Goal: Task Accomplishment & Management: Use online tool/utility

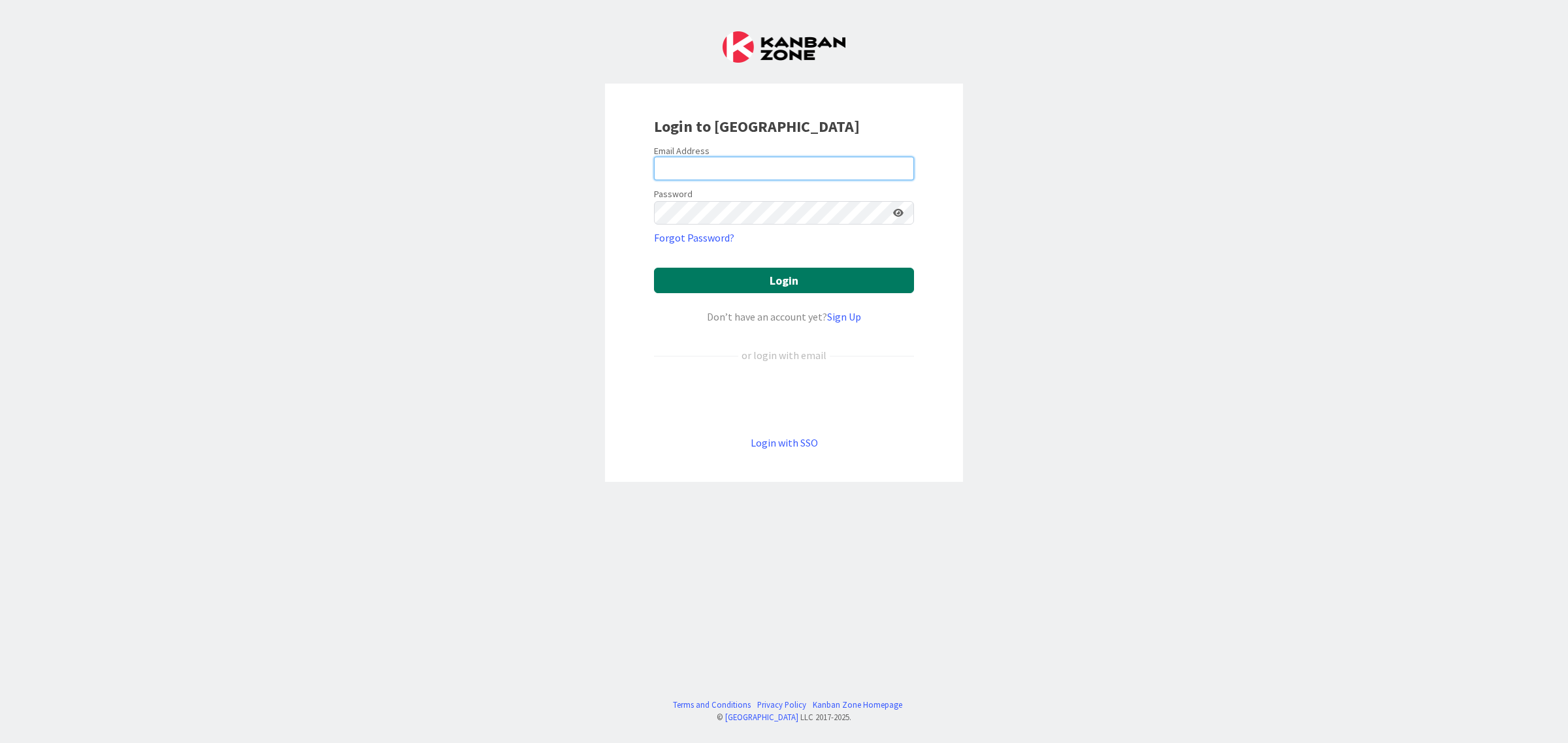
type input "[EMAIL_ADDRESS][DOMAIN_NAME]"
click at [781, 282] on button "Login" at bounding box center [784, 280] width 260 height 26
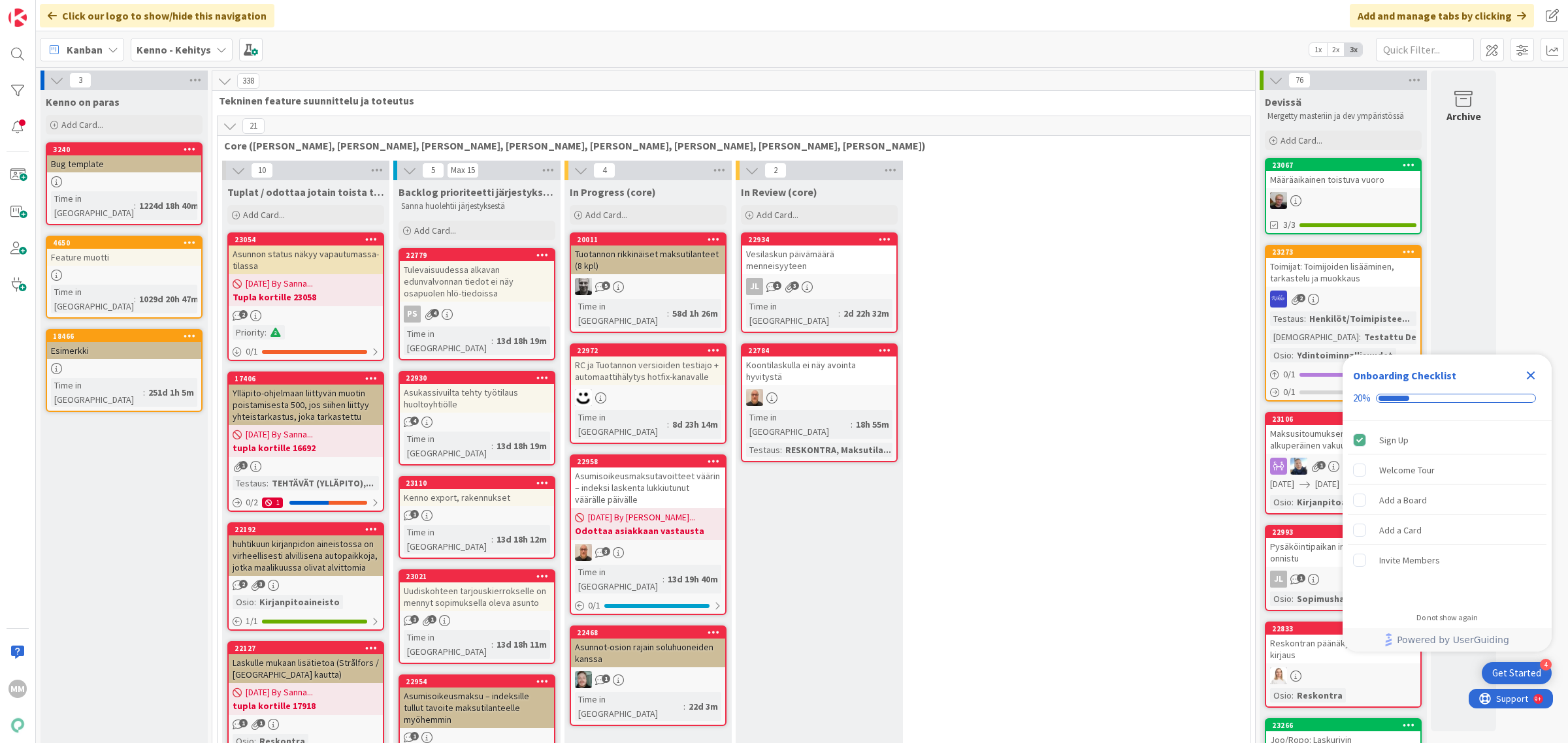
click at [199, 48] on b "Kenno - Kehitys" at bounding box center [174, 50] width 74 height 13
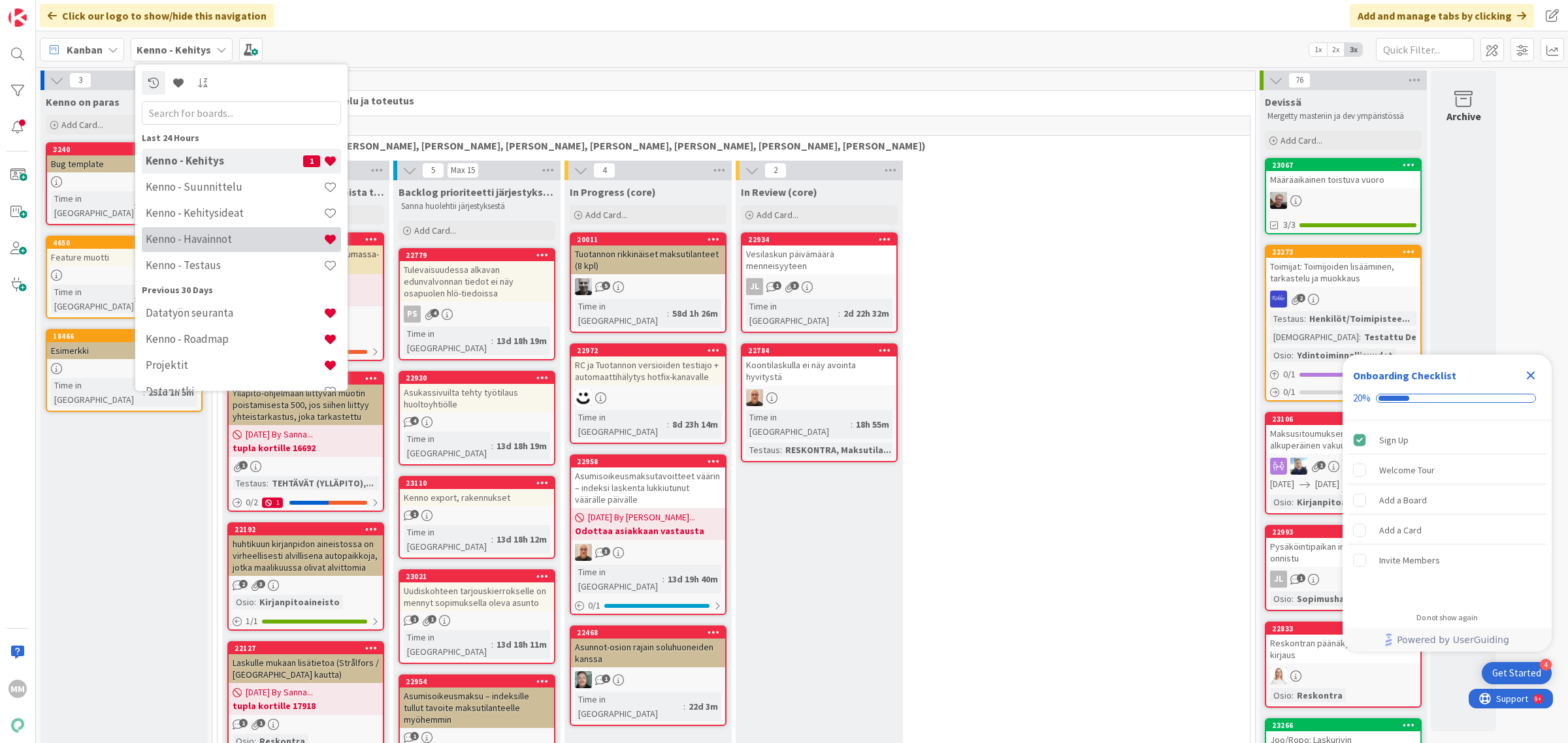
click at [258, 240] on h4 "Kenno - Havainnot" at bounding box center [234, 239] width 177 height 13
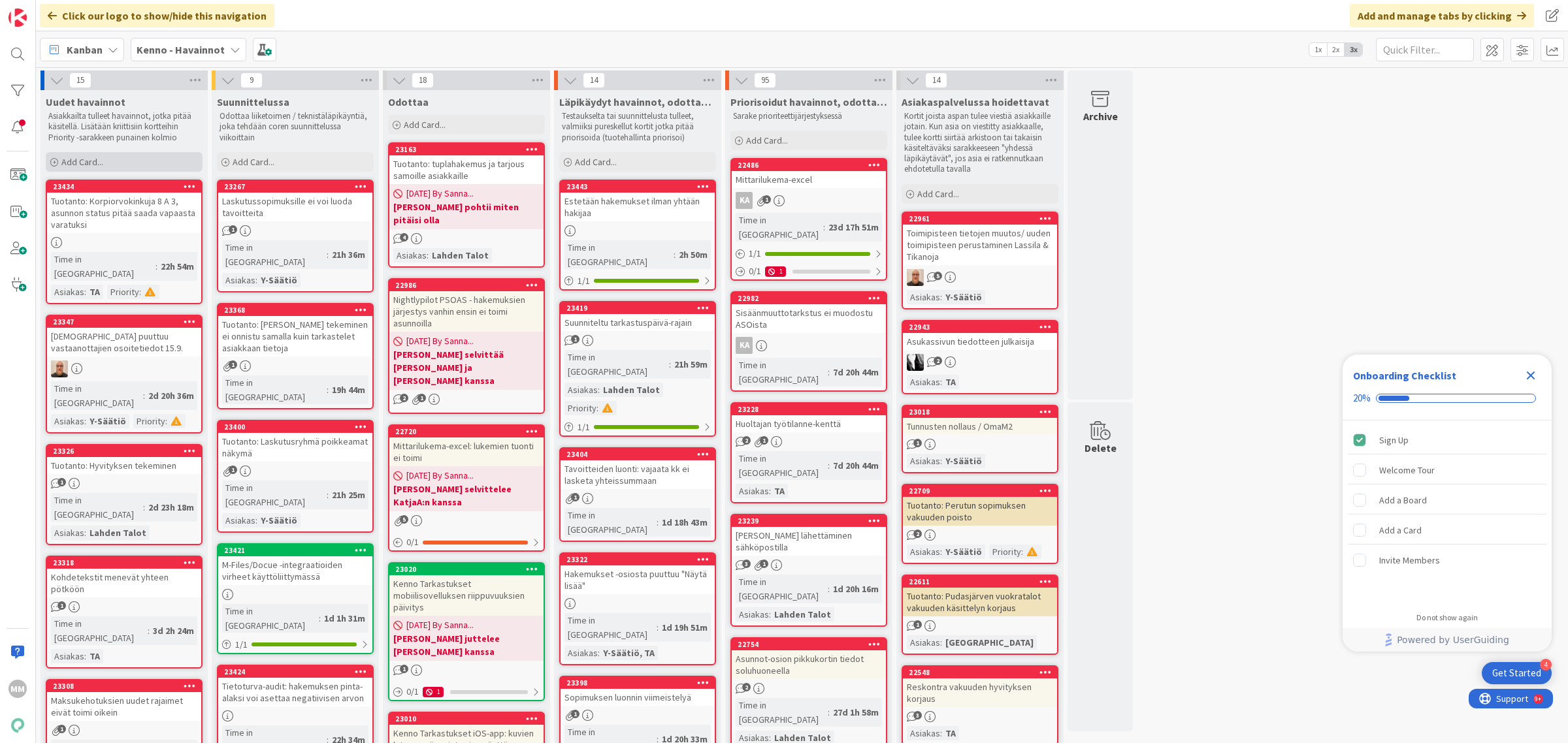
click at [102, 161] on span "Add Card..." at bounding box center [82, 162] width 42 height 12
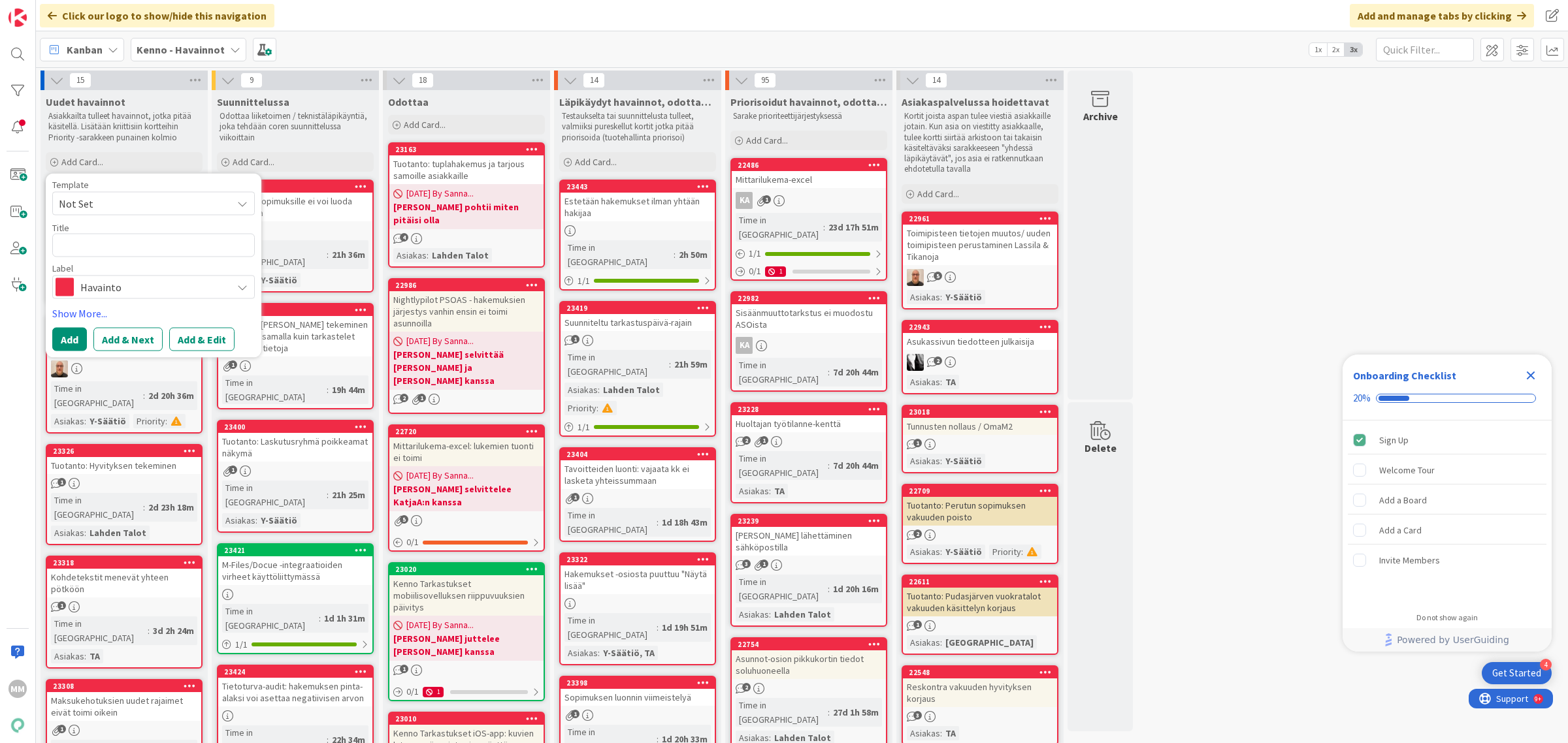
type textarea "x"
type textarea "T"
type textarea "x"
type textarea "Ta"
type textarea "x"
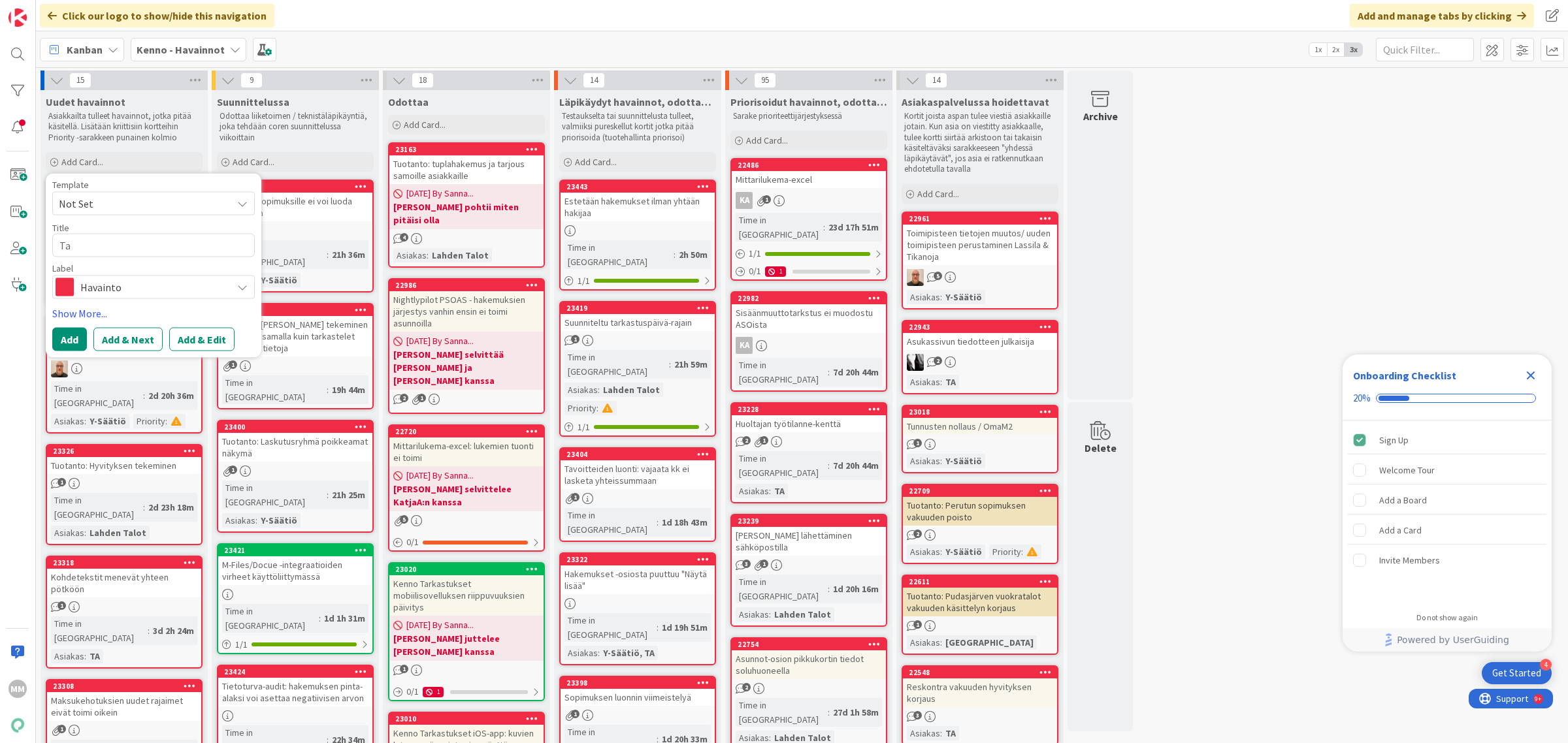
type textarea "Tar"
type textarea "x"
type textarea "Tarj"
type textarea "x"
type textarea "Tarjo"
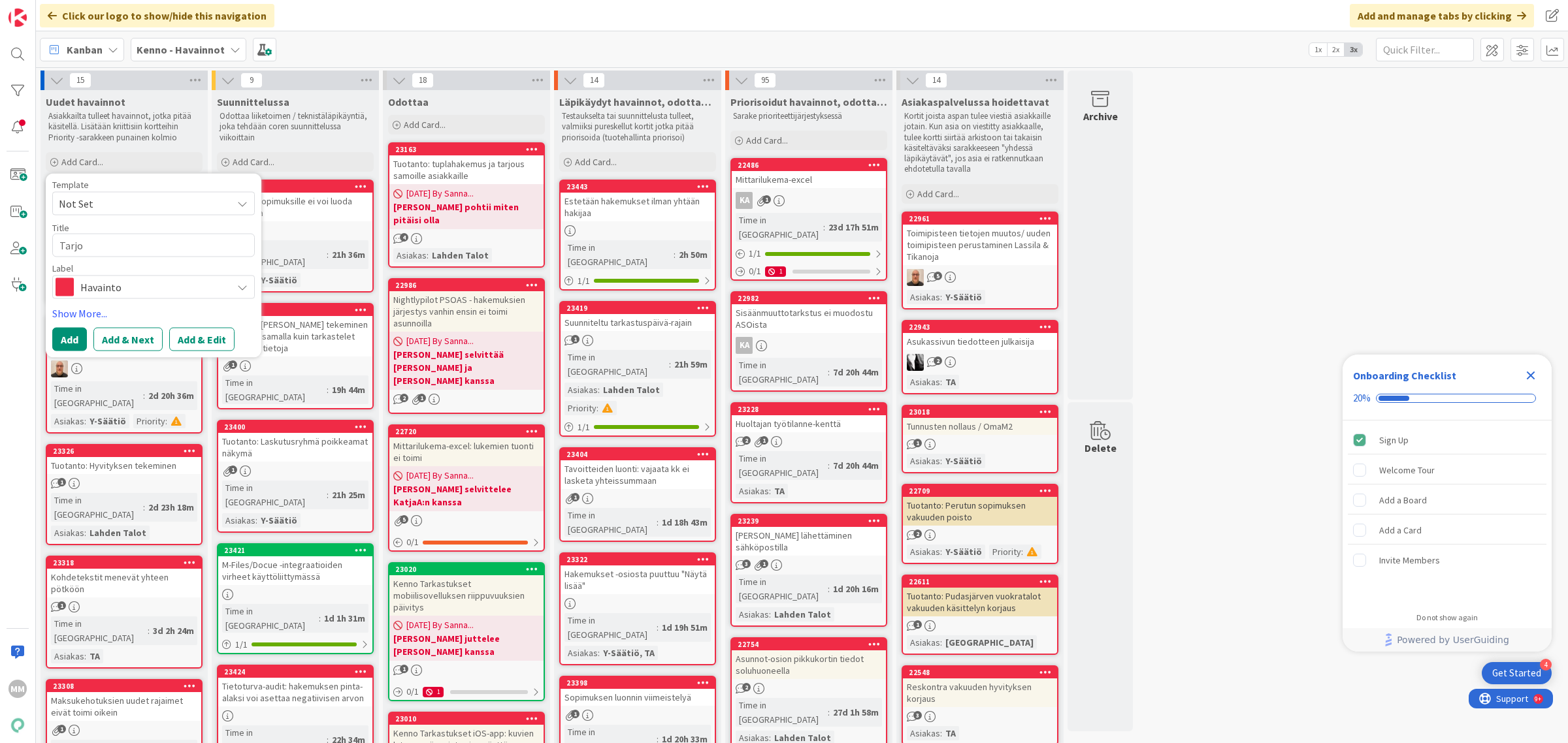
type textarea "x"
type textarea "Tarjou"
type textarea "x"
type textarea "Tarjous"
type textarea "x"
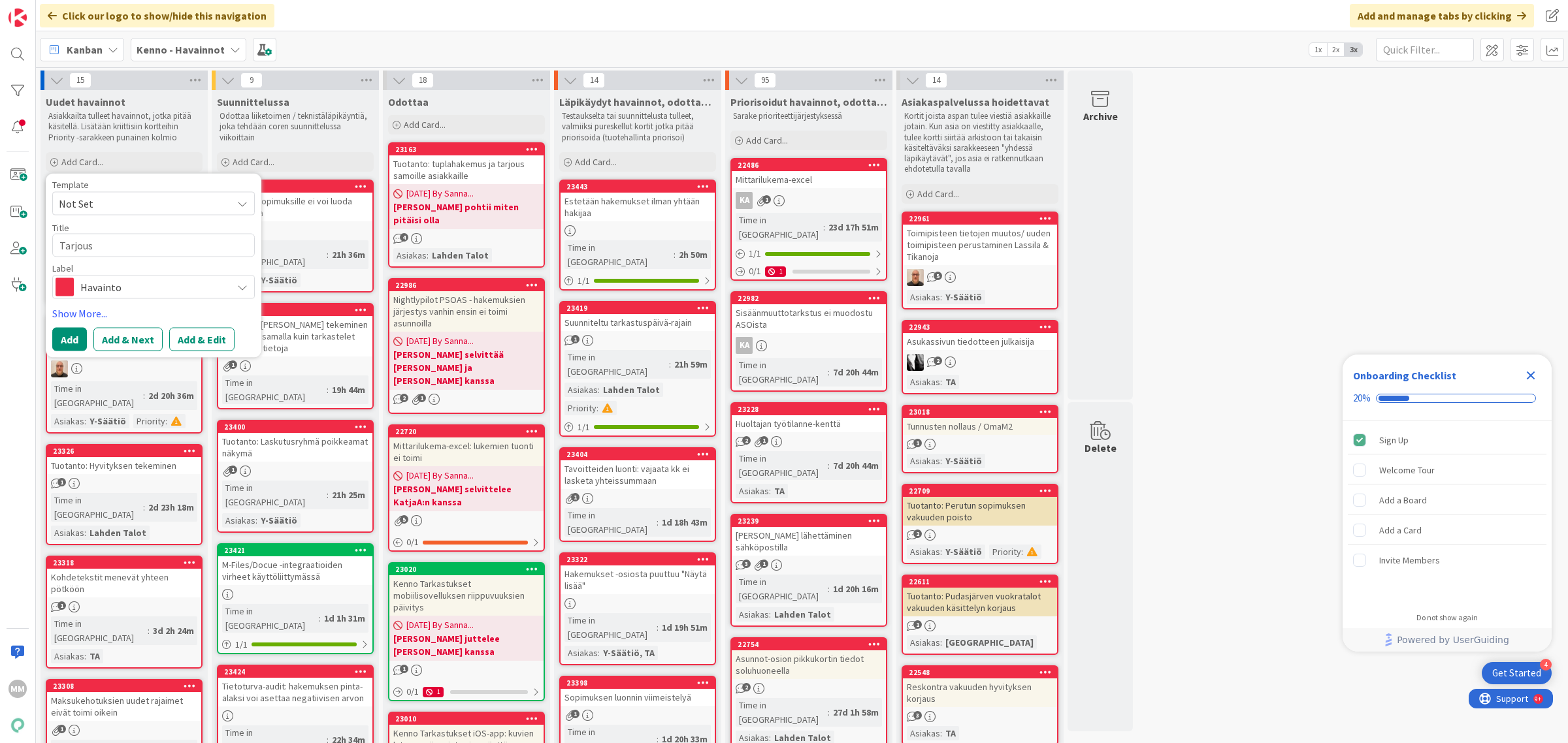
type textarea "Tarjousk"
type textarea "x"
type textarea "Tarjouski"
type textarea "x"
type textarea "Tarjouskie"
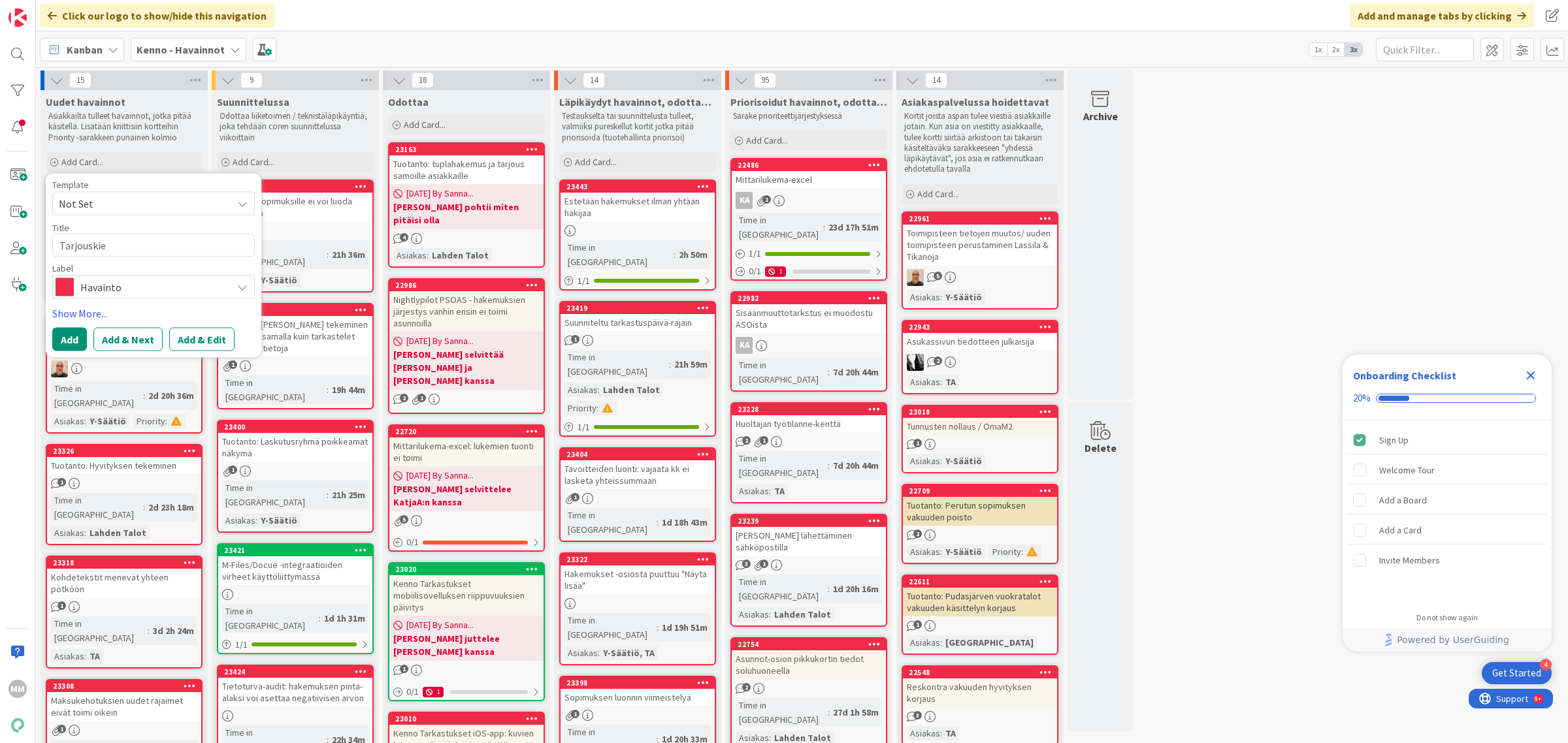
type textarea "x"
type textarea "Tarjouski"
type textarea "x"
type textarea "Tarjousk"
type textarea "x"
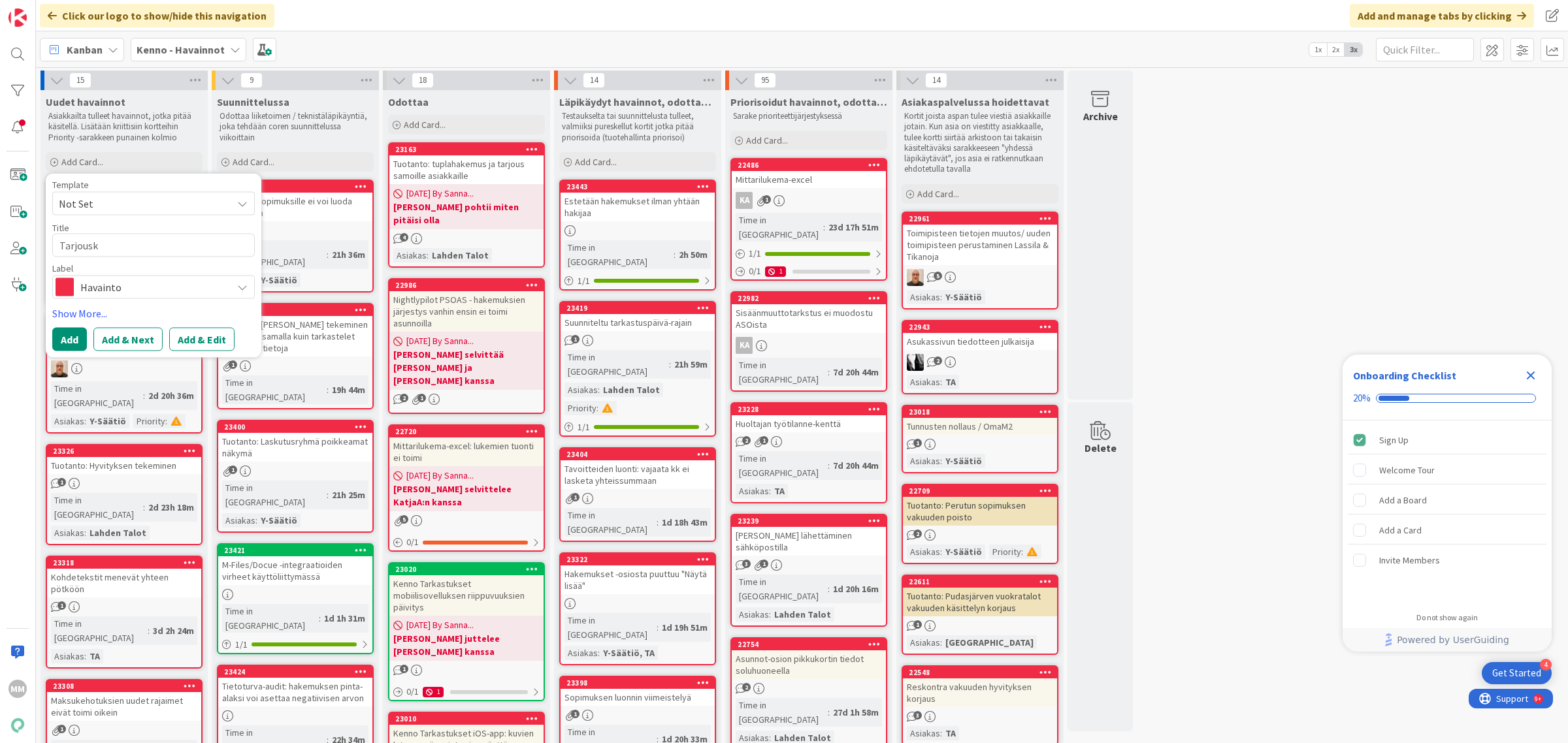
type textarea "Tarjous"
type textarea "x"
type textarea "Tarjou"
type textarea "x"
type textarea "Tarjo"
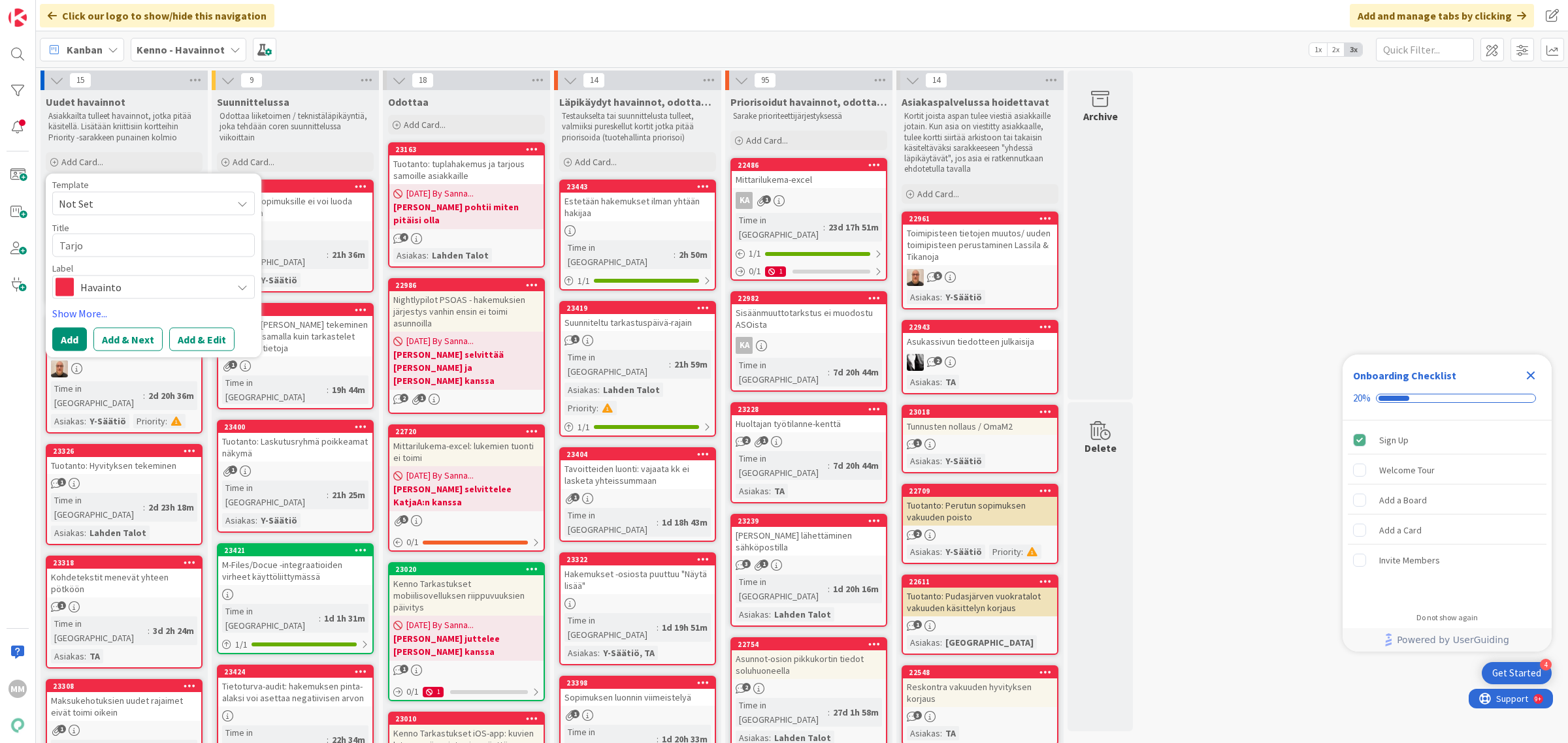
type textarea "x"
type textarea "Tarj"
type textarea "x"
type textarea "Tar"
type textarea "x"
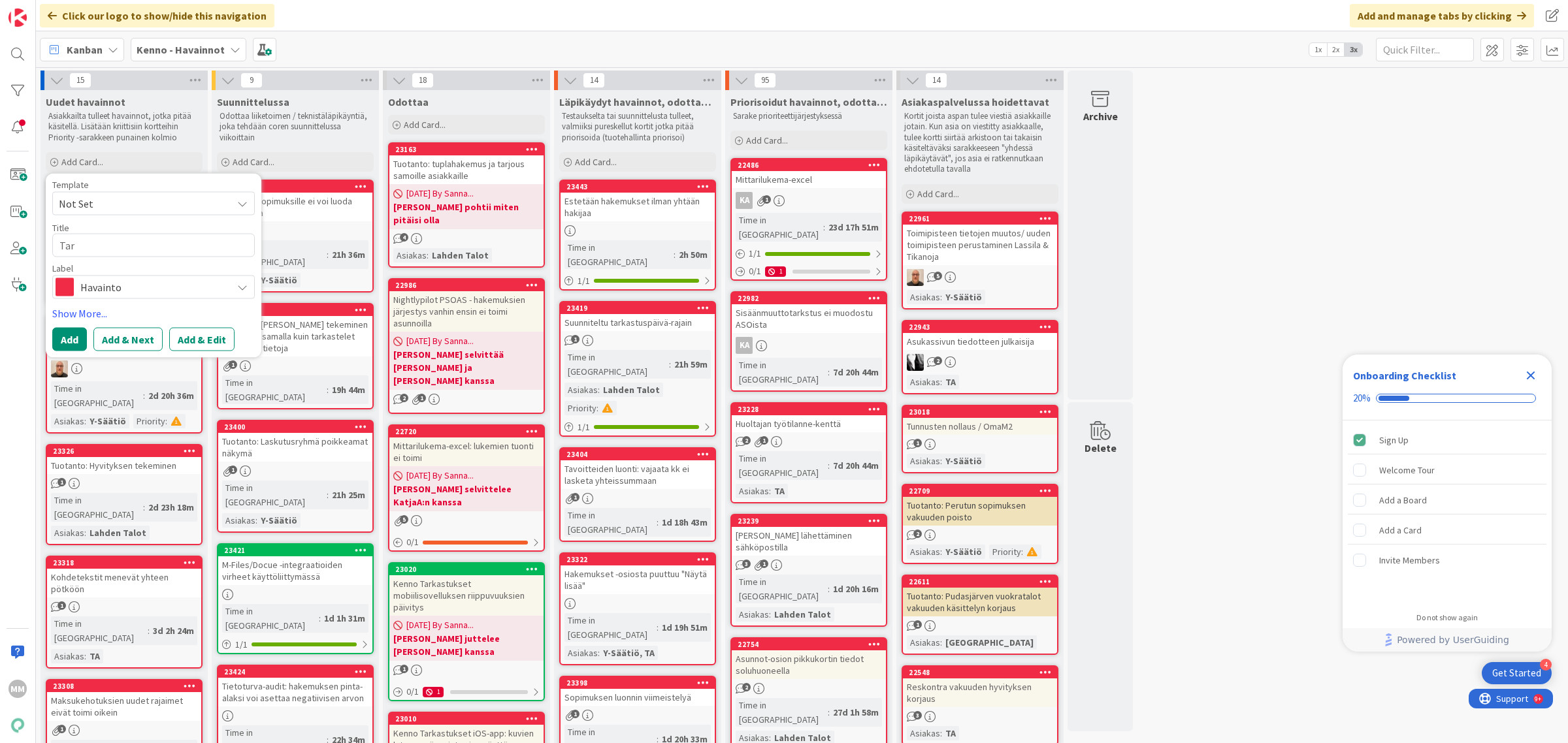
type textarea "Ta"
type textarea "x"
type textarea "T"
type textarea "x"
type textarea "T"
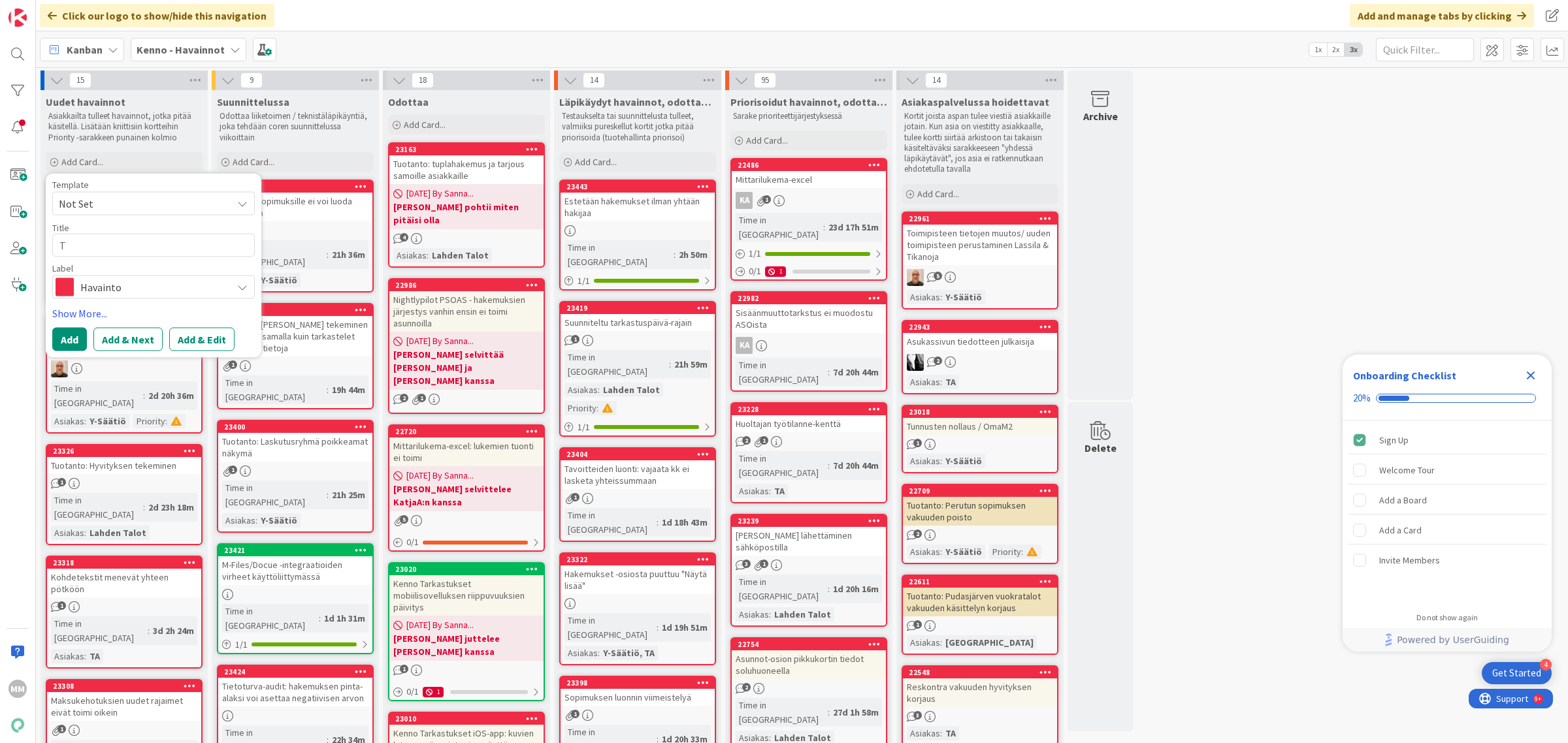
type textarea "x"
type textarea "Ta"
type textarea "x"
type textarea "T"
type textarea "x"
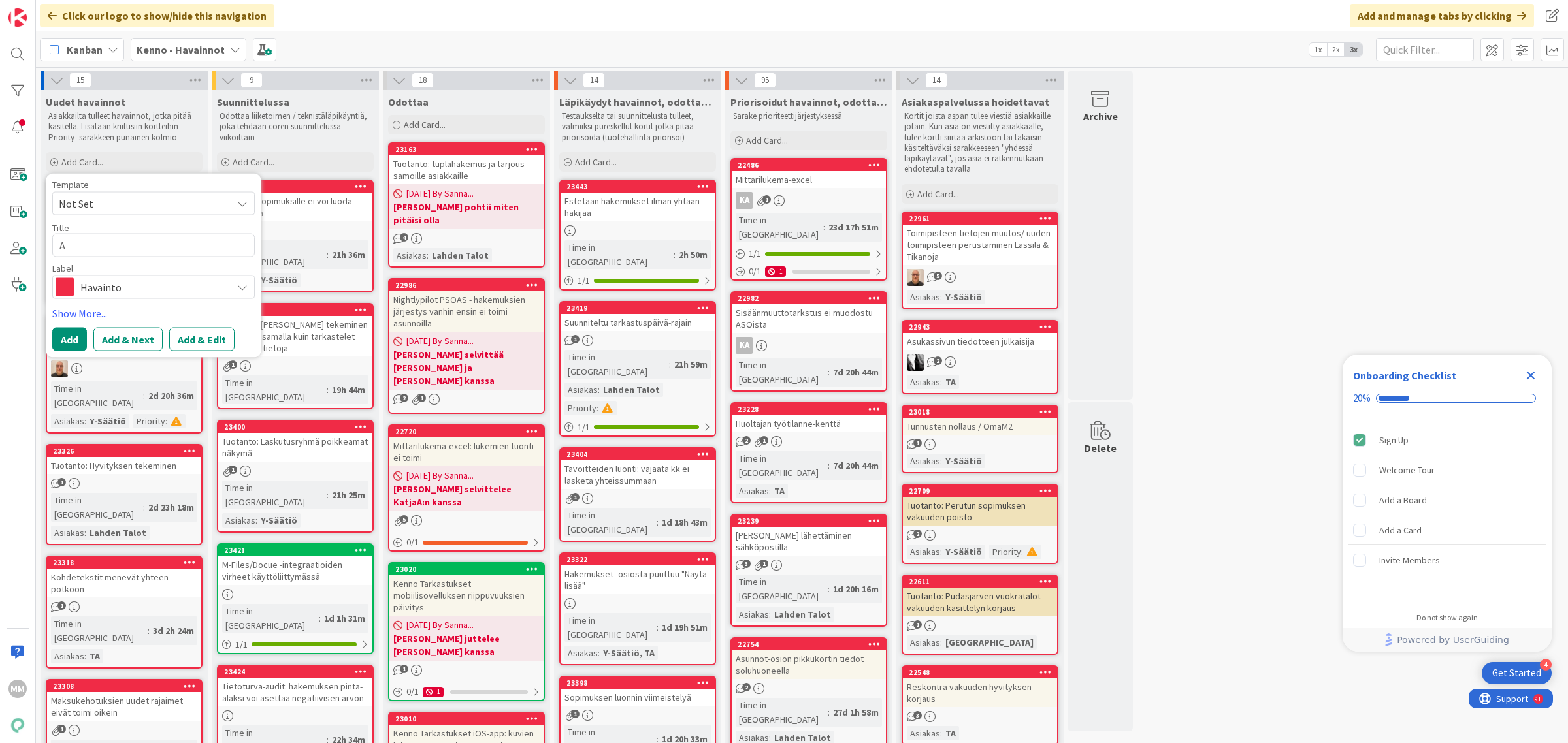
type textarea "As"
type textarea "x"
type textarea "Asi"
type textarea "x"
type textarea "As"
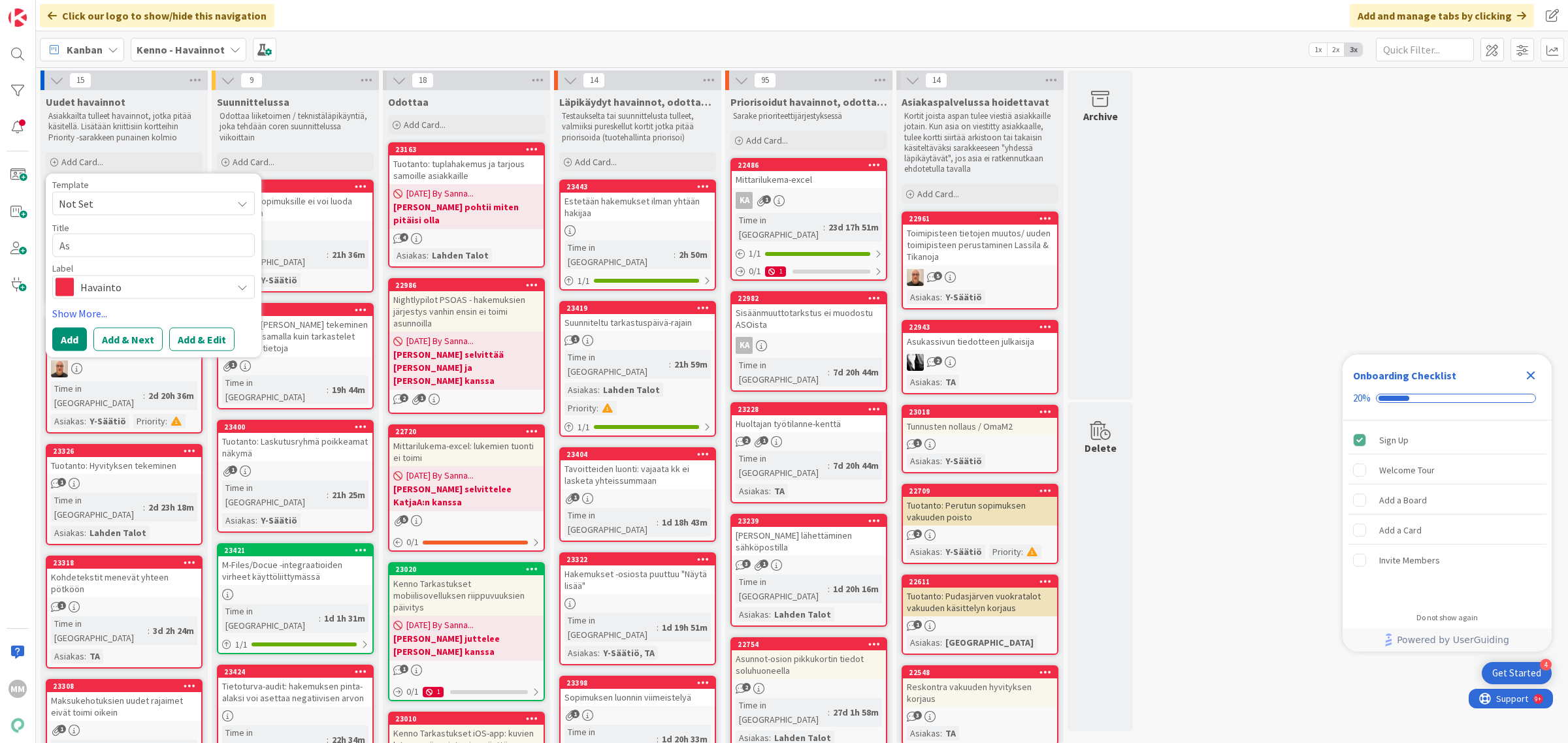
type textarea "x"
type textarea "A"
type textarea "x"
type textarea "AT"
type textarea "x"
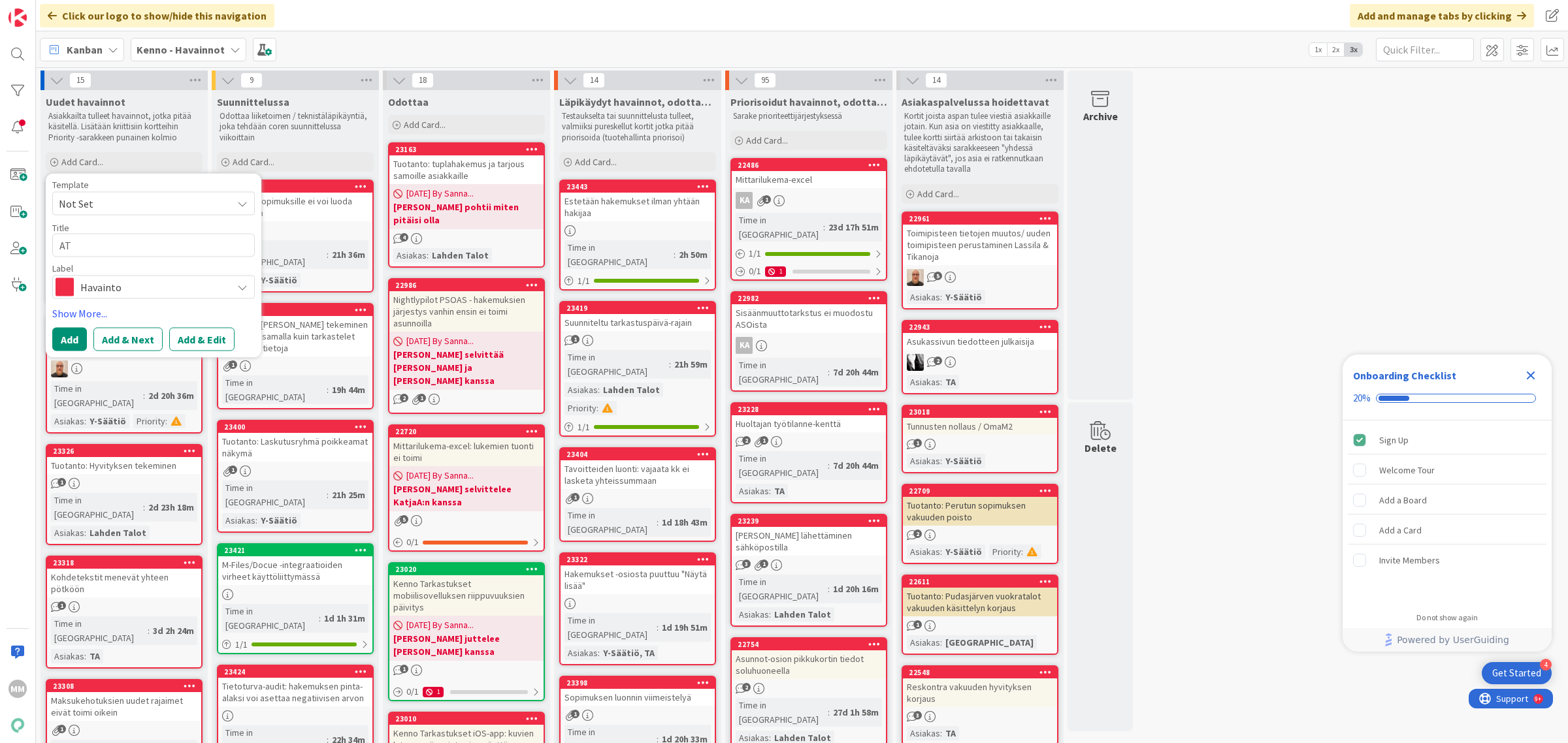
type textarea "ATa"
type textarea "x"
type textarea "AT"
type textarea "x"
type textarea "A"
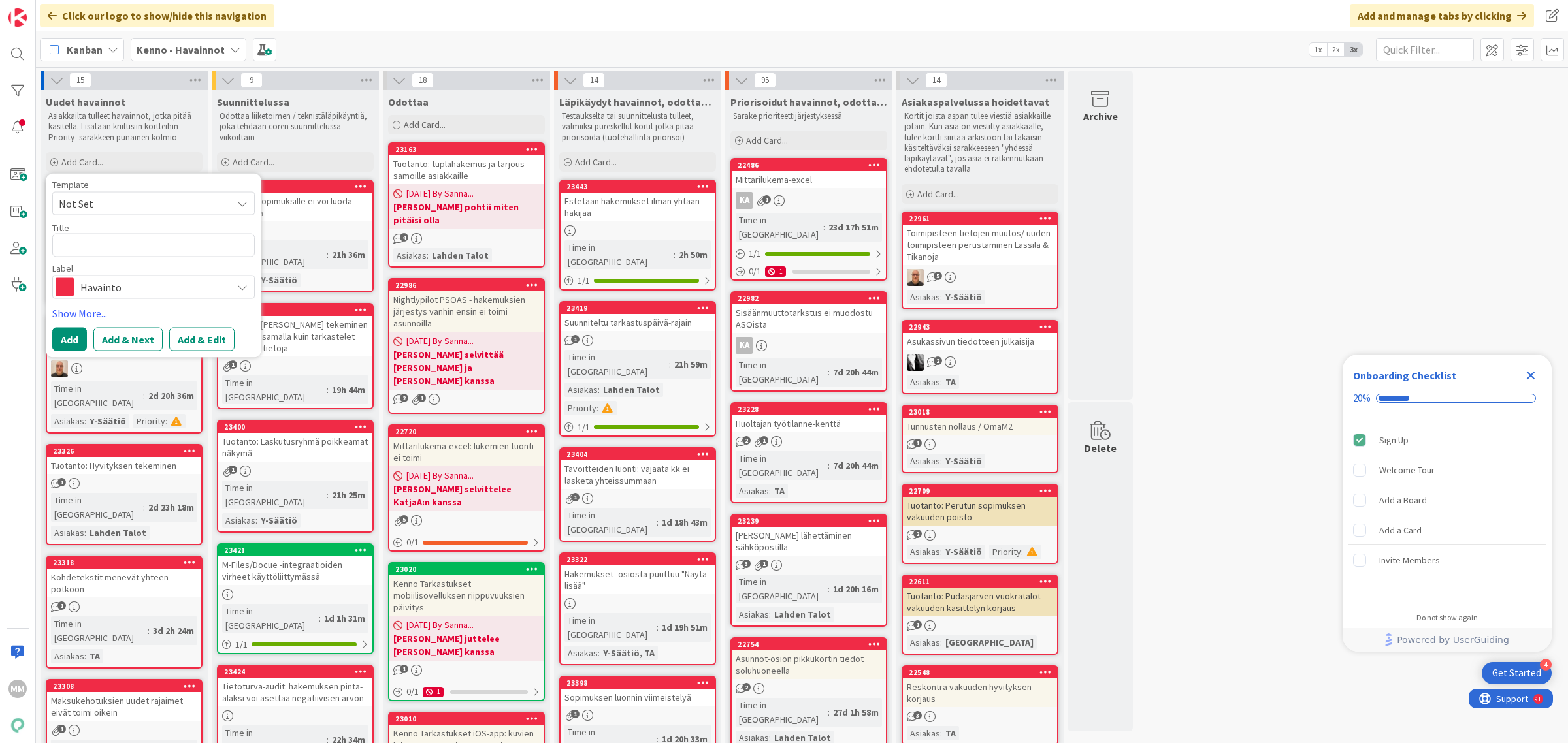
type textarea "x"
type textarea "T"
type textarea "x"
type textarea "Tar"
type textarea "x"
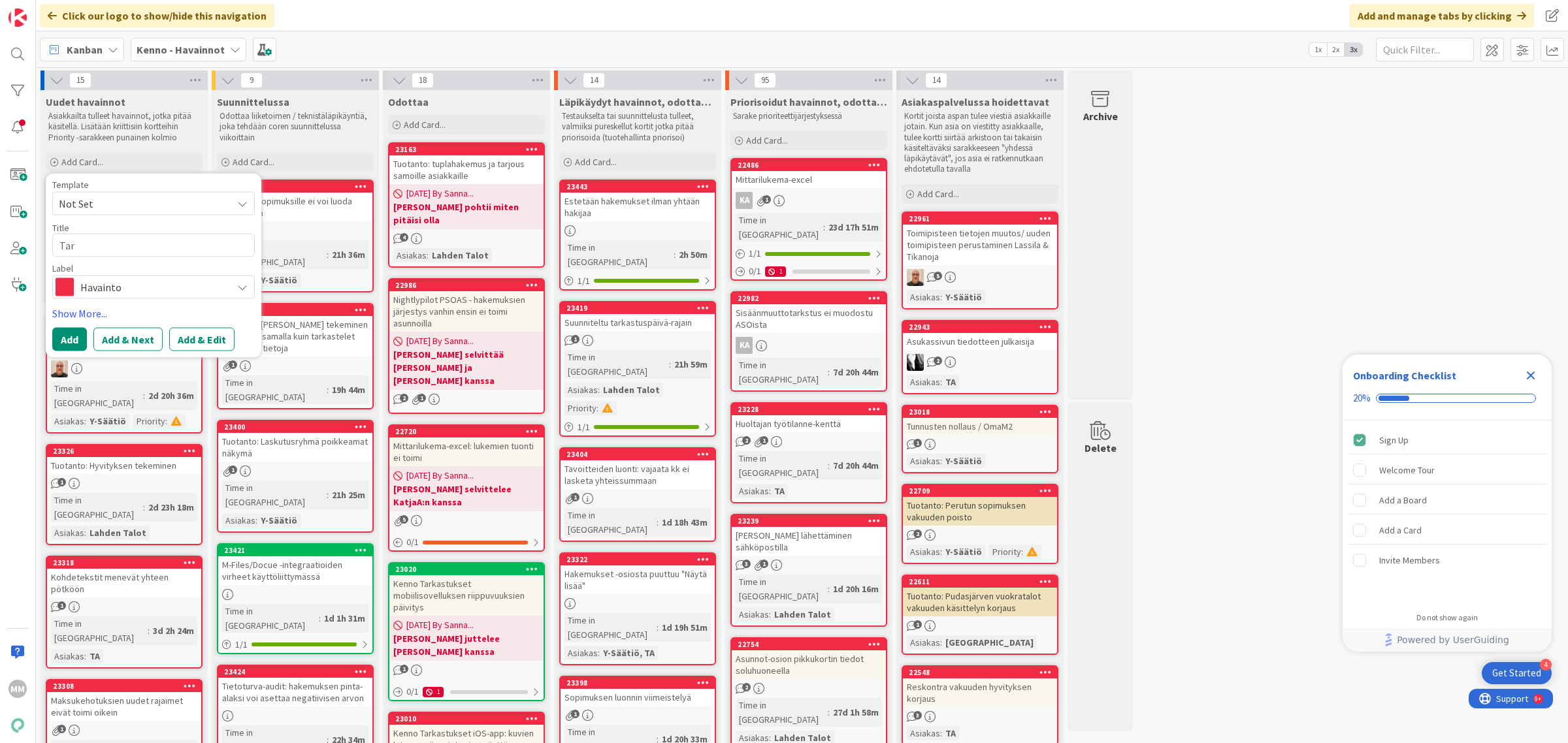
type textarea "Tarj"
type textarea "x"
type textarea "Tarjo"
type textarea "x"
type textarea "Tarjou"
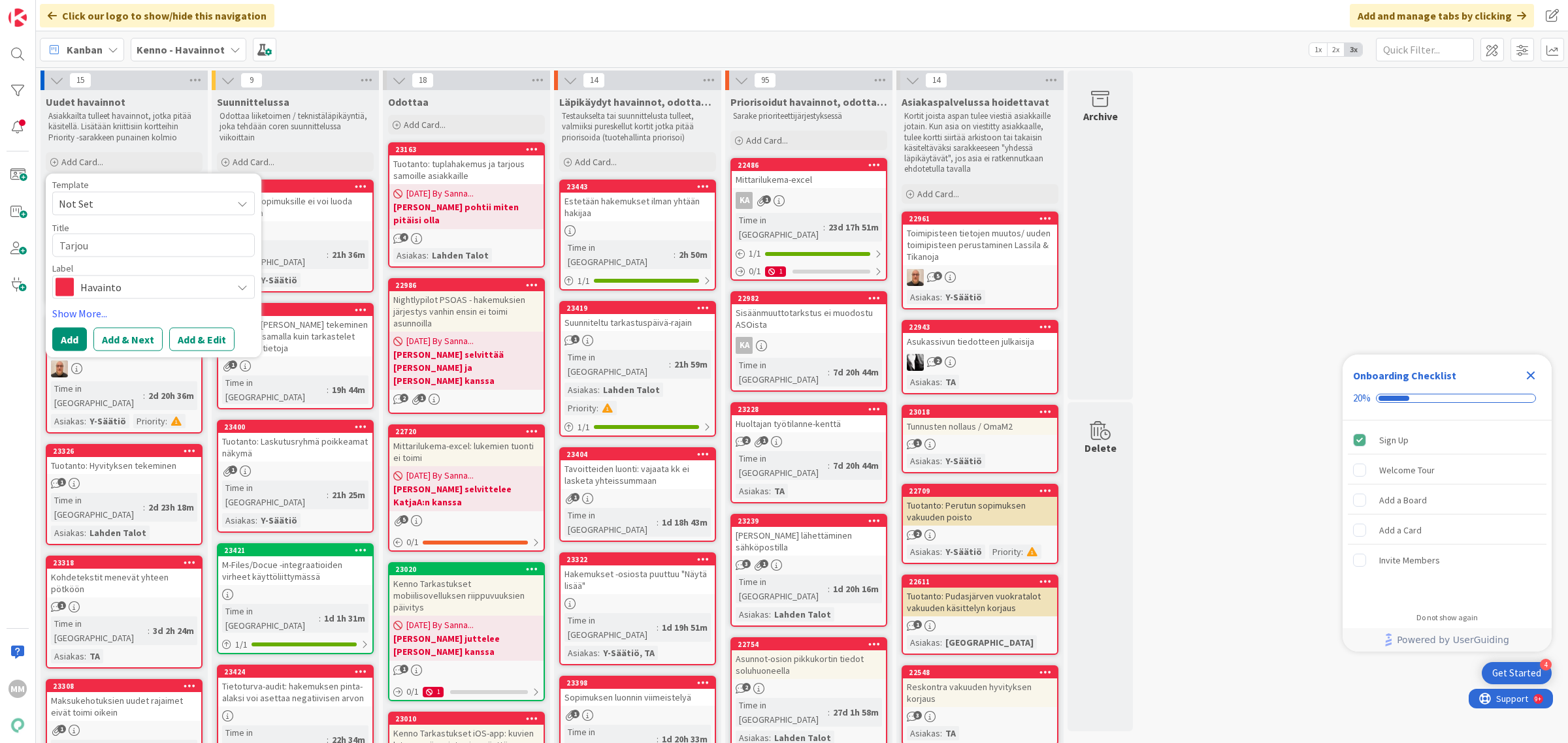
type textarea "x"
type textarea "Tarjous"
type textarea "x"
type textarea "Tarjouss"
type textarea "x"
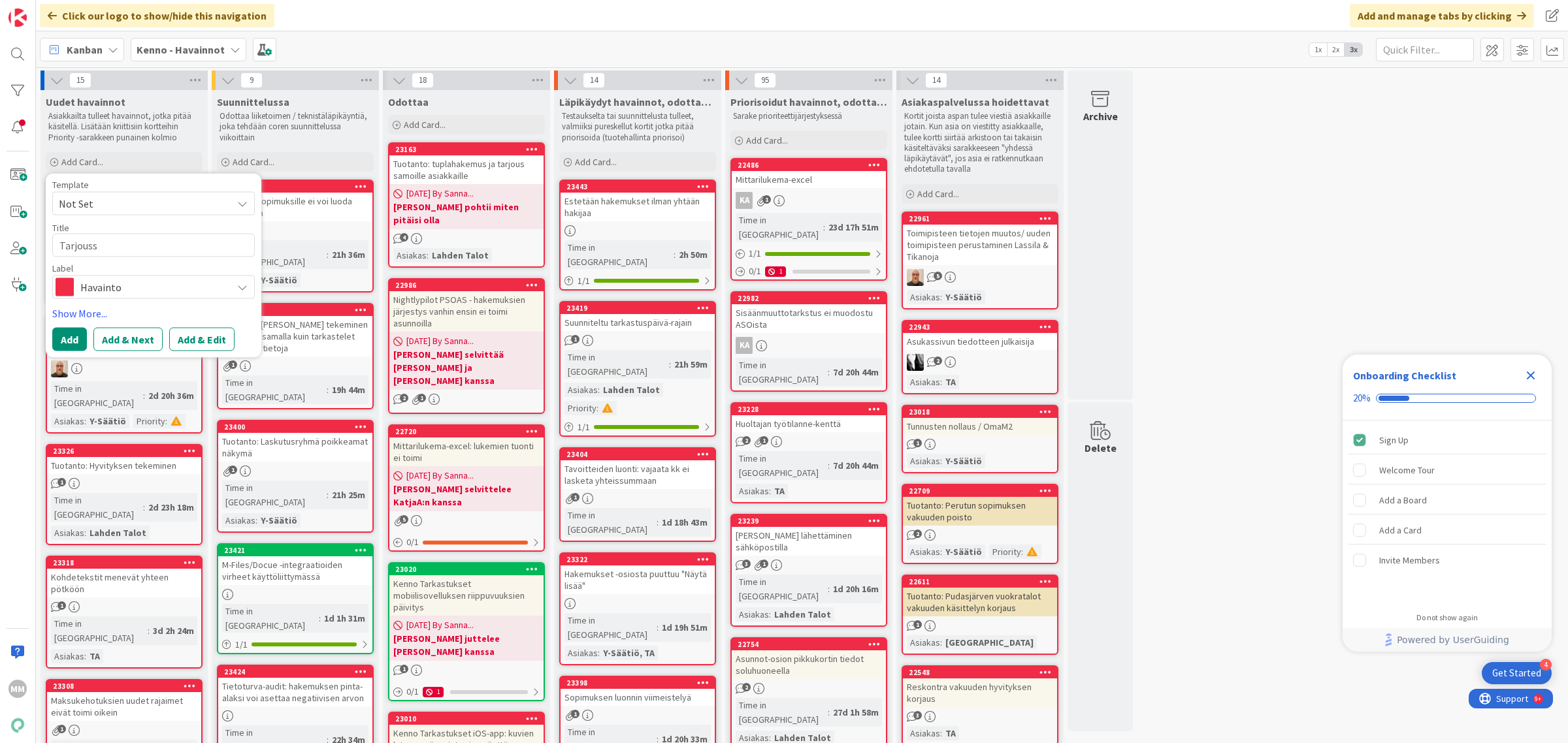
type textarea "Tarjoussä"
type textarea "x"
type textarea "Tarjoussäh"
type textarea "x"
type textarea "Tarjoussähk"
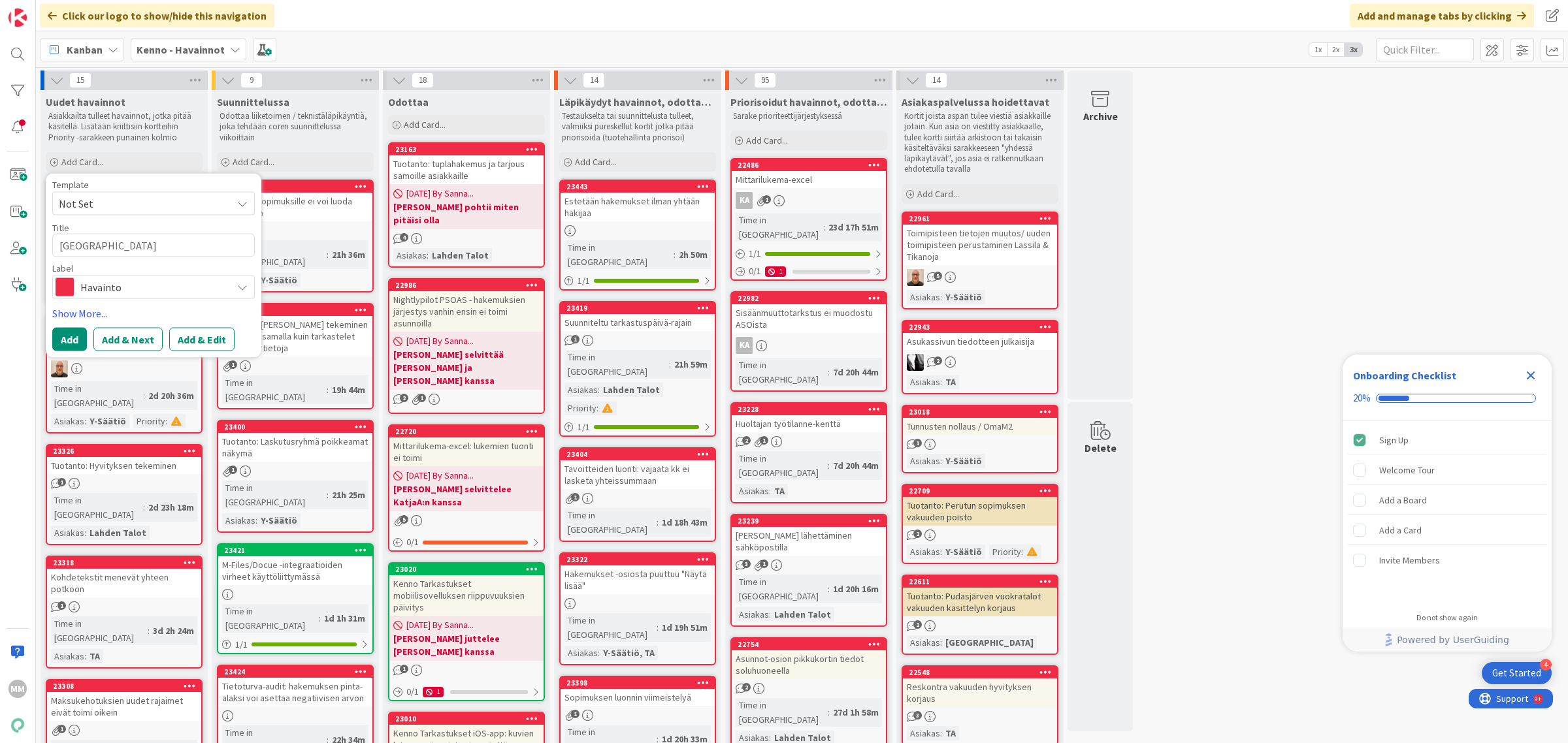
type textarea "x"
type textarea "Tarjoussähkö"
type textarea "x"
type textarea "Tarjoussähköp"
type textarea "x"
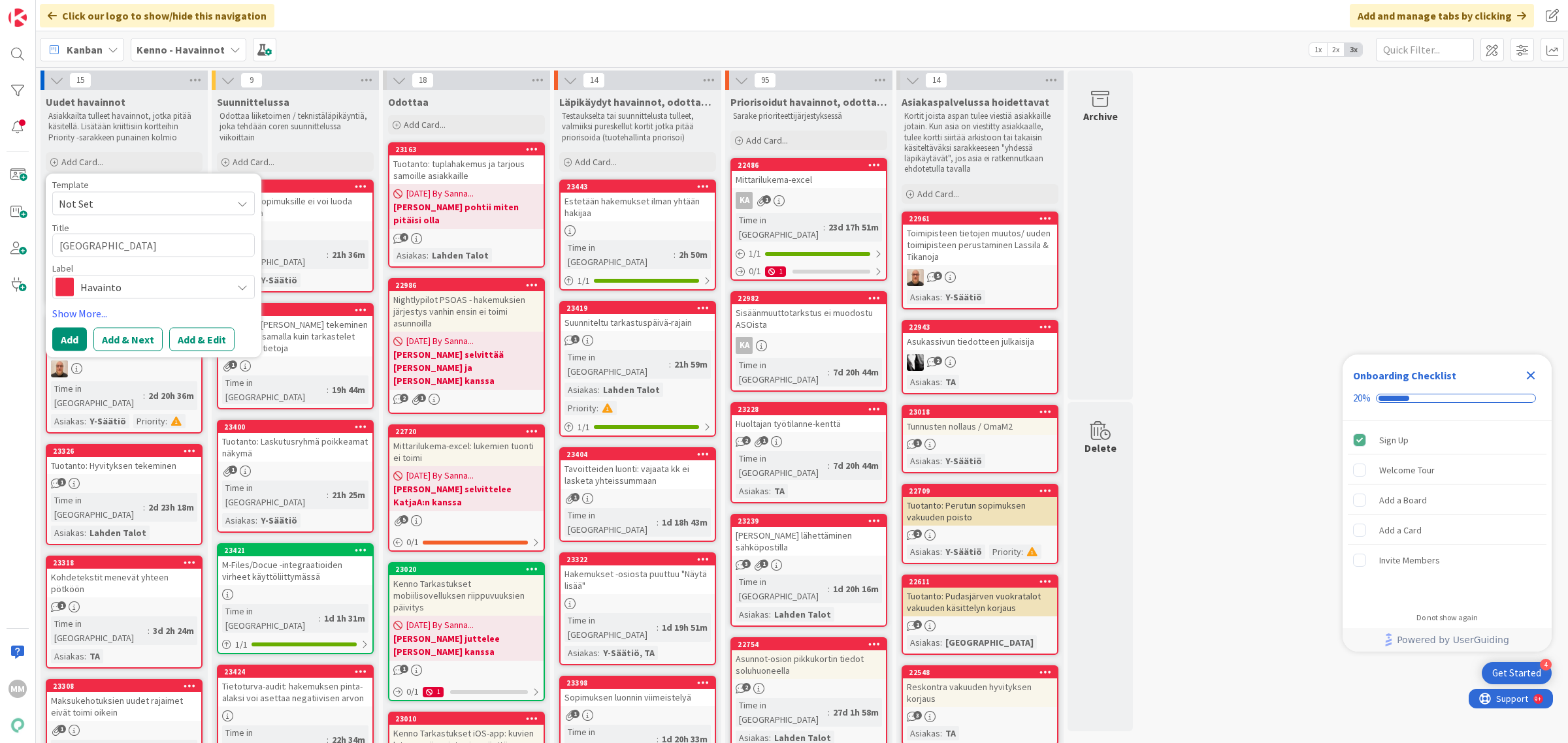
type textarea "Tarjoussähköpo"
type textarea "x"
type textarea "Tarjoussähköpos"
type textarea "x"
type textarea "Tarjoussähköpost"
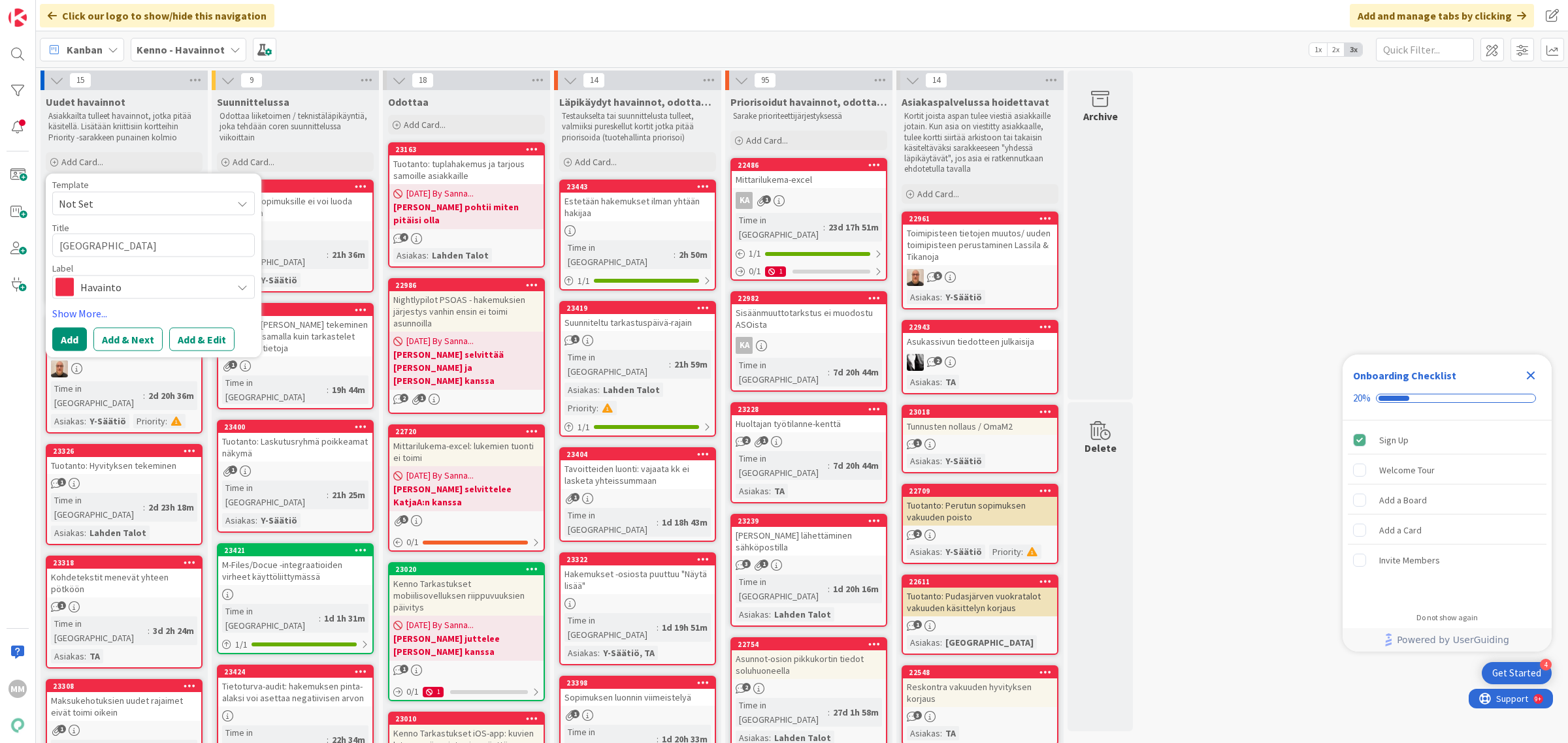
type textarea "x"
type textarea "Tarjoussähköposti"
type textarea "x"
type textarea "Tarjoussähköpostin"
type textarea "x"
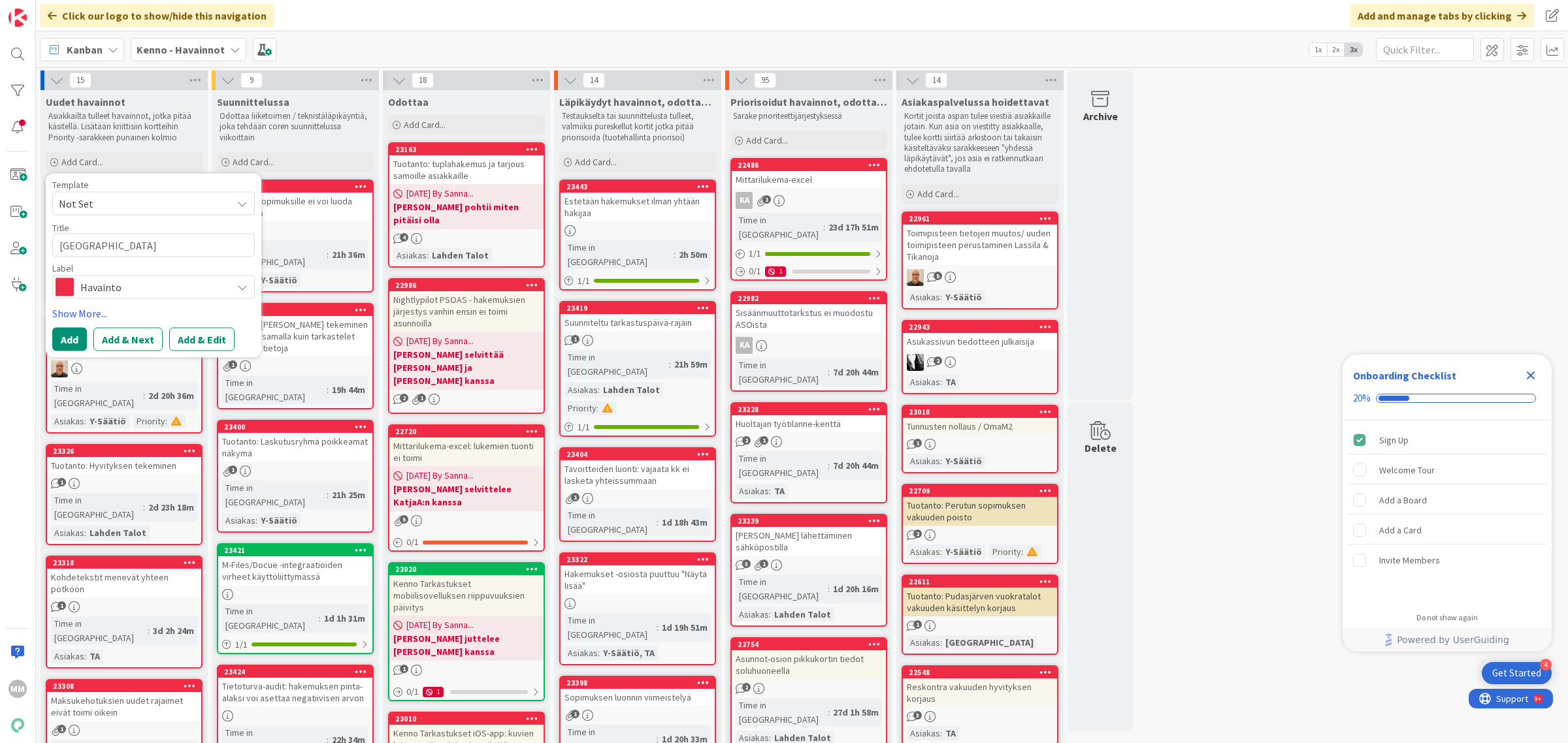
type textarea "Tarjoussähköpostin k"
type textarea "x"
type textarea "Tarjoussähköpostin ki"
type textarea "x"
type textarea "Tarjoussähköpostin kie"
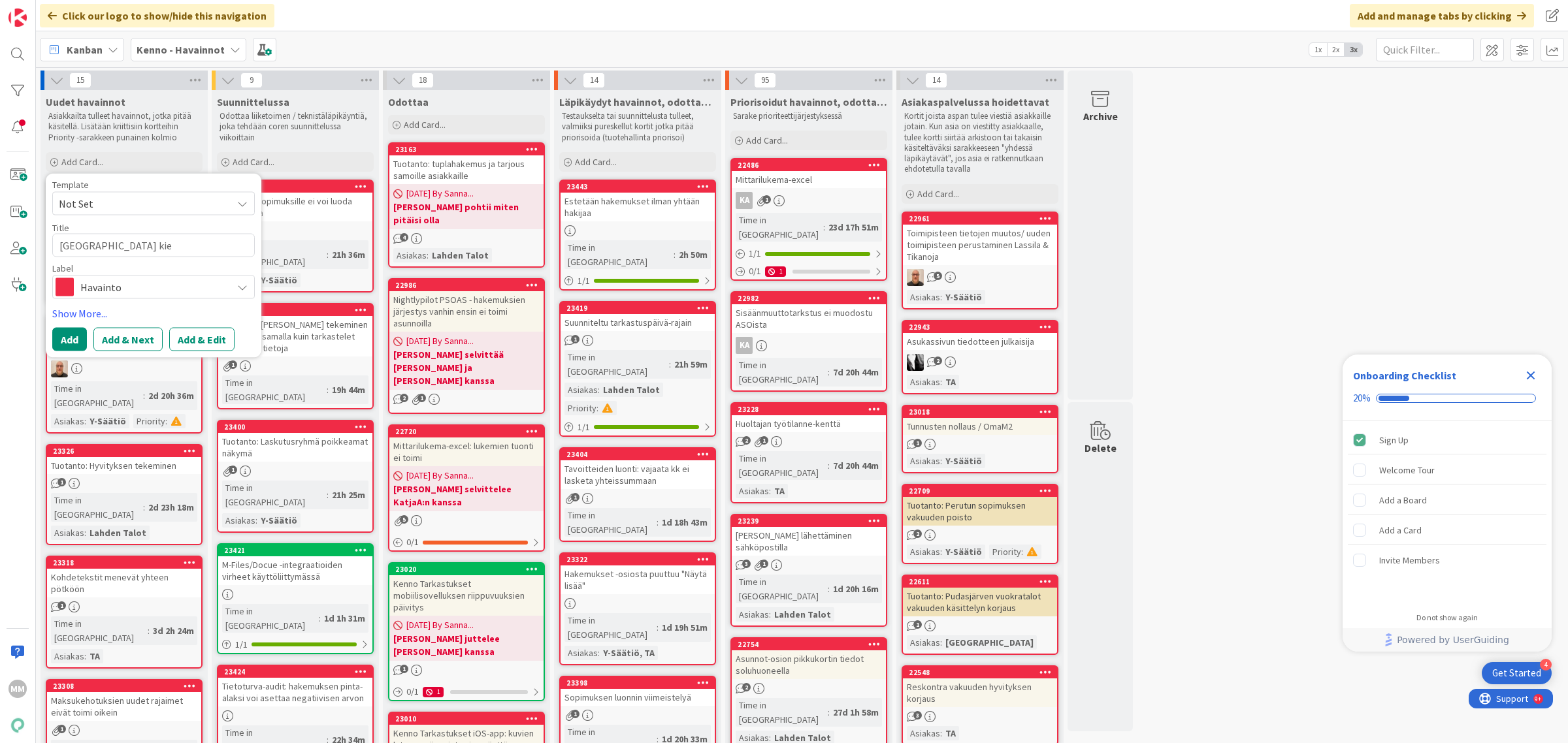
type textarea "x"
type textarea "Tarjoussähköpostin kiel"
type textarea "x"
type textarea "Tarjoussähköpostin kieli"
type textarea "x"
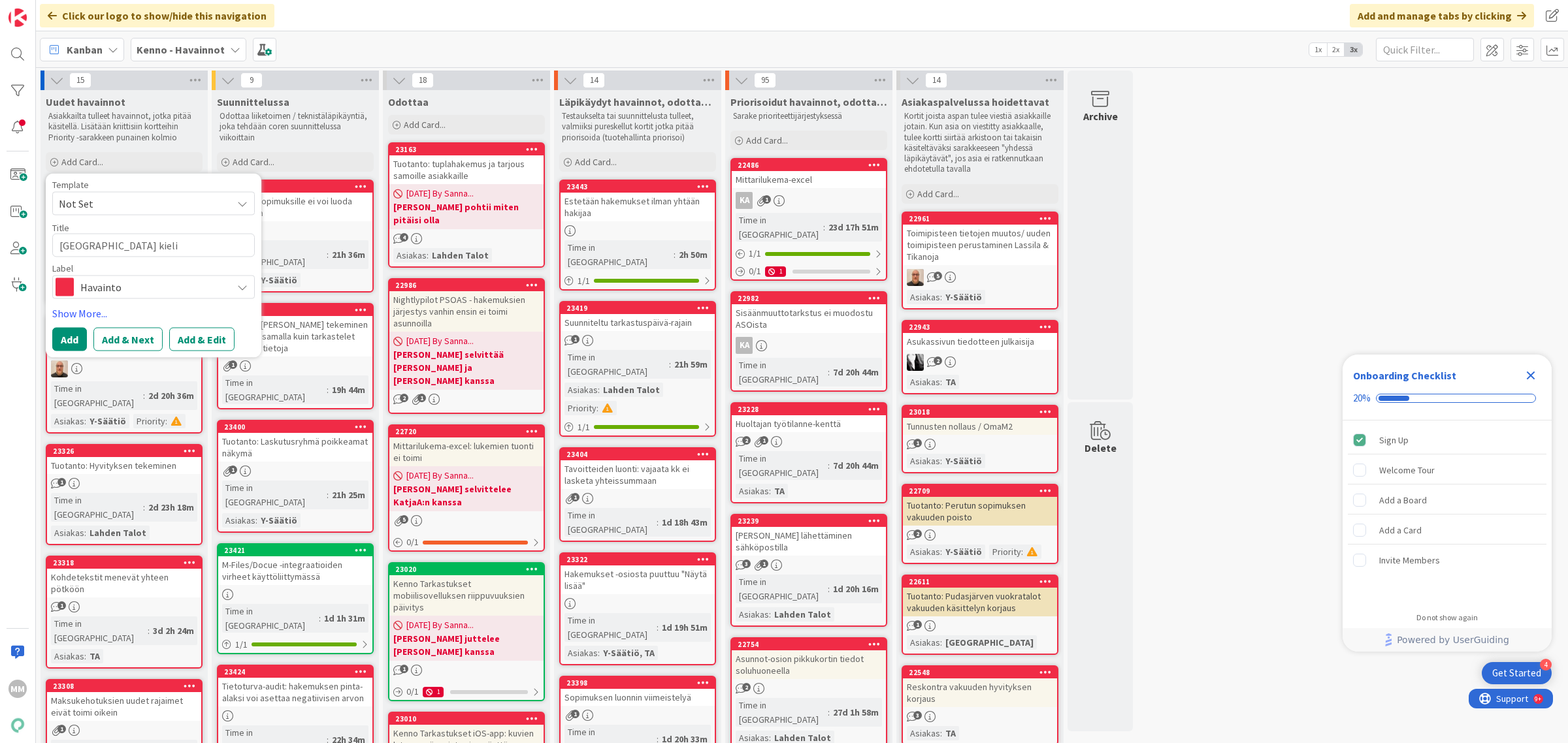
type textarea "Tarjoussähköpostin kielis"
type textarea "x"
type textarea "Tarjoussähköpostin kielisy"
type textarea "x"
type textarea "Tarjoussähköpostin kielisyy"
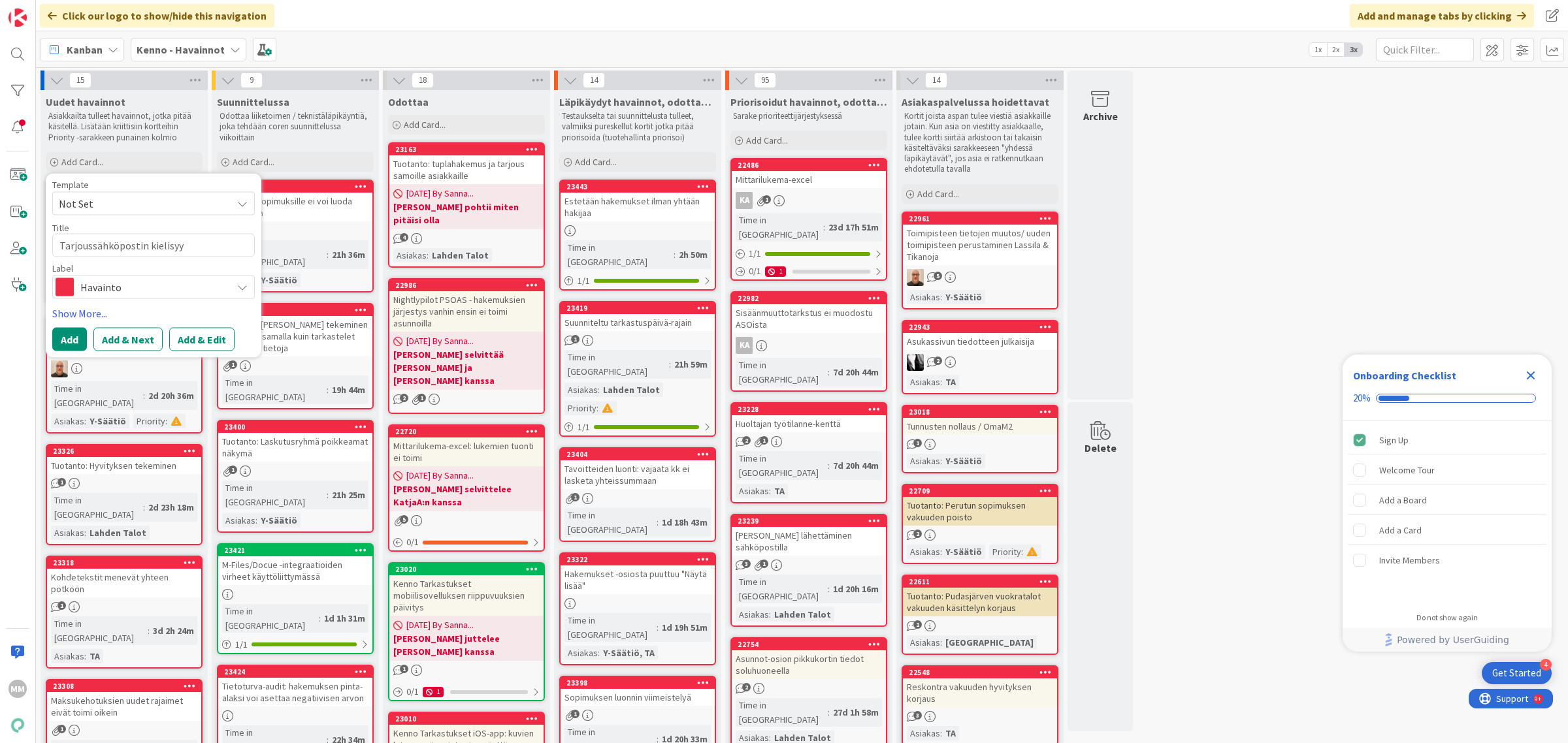
type textarea "x"
type textarea "Tarjoussähköpostin kielisyyd"
type textarea "x"
type textarea "Tarjoussähköpostin kielisyyde"
type textarea "x"
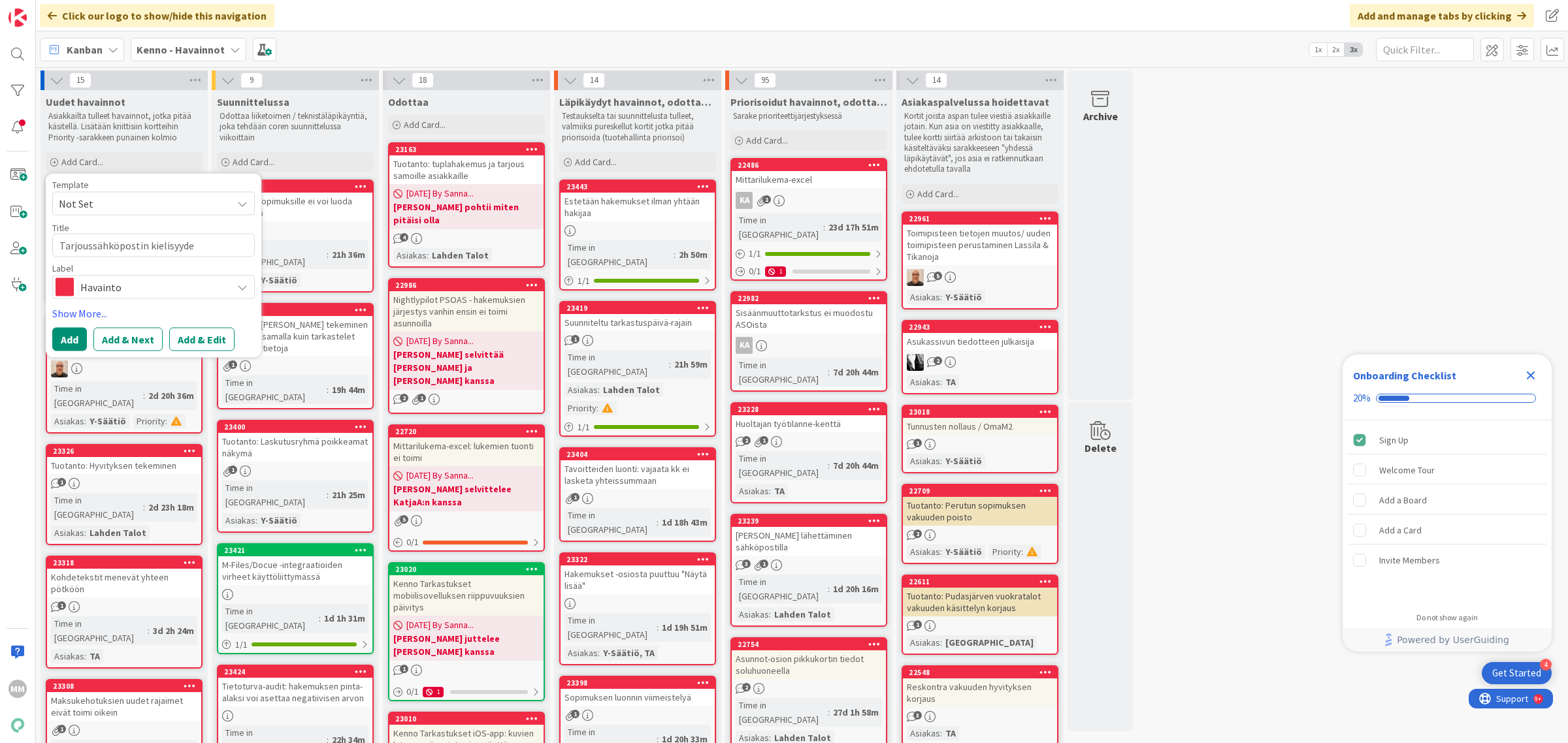
type textarea "Tarjoussähköpostin kielisyydes"
type textarea "x"
type textarea "Tarjoussähköpostin kielisyydess"
type textarea "x"
type textarea "Tarjoussähköpostin kielisyydessä"
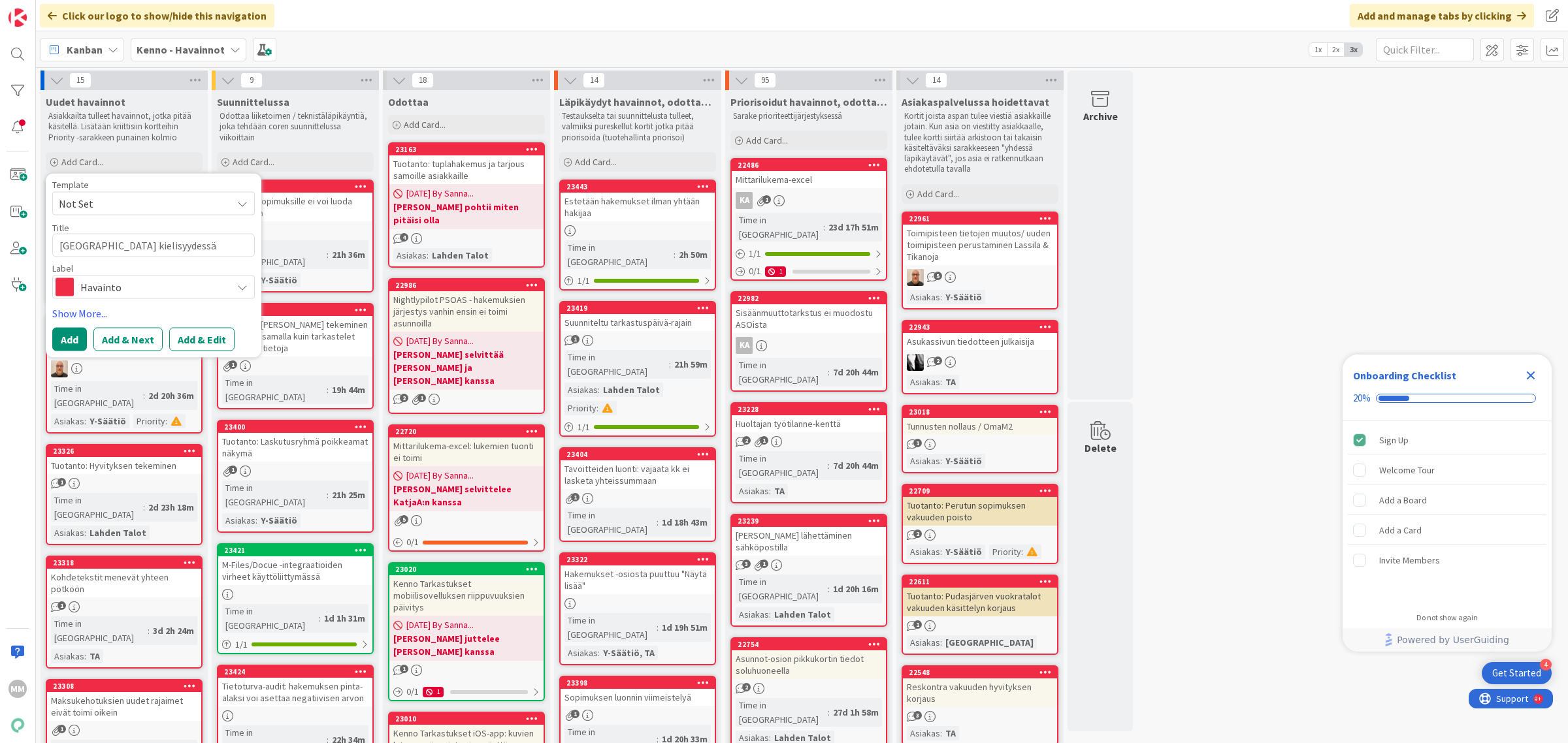
type textarea "x"
type textarea "Tarjoussähköpostin kielisyydessä"
type textarea "x"
type textarea "Tarjoussähköpostin kielisyydessä"
type textarea "x"
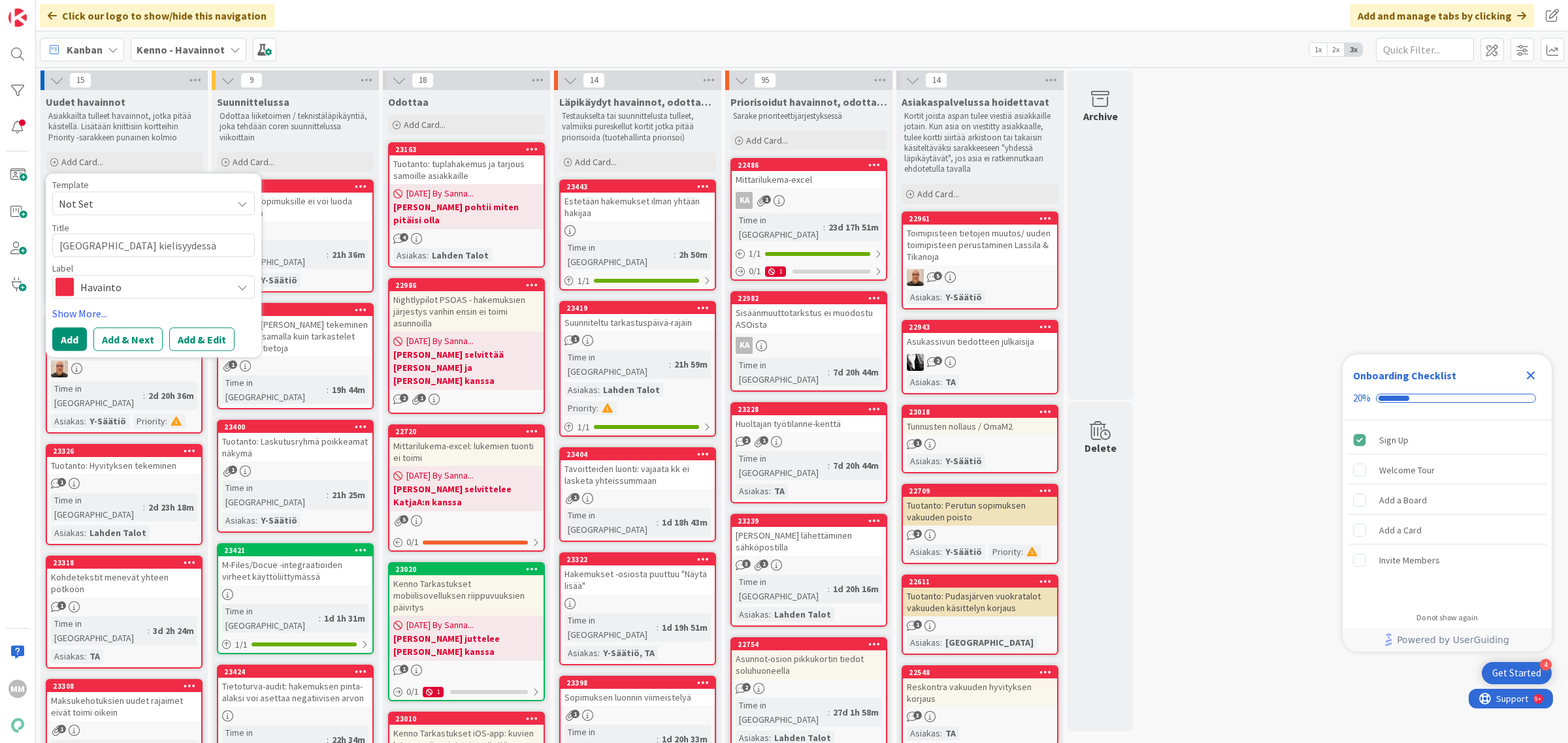
type textarea "Tarjoussähköpostin kielisyydess"
type textarea "x"
type textarea "Tarjoussähköpostin kielisyydes"
type textarea "x"
type textarea "Tarjoussähköpostin kielisyyde"
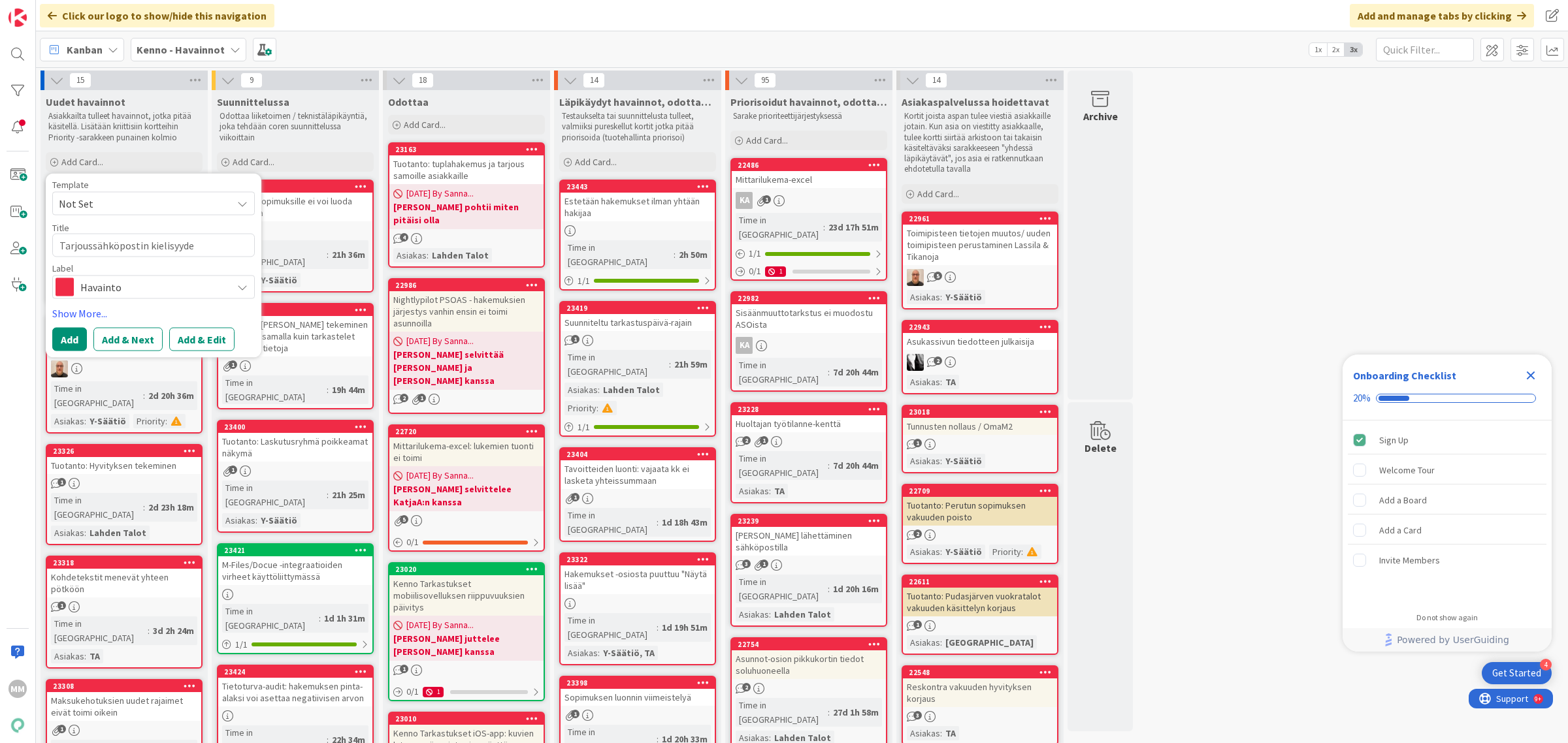
type textarea "x"
type textarea "Tarjoussähköpostin kielisyyd"
type textarea "x"
type textarea "Tarjoussähköpostin kielisyy"
type textarea "x"
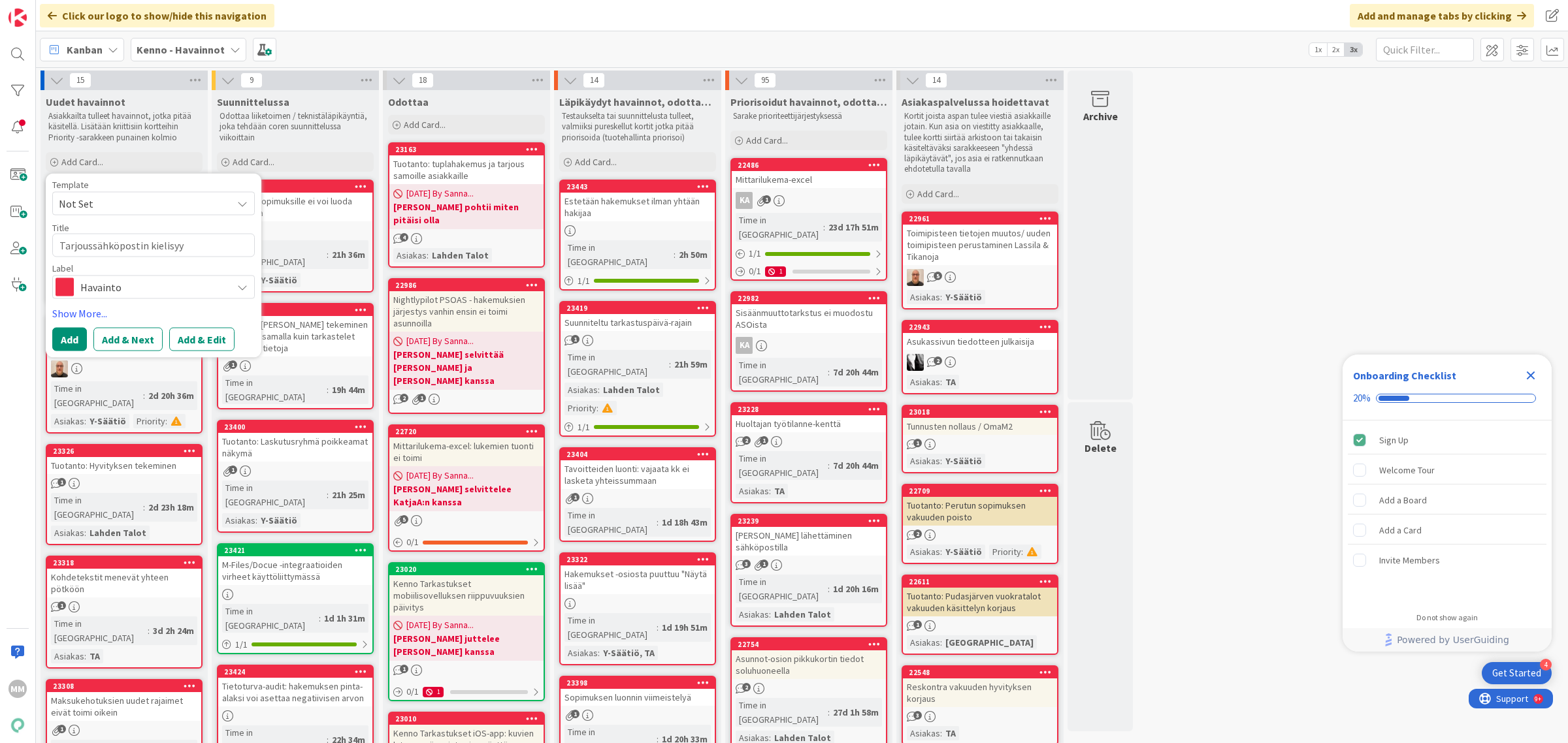
type textarea "Tarjoussähköpostin kielisy"
type textarea "x"
type textarea "Tarjoussähköpostin kielis"
type textarea "x"
type textarea "Tarjoussähköpostin kieli"
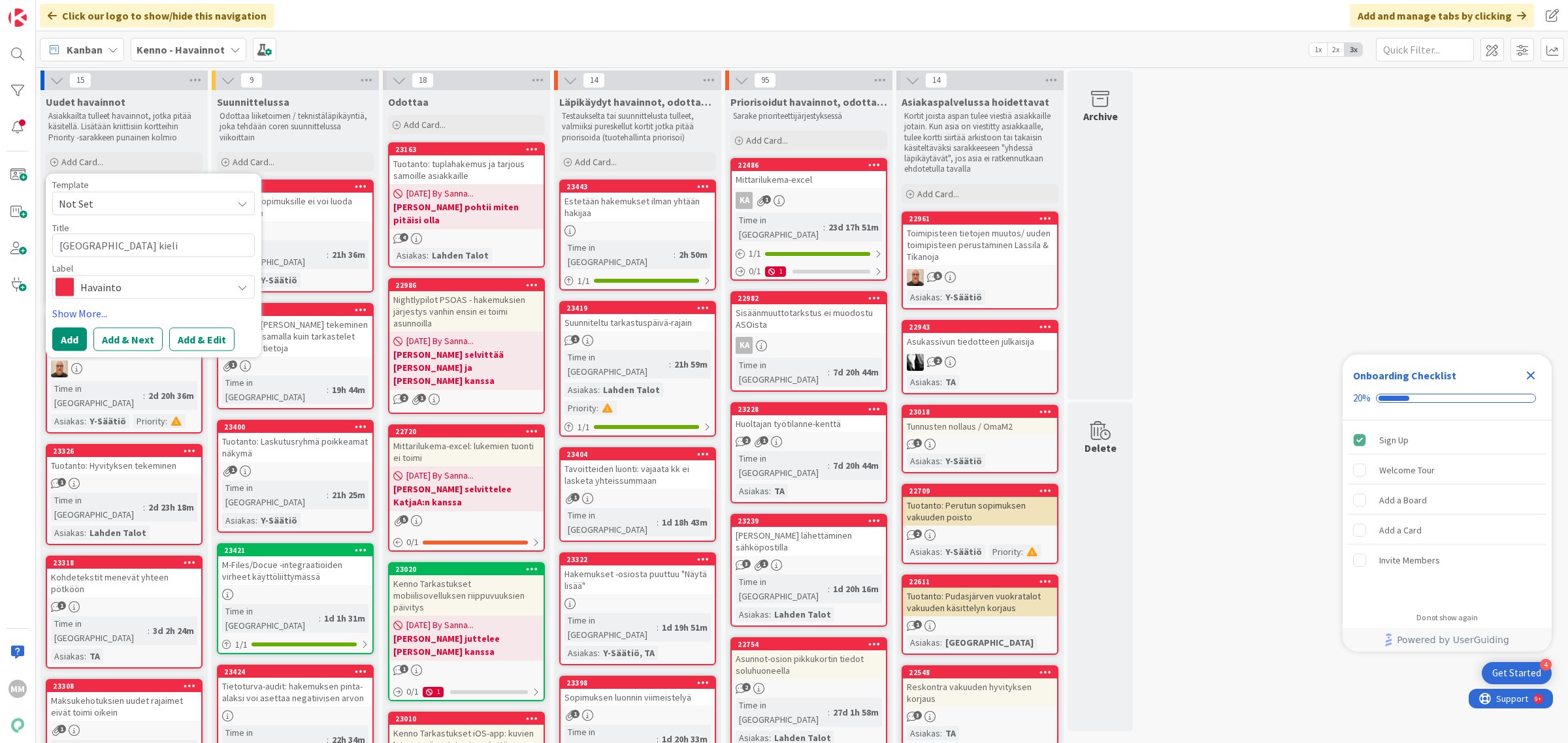
type textarea "x"
type textarea "Tarjoussähköpostin kiel"
type textarea "x"
type textarea "Tarjoussähköpostin kie"
type textarea "x"
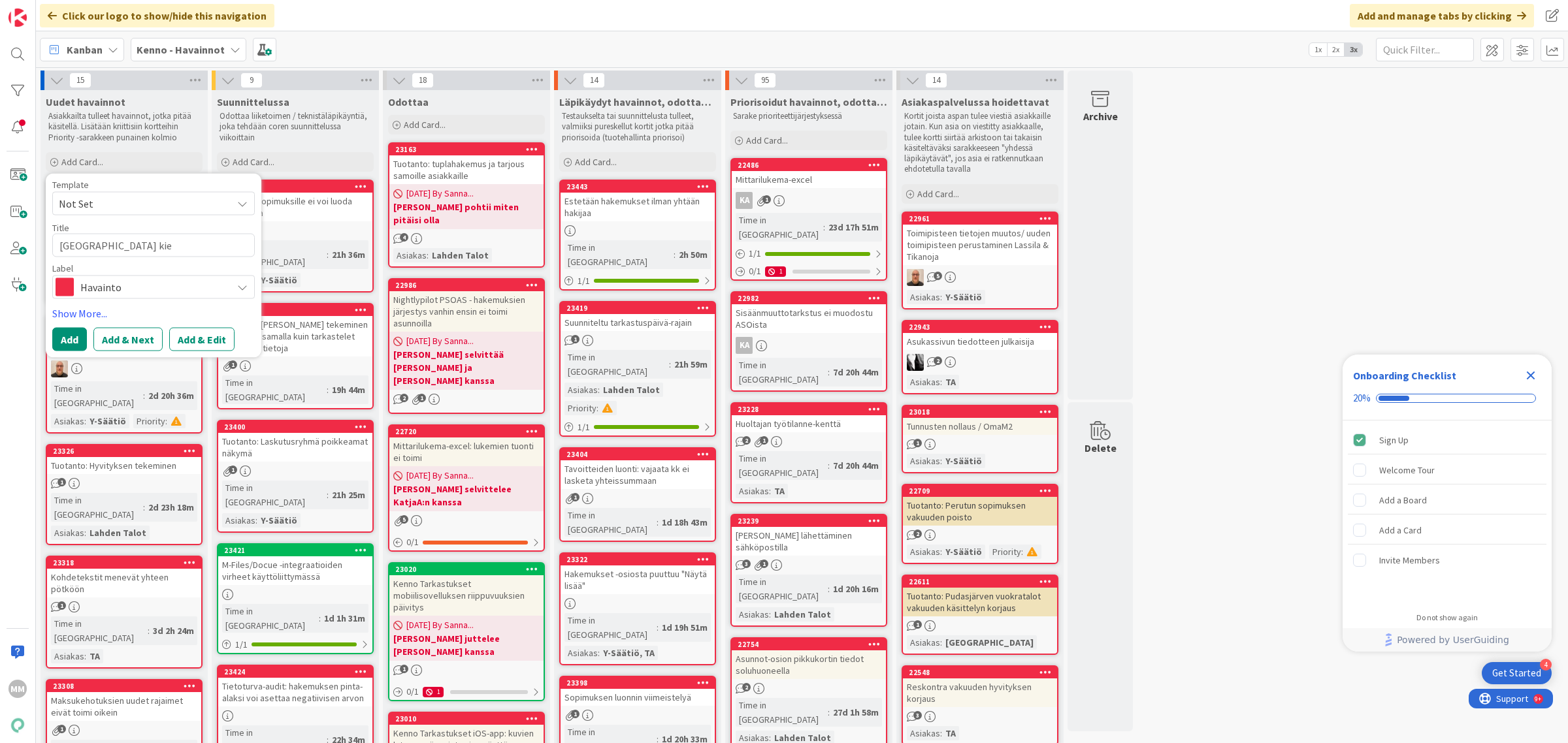
type textarea "Tarjoussähköpostin ki"
type textarea "x"
type textarea "Tarjoussähköpostin k"
type textarea "x"
type textarea "Tarjoussähköpostin"
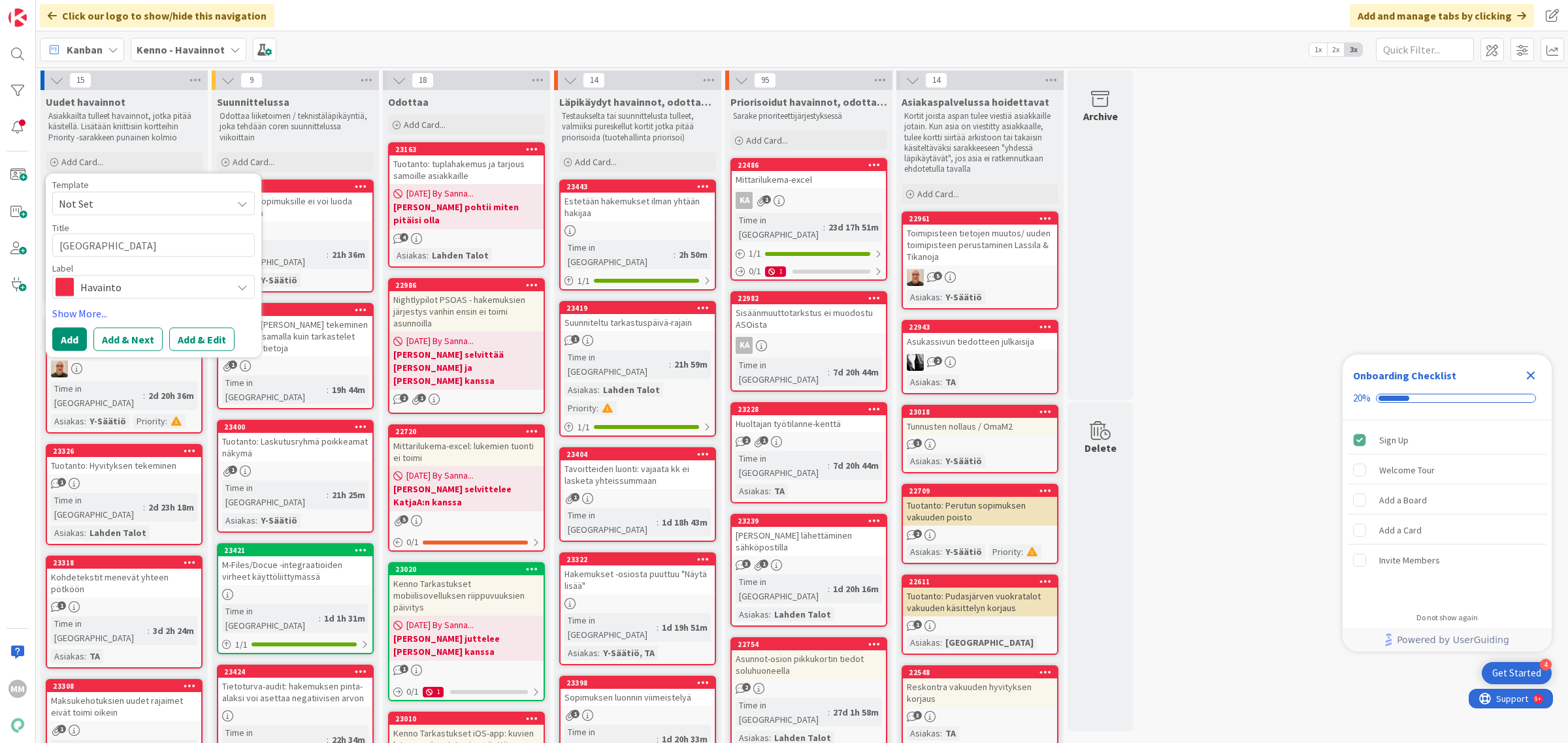
type textarea "x"
type textarea "Tarjoussähköpostin k"
type textarea "x"
type textarea "Tarjoussähköpostin ki"
type textarea "x"
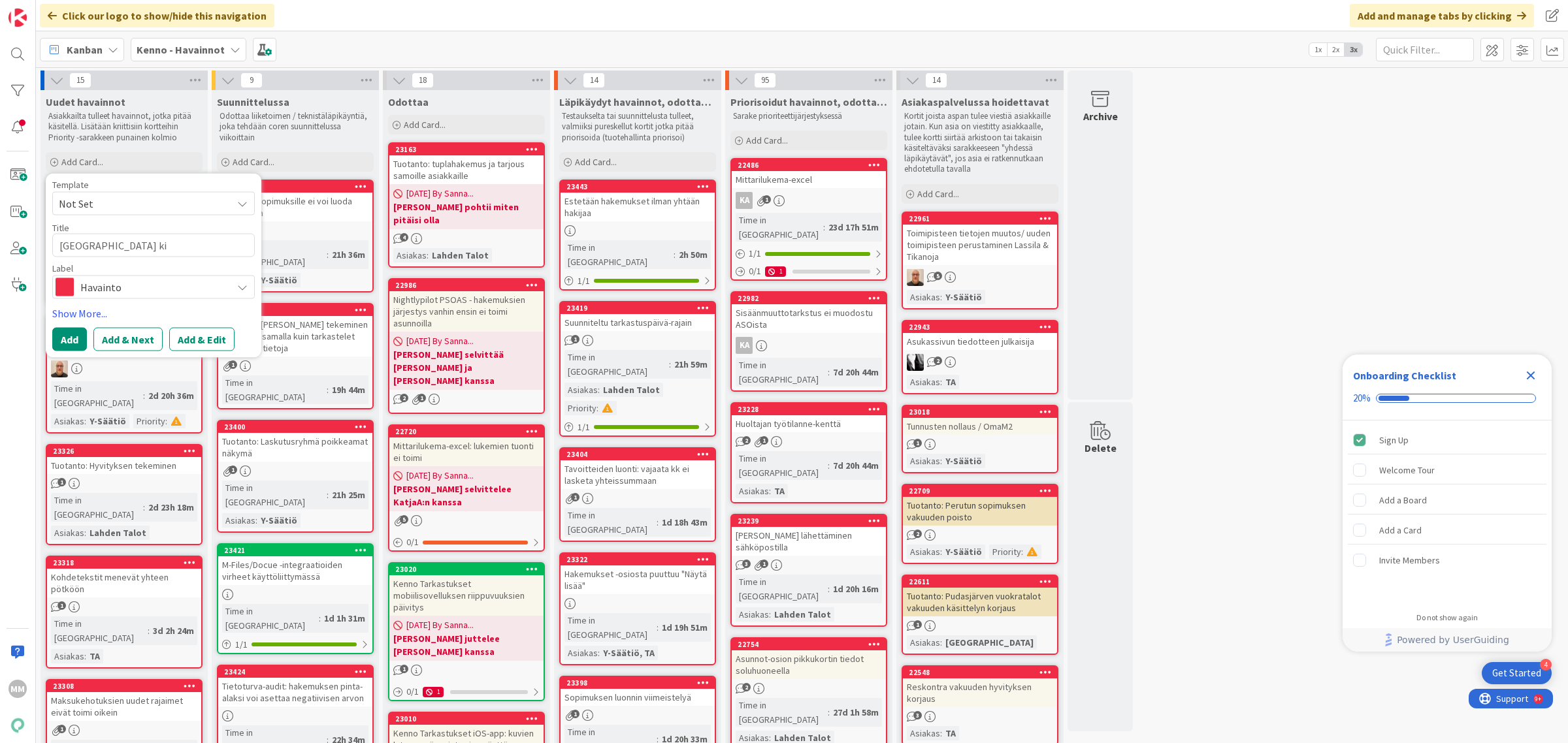
type textarea "Tarjoussähköpostin kie"
type textarea "x"
type textarea "Tarjoussähköpostin kiel"
type textarea "x"
type textarea "Tarjoussähköpostin kieli"
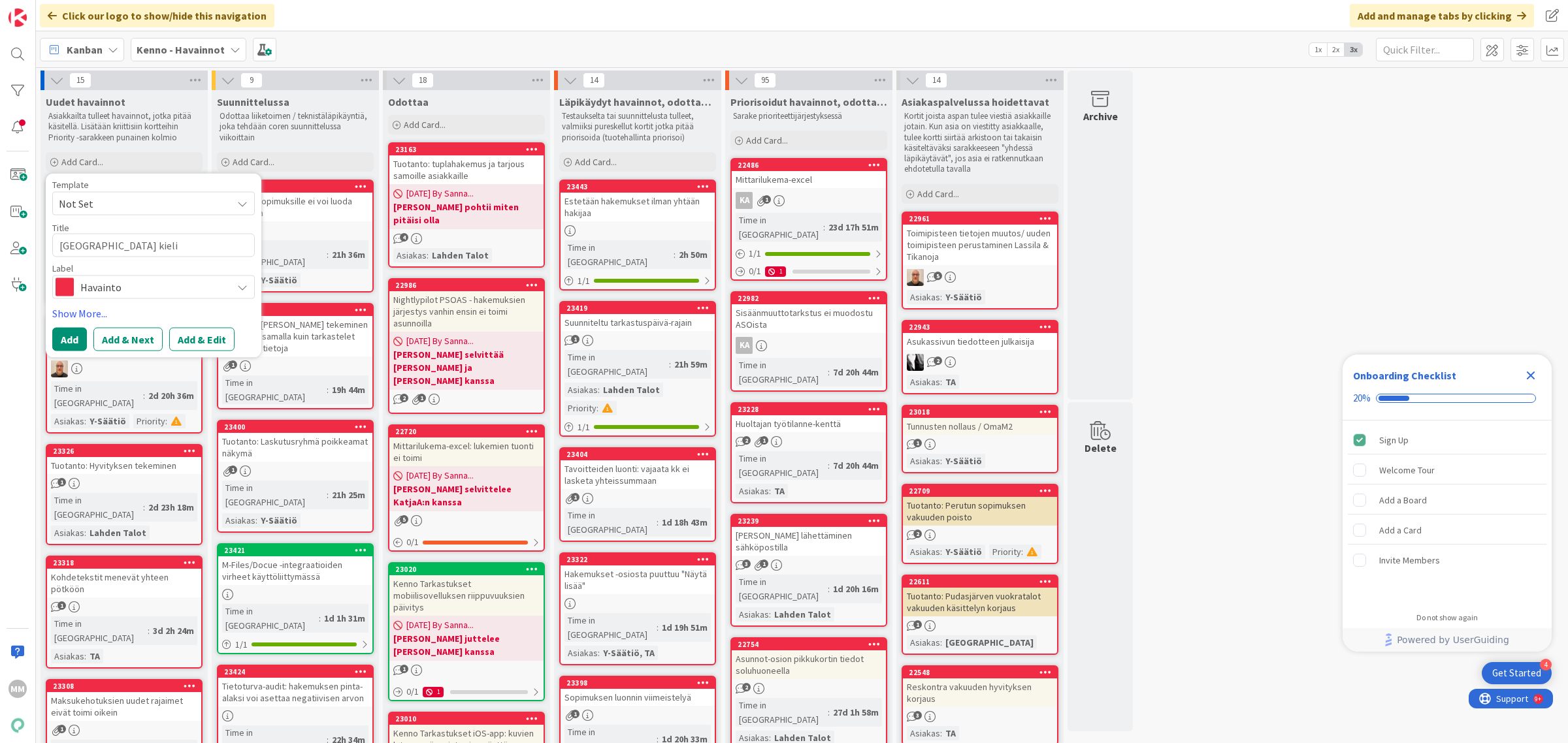
type textarea "x"
type textarea "Tarjoussähköpostin kiel"
type textarea "x"
type textarea "Tarjoussähköpostin ki"
type textarea "x"
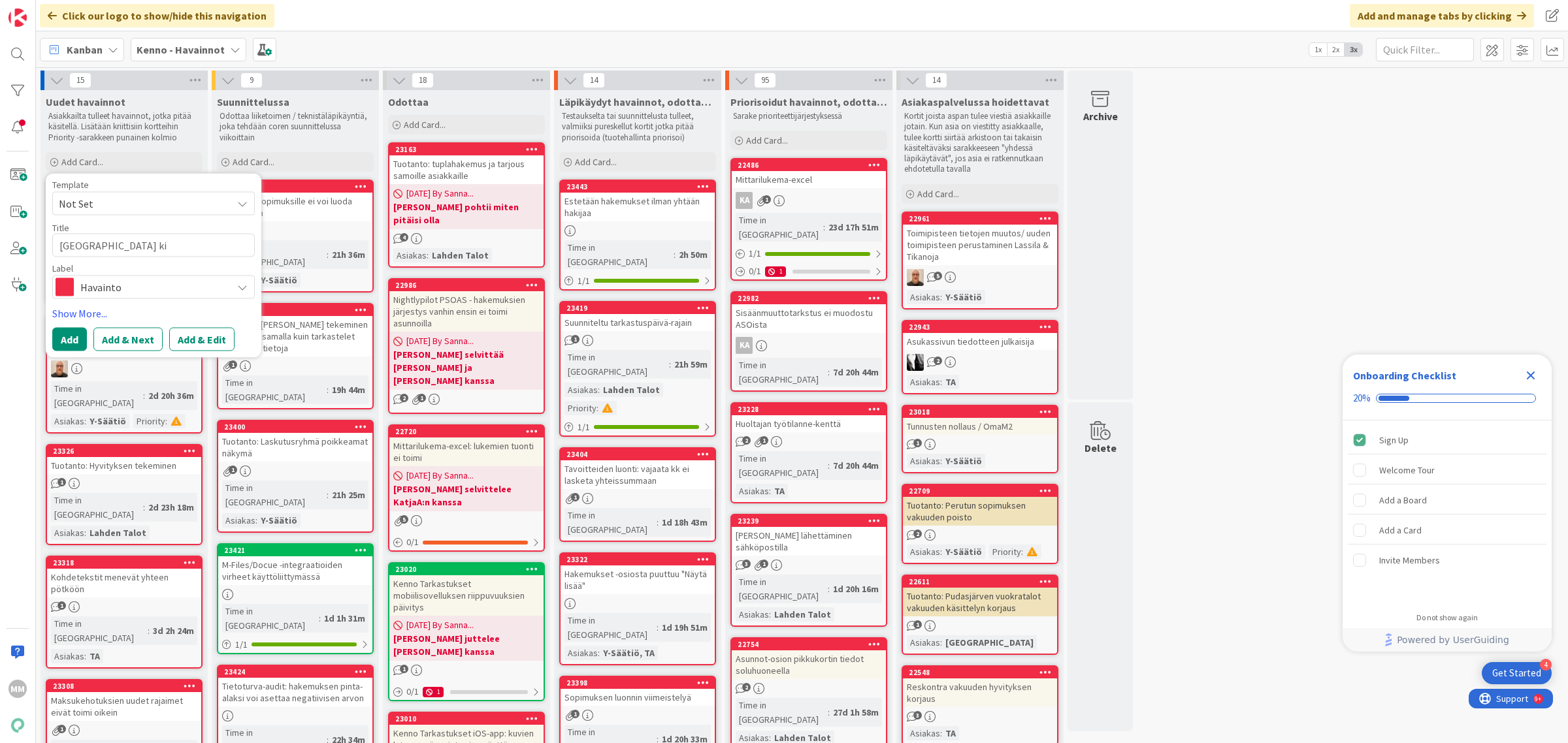
type textarea "Tarjoussähköpostin k"
type textarea "x"
type textarea "Tarjoussähköpostin"
type textarea "x"
type textarea "Tarjoussähköpostin"
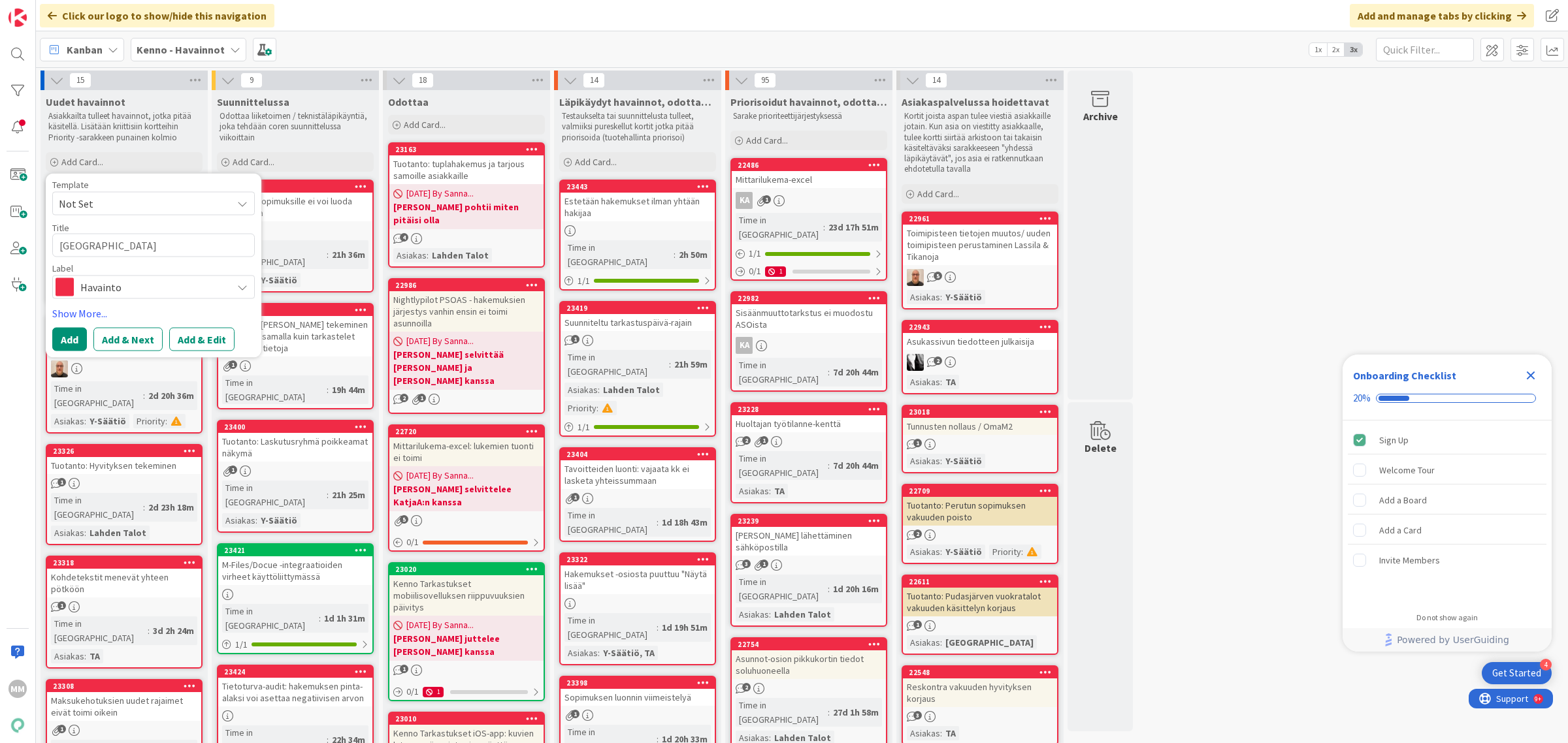
type textarea "x"
type textarea "Tarjoussähköposti"
type textarea "x"
type textarea "Tarjoussähköpost"
type textarea "x"
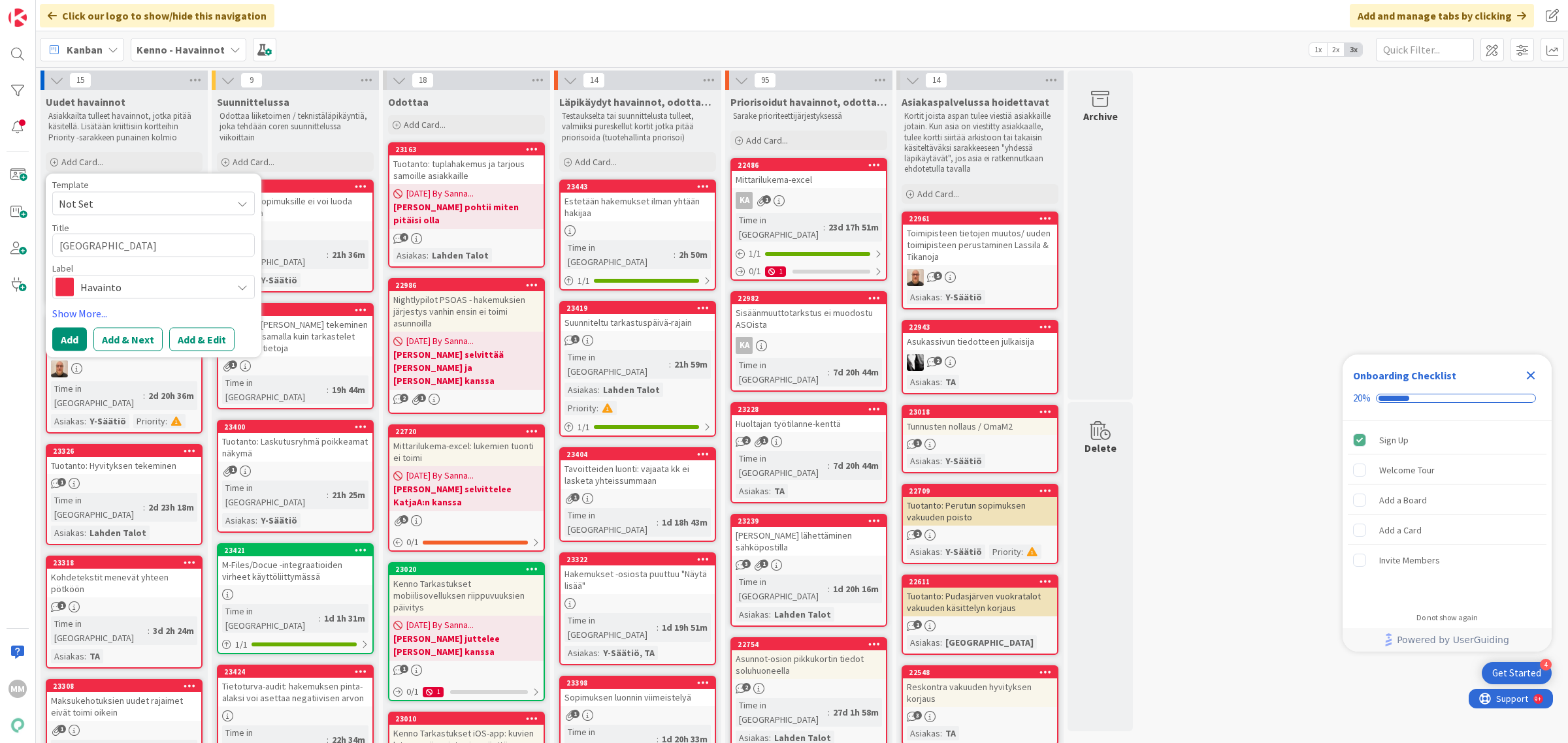
type textarea "Tarjoussähköpos"
type textarea "x"
type textarea "Tarjoussähköpo"
type textarea "x"
type textarea "Tarjoussähköp"
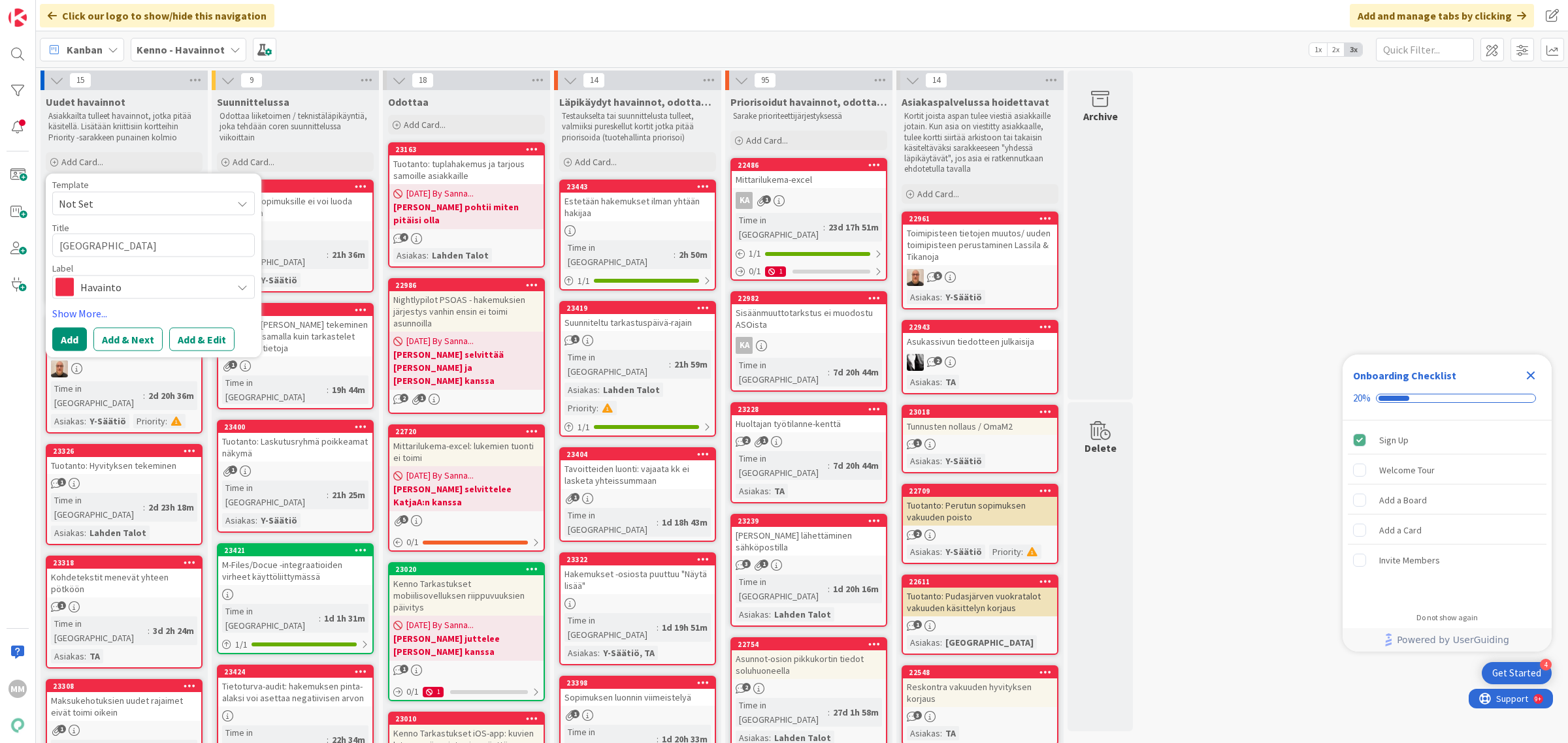
type textarea "x"
type textarea "Tarjoussähkö"
type textarea "x"
type textarea "Tarjoussähk"
type textarea "x"
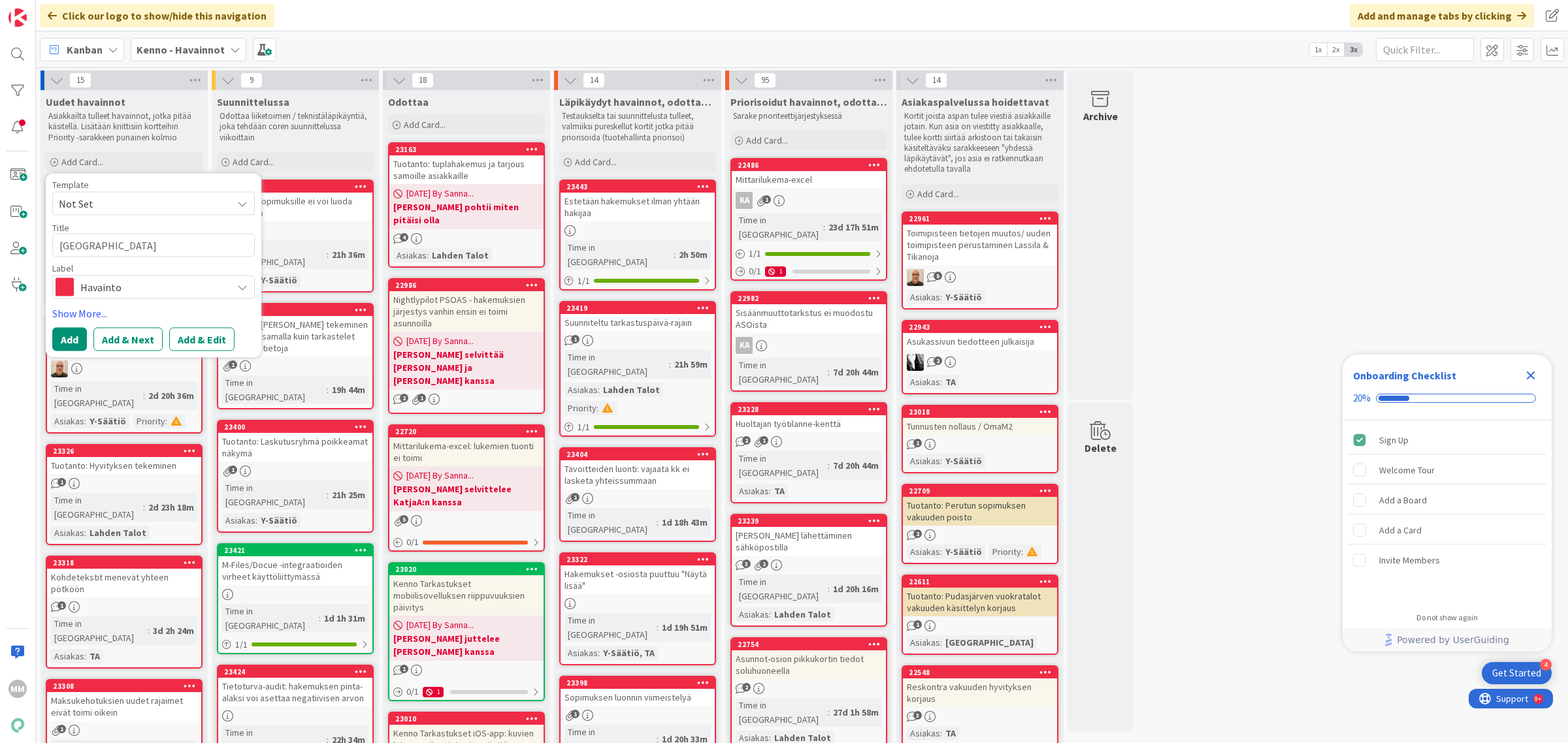
type textarea "Tarjoussäh"
type textarea "x"
type textarea "Tarjoussä"
type textarea "x"
type textarea "Tarjouss"
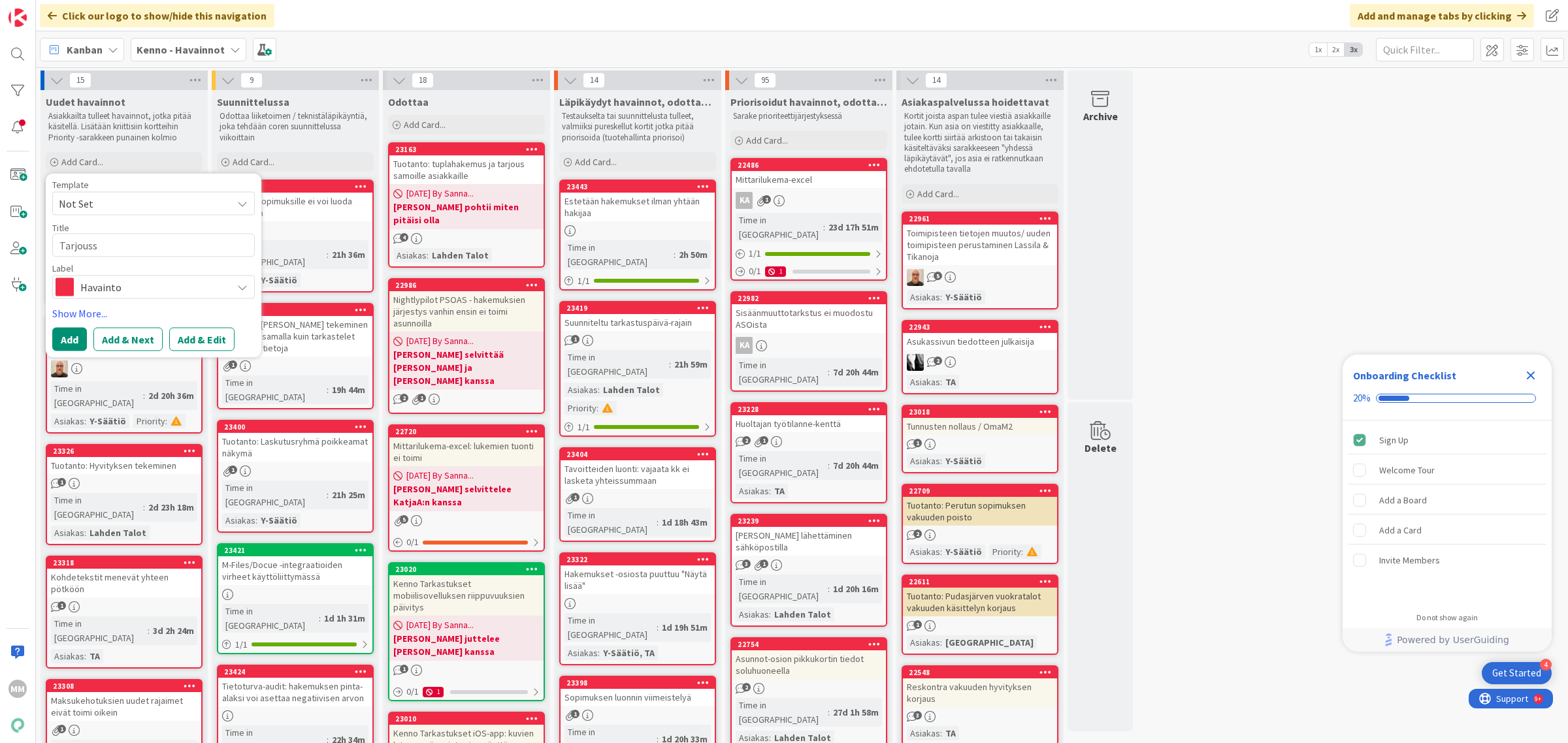
type textarea "x"
type textarea "Tarjous"
type textarea "x"
type textarea "Tarjou"
type textarea "x"
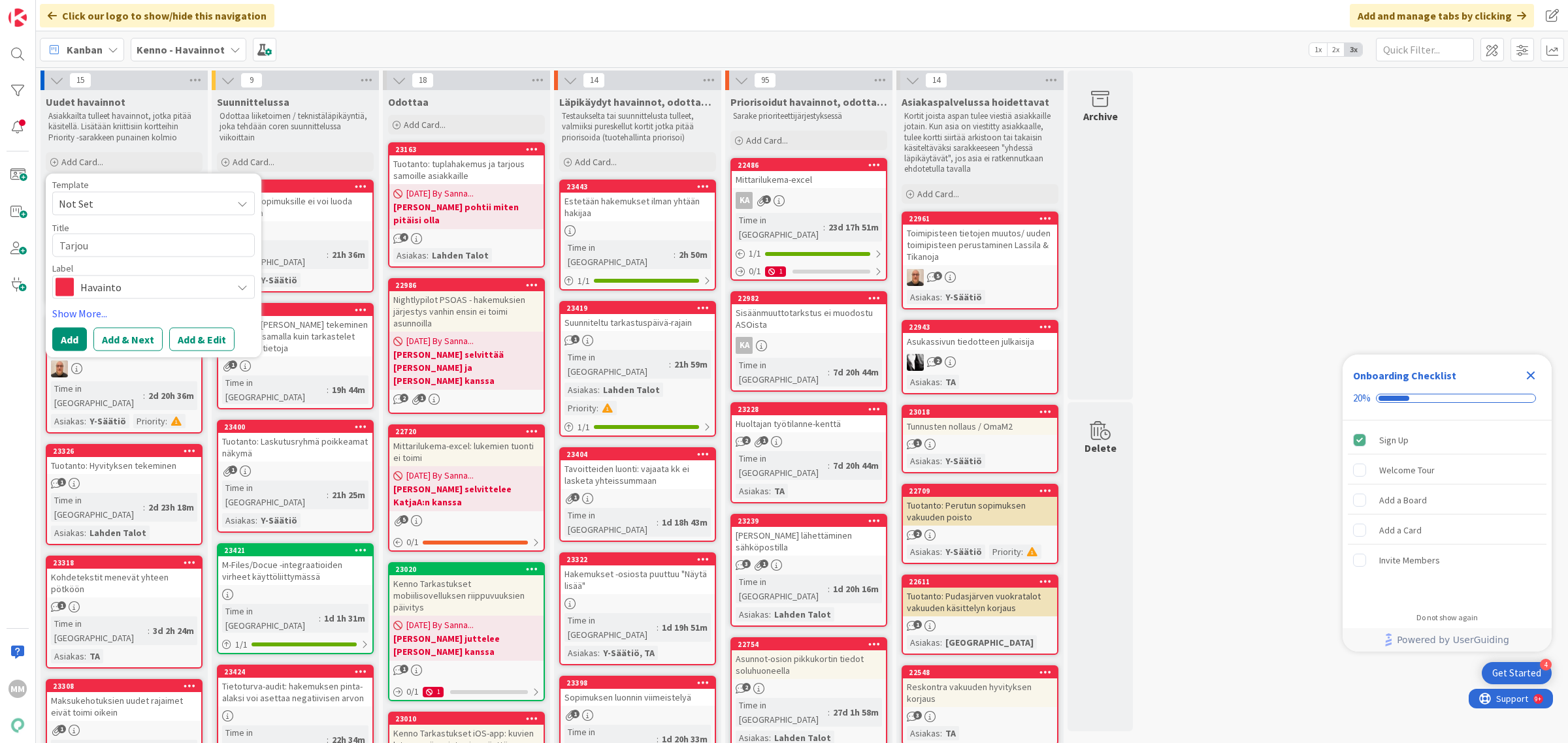
type textarea "Tarjo"
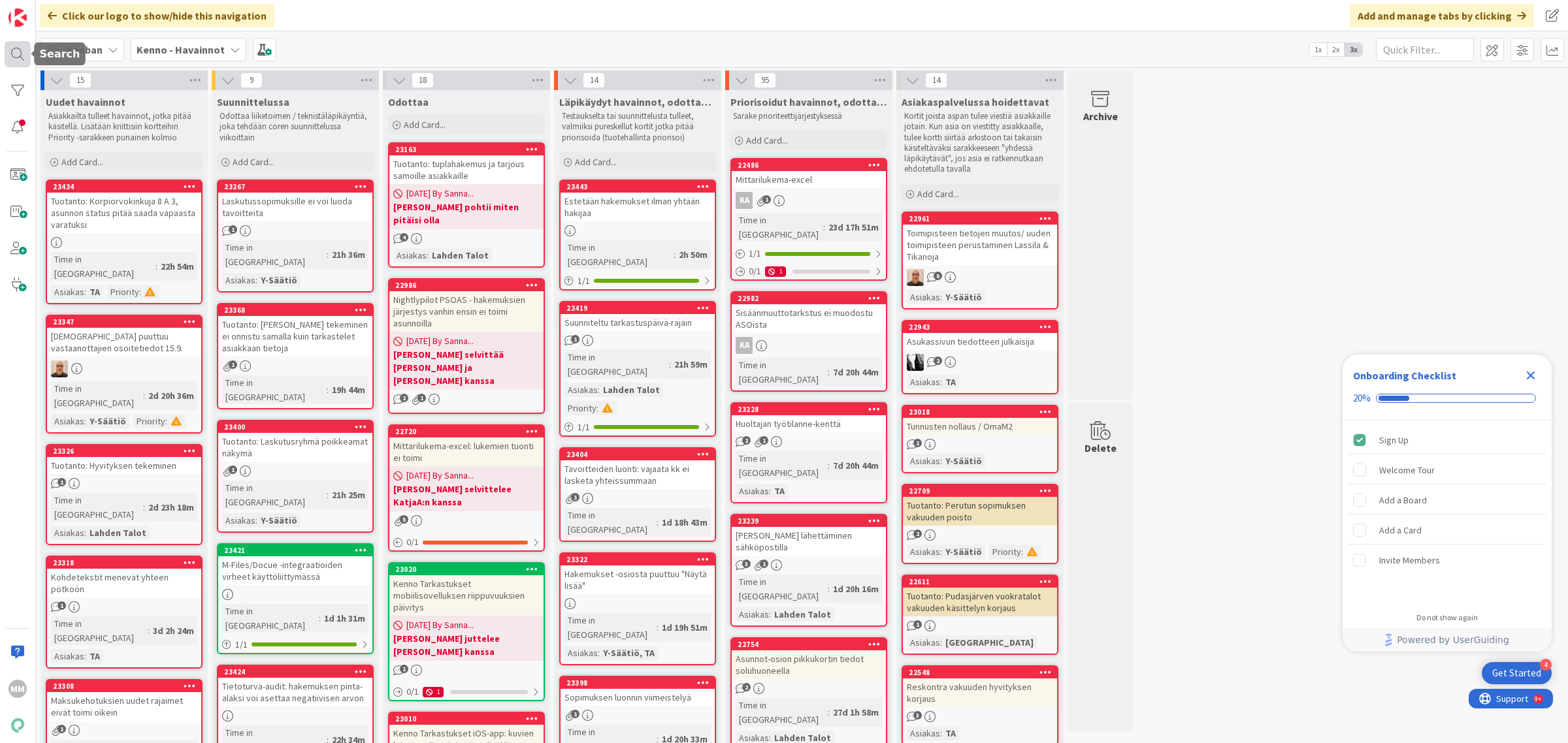
click at [15, 49] on div at bounding box center [18, 54] width 26 height 26
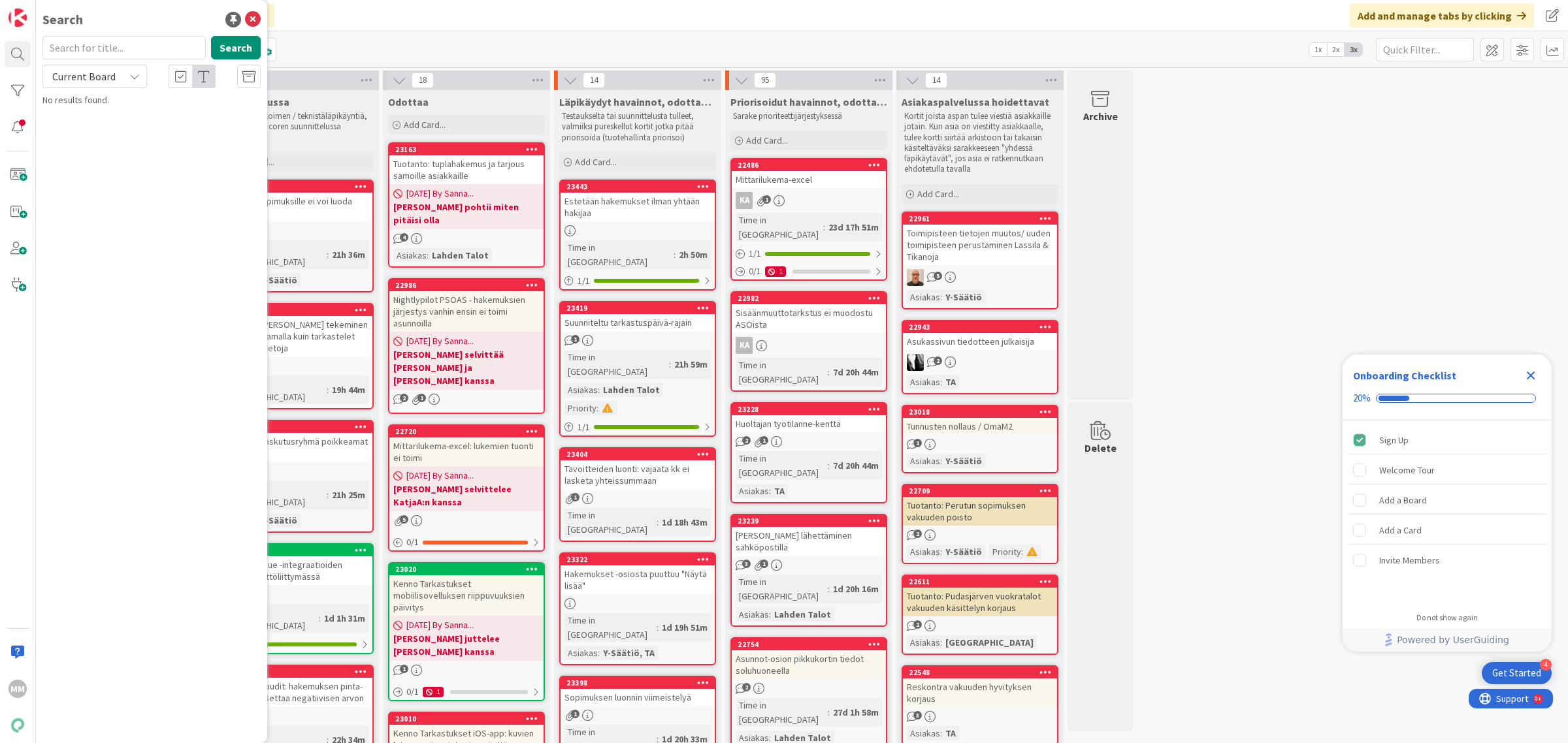
click at [79, 48] on input "text" at bounding box center [124, 48] width 163 height 24
click at [107, 71] on span "Current Board" at bounding box center [84, 77] width 63 height 13
click at [100, 139] on span "All Boards" at bounding box center [117, 130] width 136 height 20
click at [238, 46] on button "Search" at bounding box center [235, 48] width 49 height 24
click at [411, 18] on div "Click our logo to show/hide this navigation Add and manage tabs by clicking" at bounding box center [802, 15] width 1532 height 32
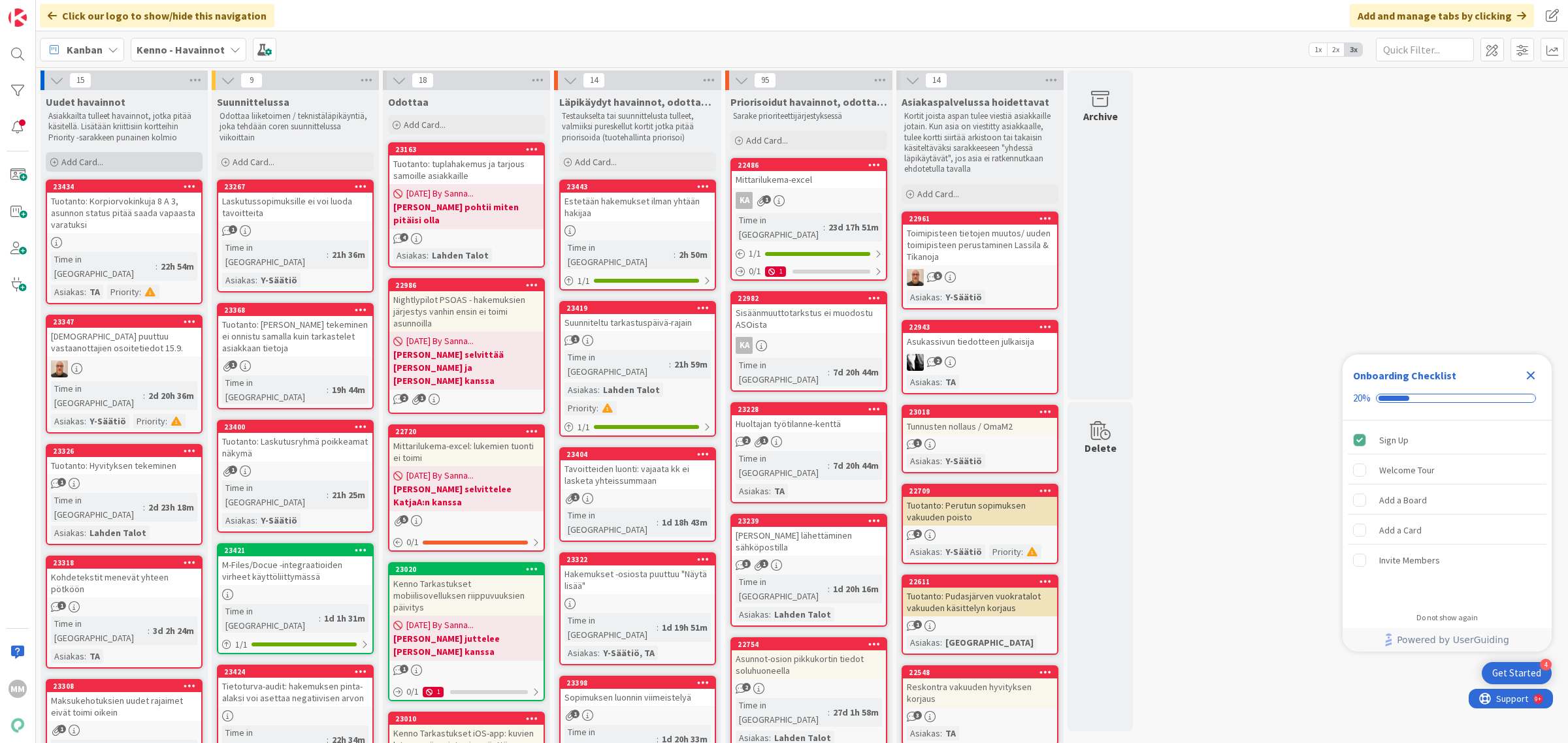
click at [86, 154] on div "Add Card..." at bounding box center [124, 162] width 157 height 20
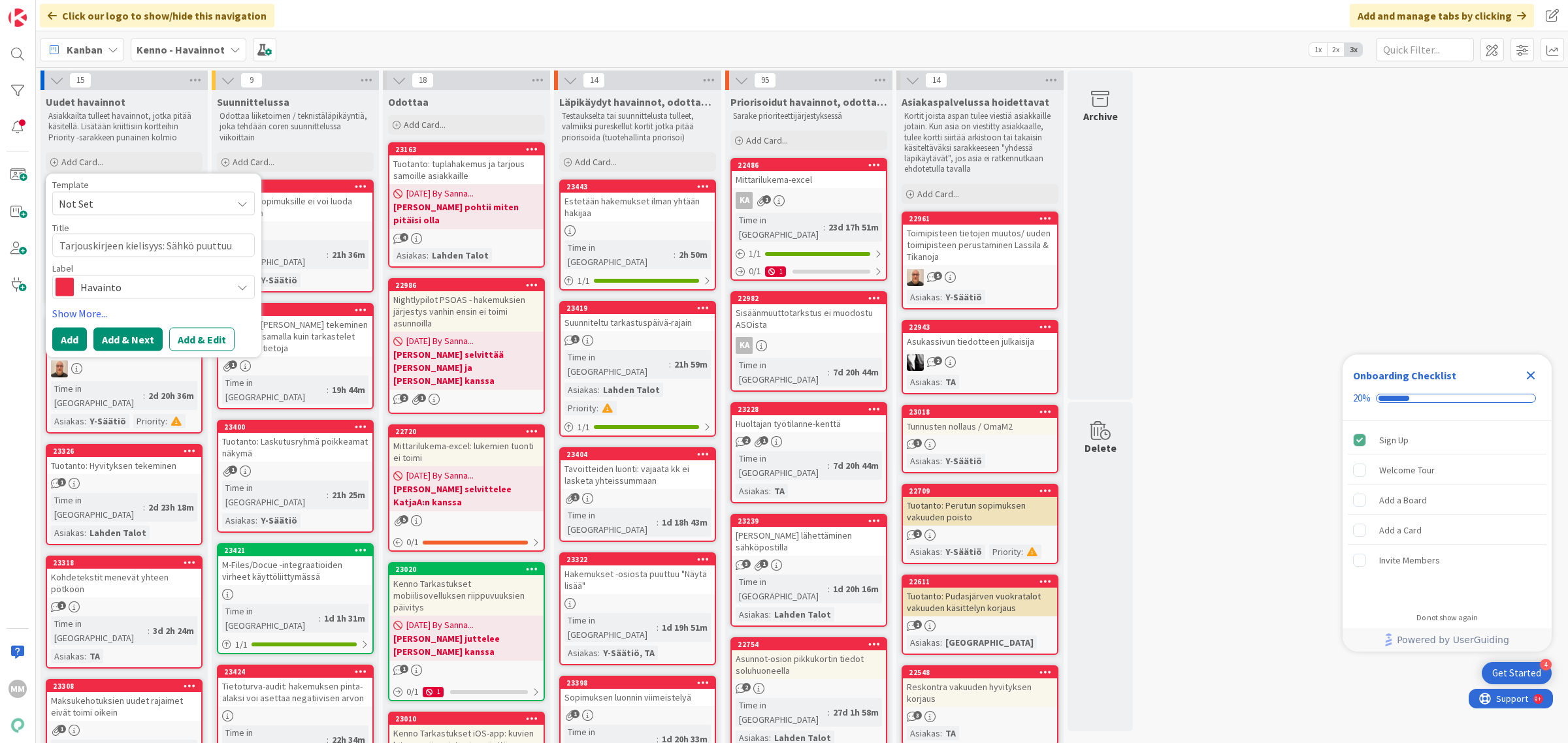
click at [136, 341] on button "Add & Next" at bounding box center [128, 340] width 69 height 24
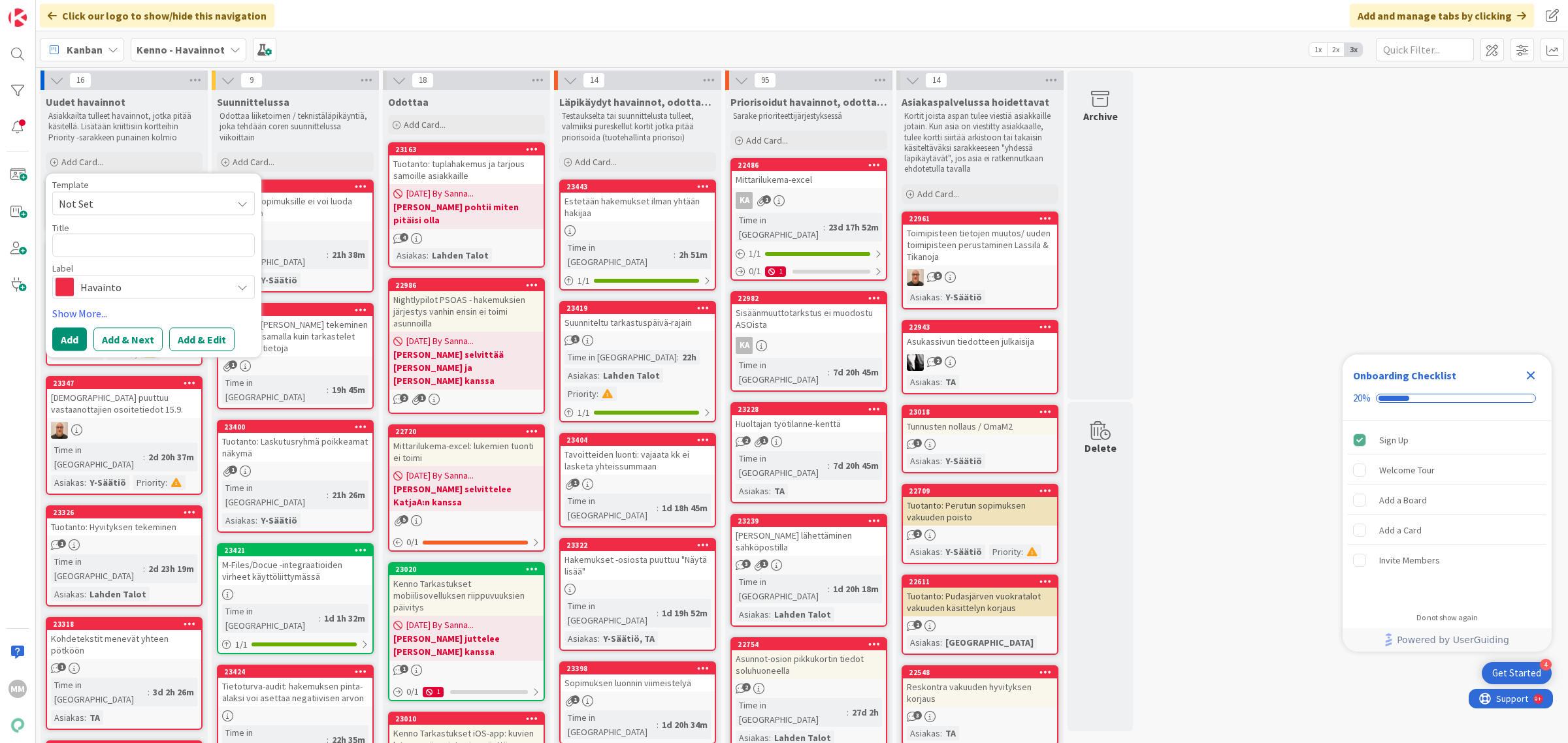
click at [332, 121] on p "Odottaa liiketoimen / teknistäläpikäyntiä, joka tehdään coren suunnittelussa vi…" at bounding box center [295, 127] width 152 height 32
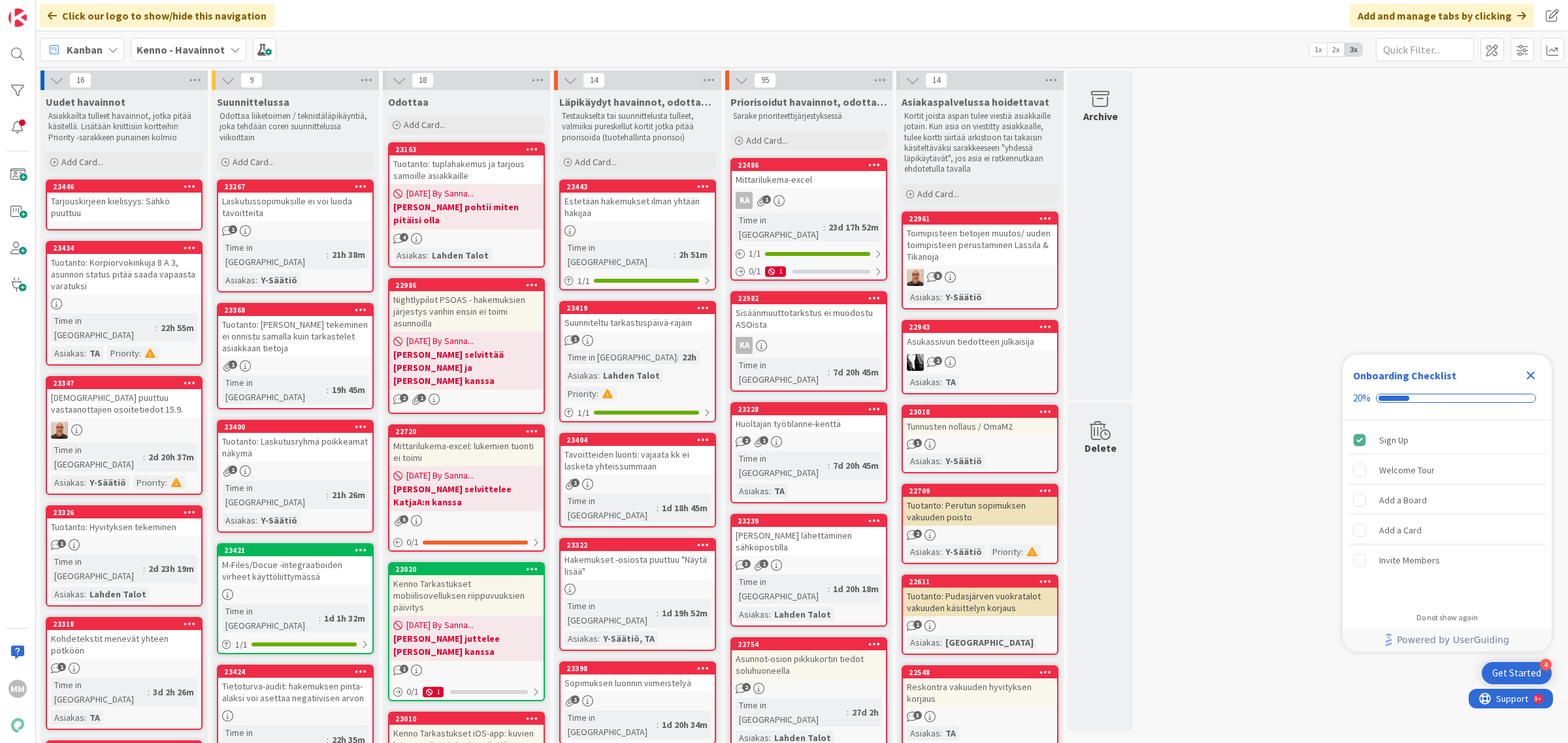
click at [143, 203] on div "Tarjouskirjeen kielisyys: Sähkö puuttuu" at bounding box center [124, 207] width 155 height 29
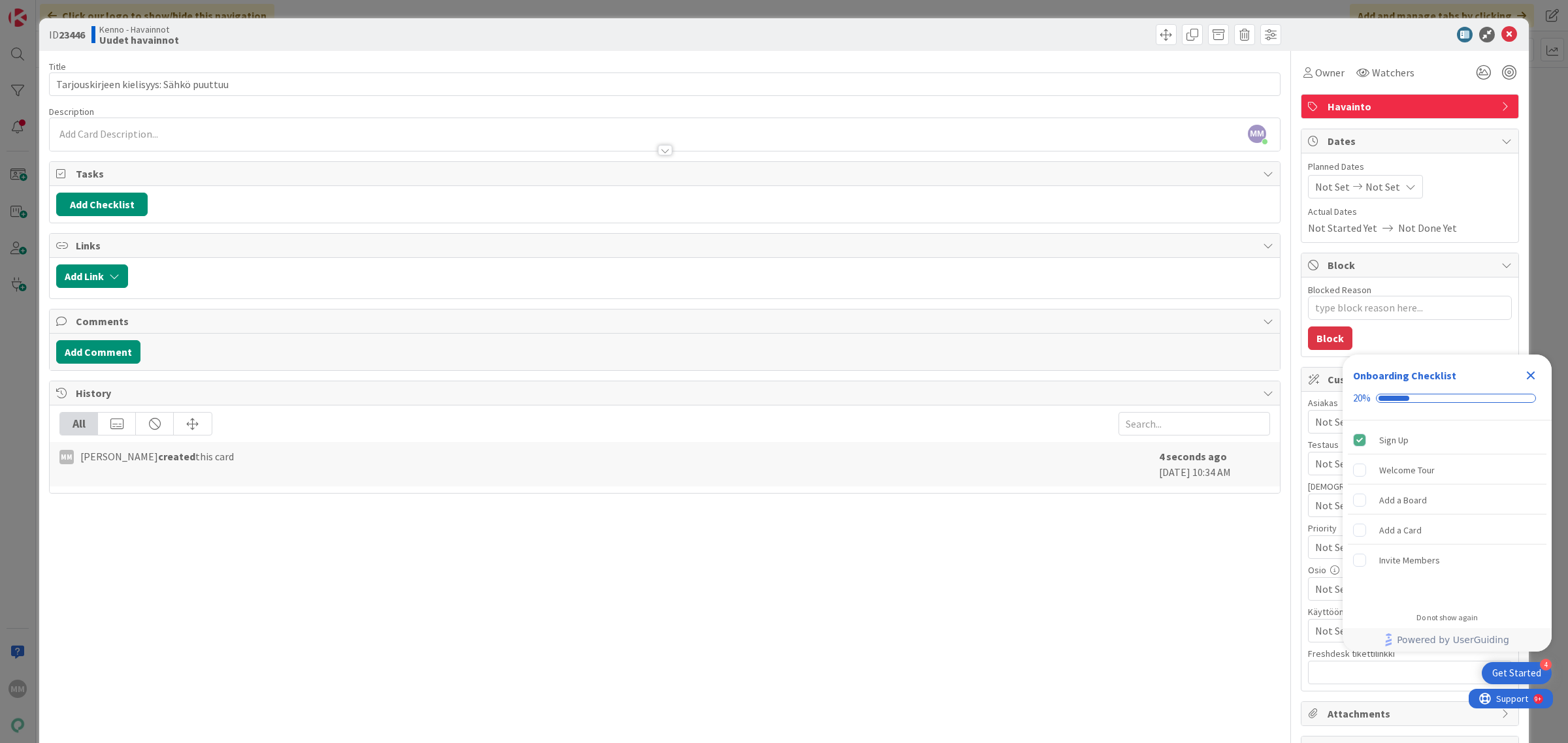
click at [112, 139] on div at bounding box center [664, 143] width 1230 height 14
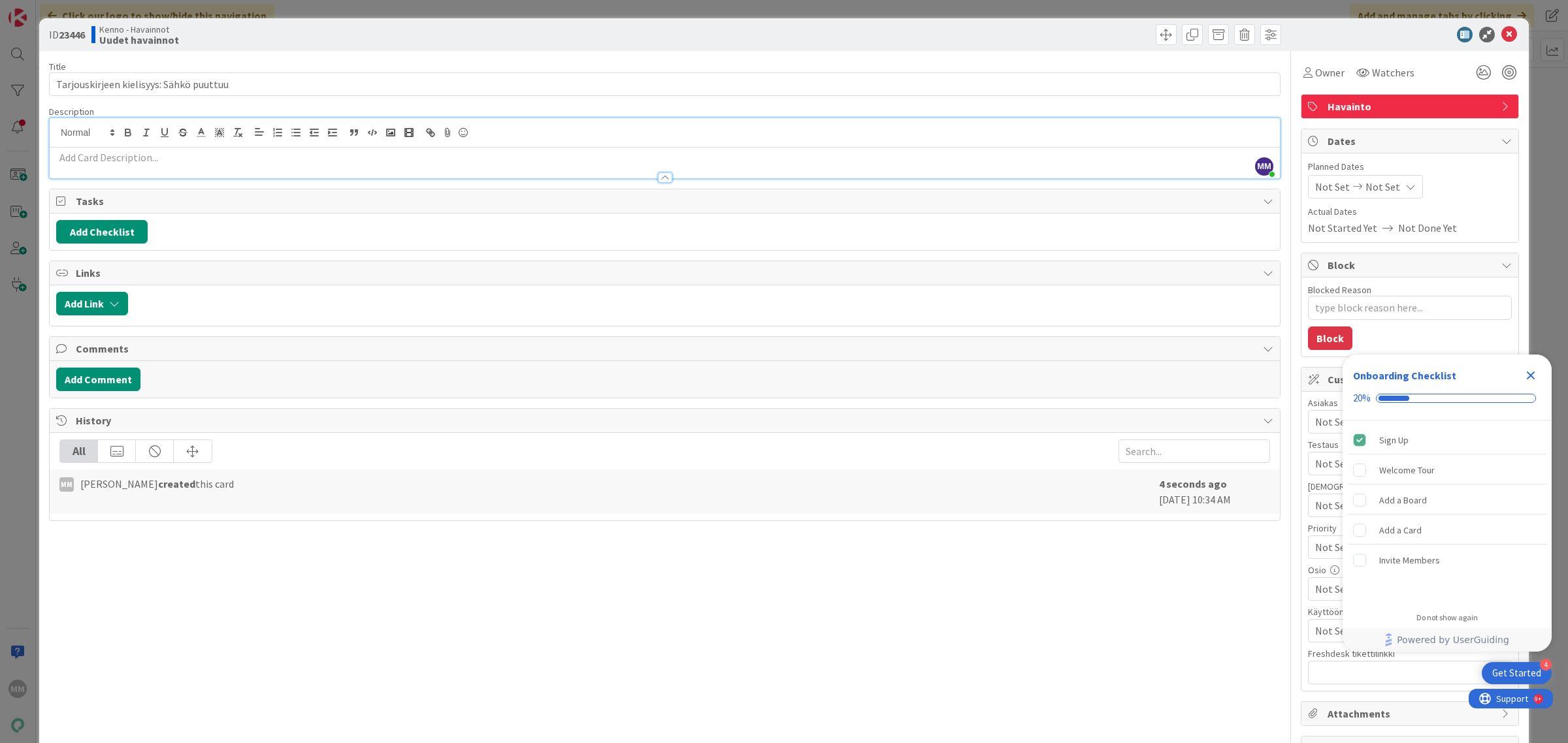
click at [85, 163] on p at bounding box center [664, 157] width 1217 height 15
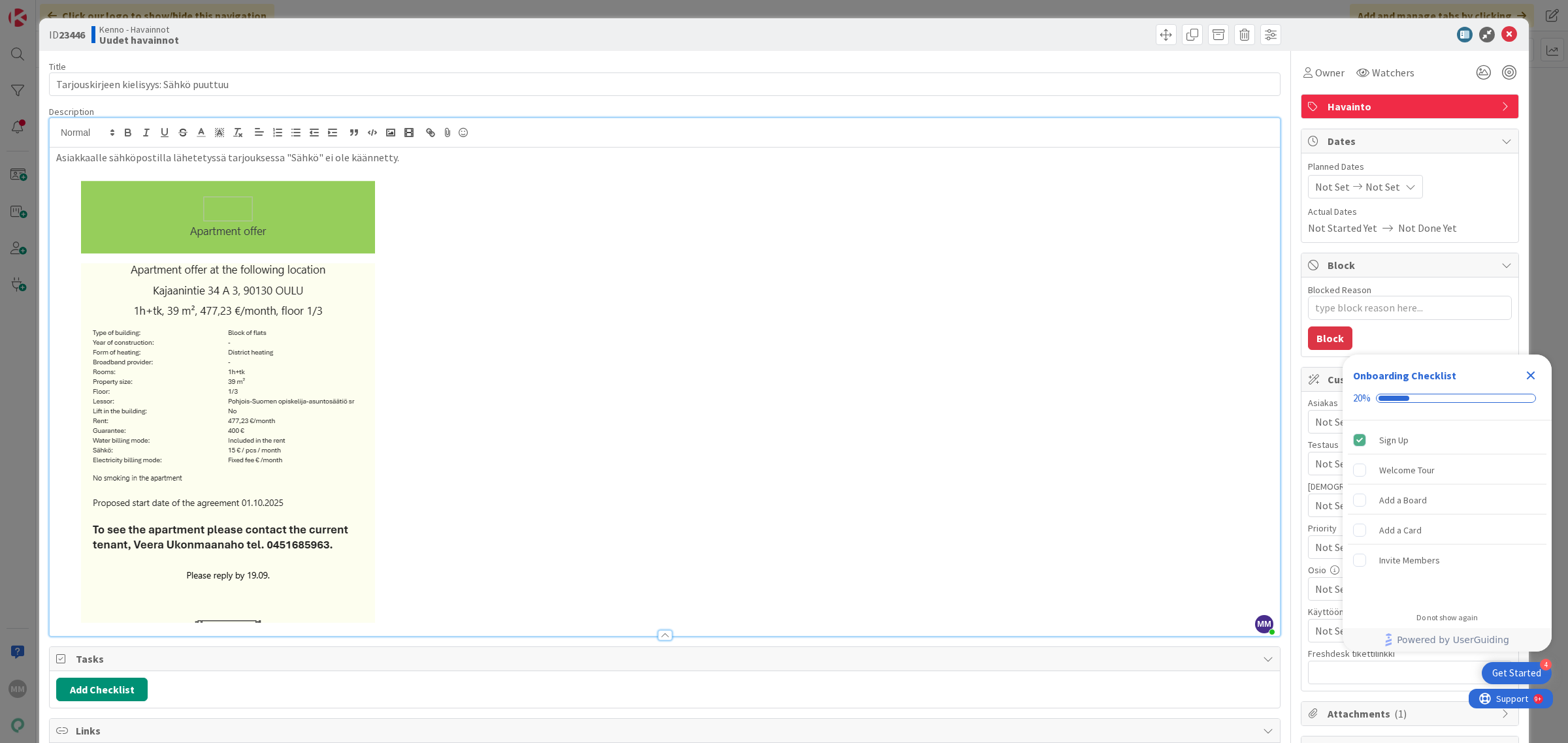
click at [419, 158] on p "Asiakkaalle sähköpostilla lähetetyssä tarjouksessa "Sähkö" ei ole käännetty." at bounding box center [664, 157] width 1217 height 15
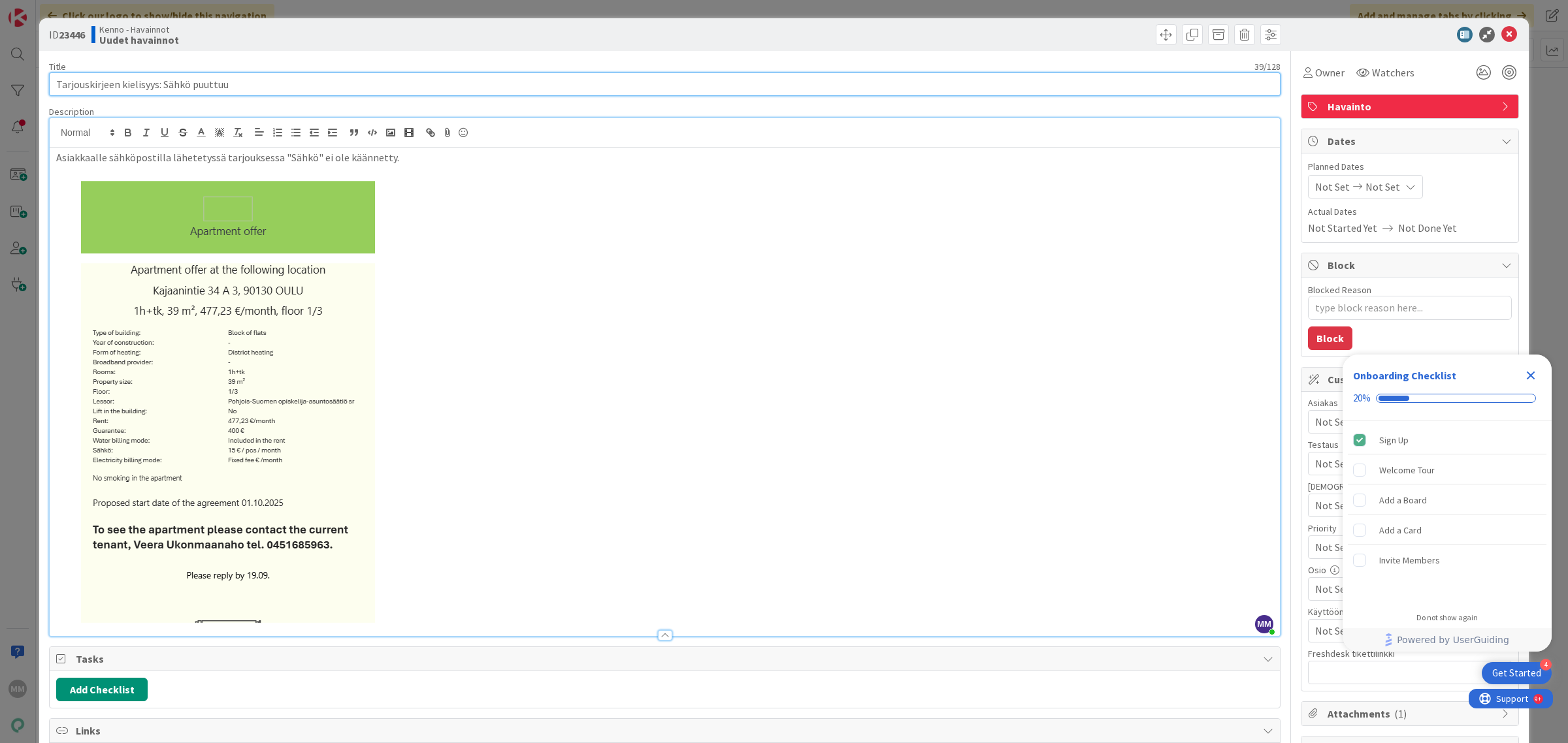
click at [210, 79] on input "Tarjouskirjeen kielisyys: Sähkö puuttuu" at bounding box center [665, 85] width 1232 height 24
click at [188, 87] on input "Tarjouskirjeen kielisyys: Sähkö puuttuu" at bounding box center [665, 85] width 1232 height 24
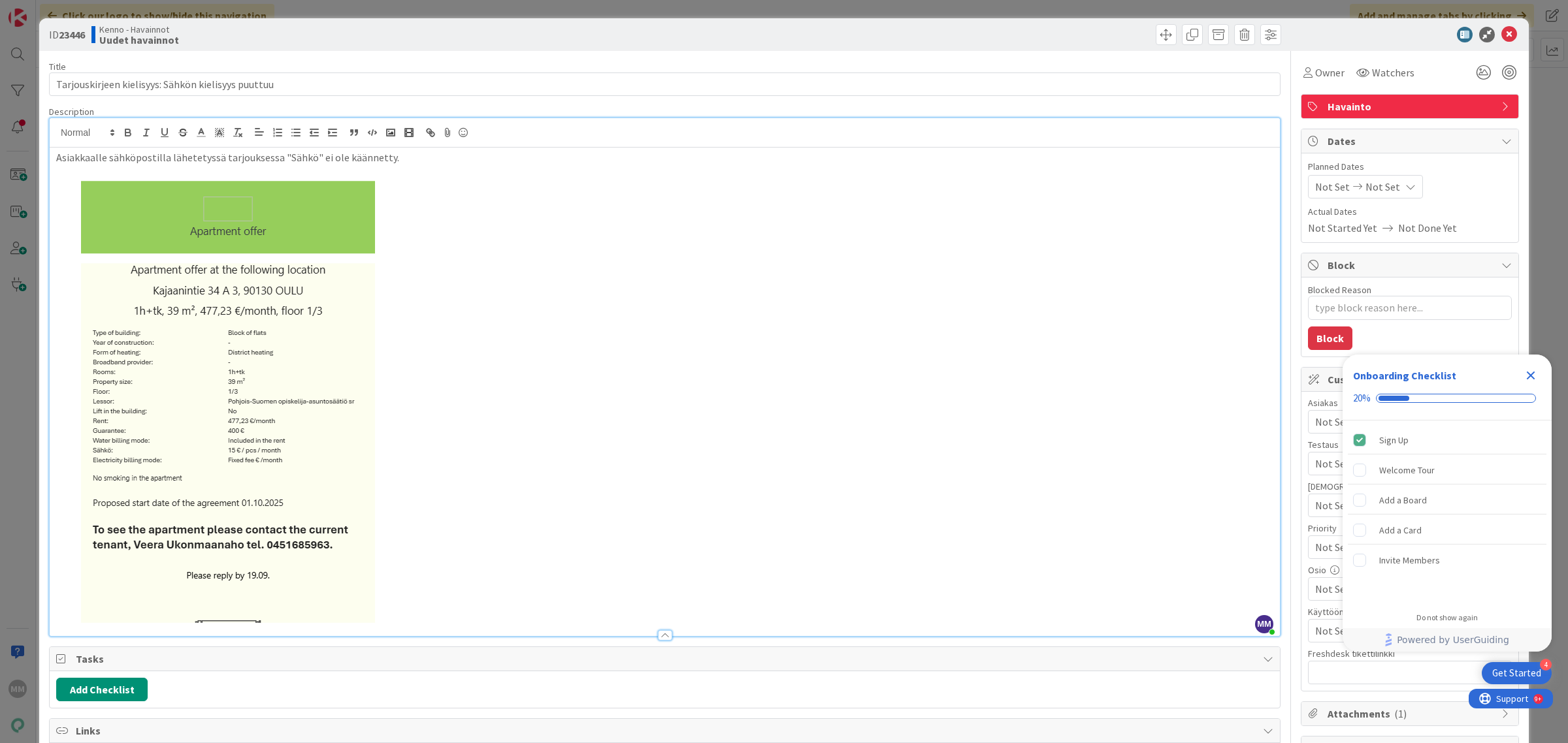
click at [431, 213] on p at bounding box center [664, 394] width 1217 height 458
click at [1501, 32] on icon at bounding box center [1508, 34] width 15 height 15
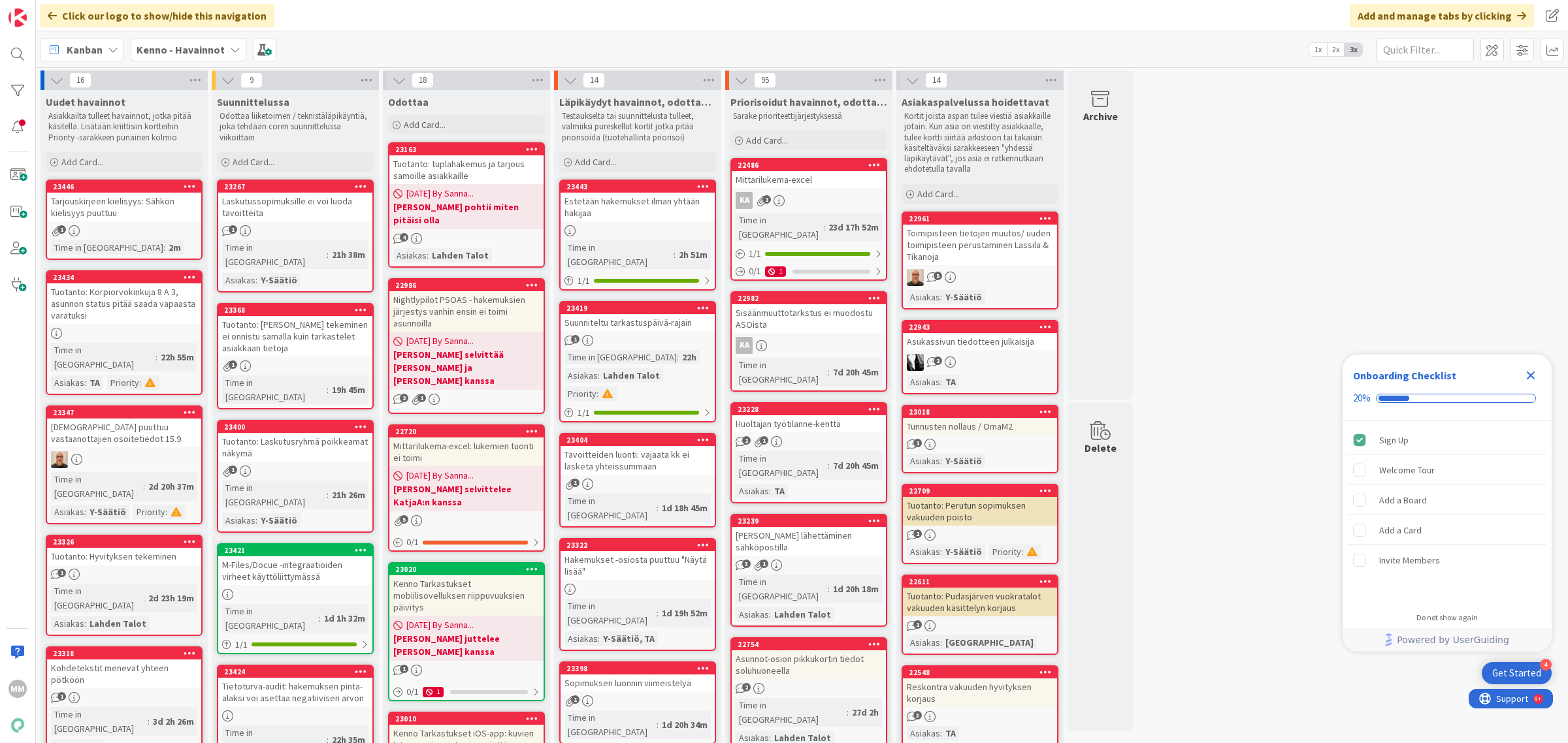
click at [131, 207] on div "Tarjouskirjeen kielisyys: Sähkön kielisyys puuttuu" at bounding box center [124, 207] width 155 height 29
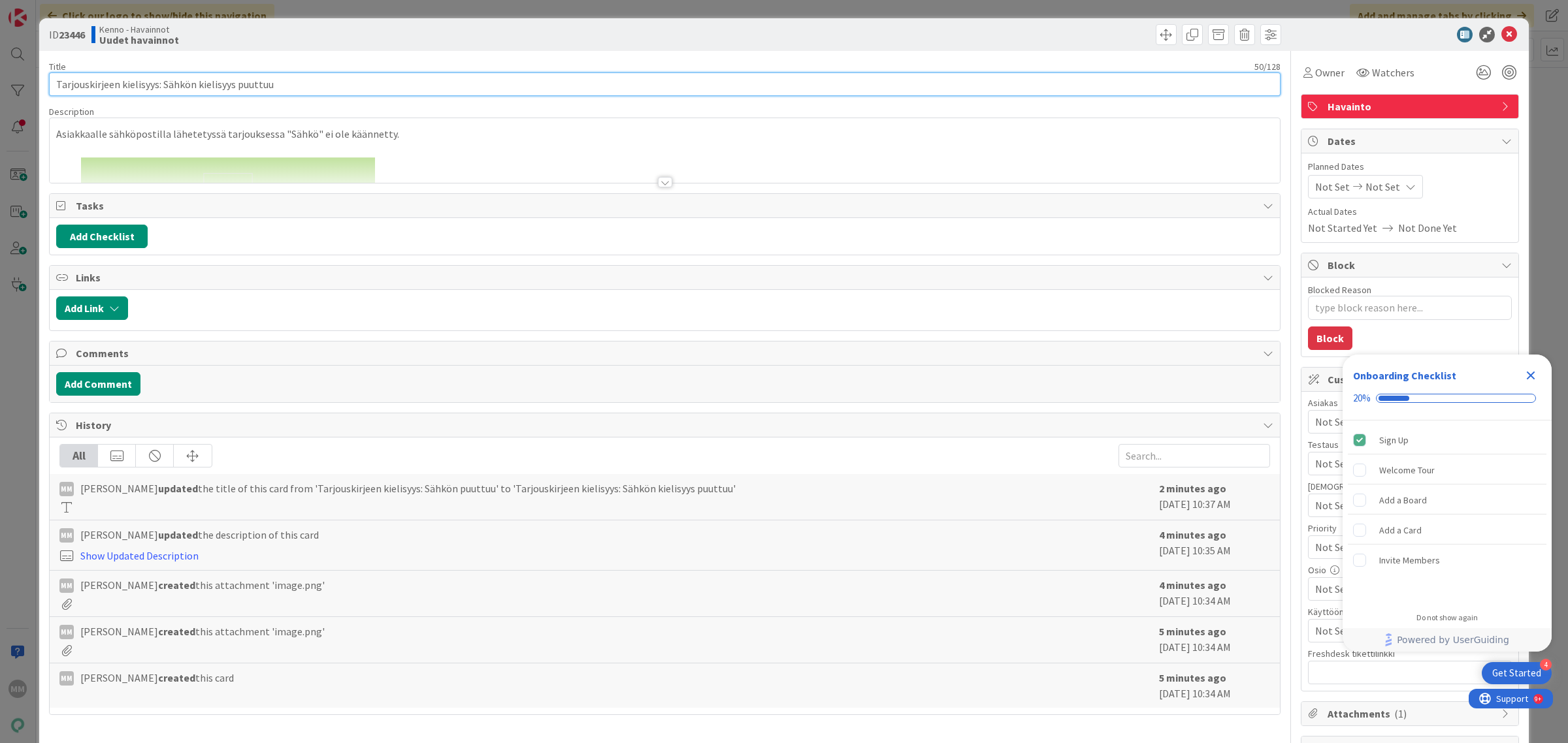
click at [113, 84] on input "Tarjouskirjeen kielisyys: Sähkön kielisyys puuttuu" at bounding box center [665, 85] width 1232 height 24
click at [190, 85] on input "Tarjouskirje kielisyys: Sähkön kielisyys puuttuu" at bounding box center [665, 85] width 1232 height 24
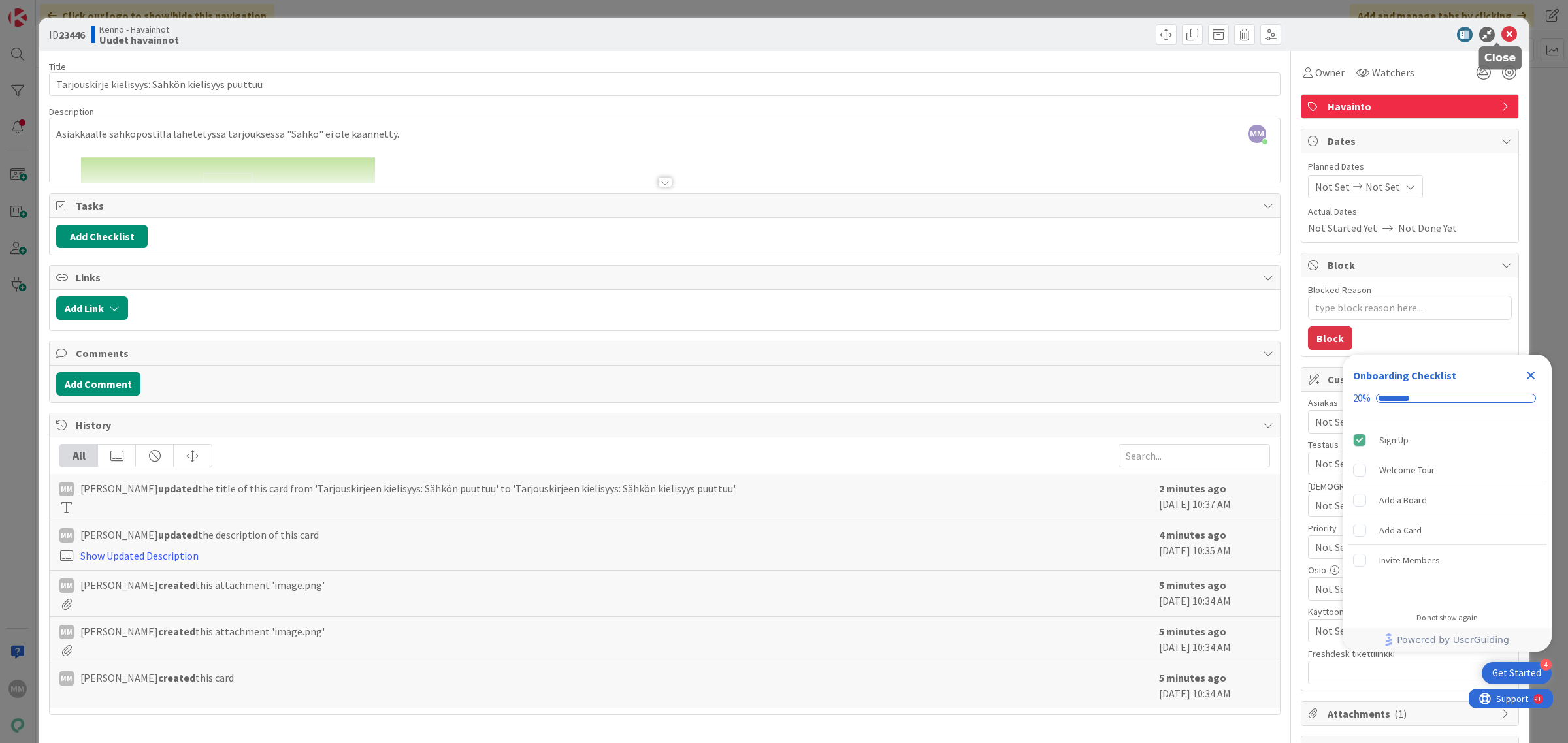
click at [1501, 36] on icon at bounding box center [1508, 34] width 15 height 15
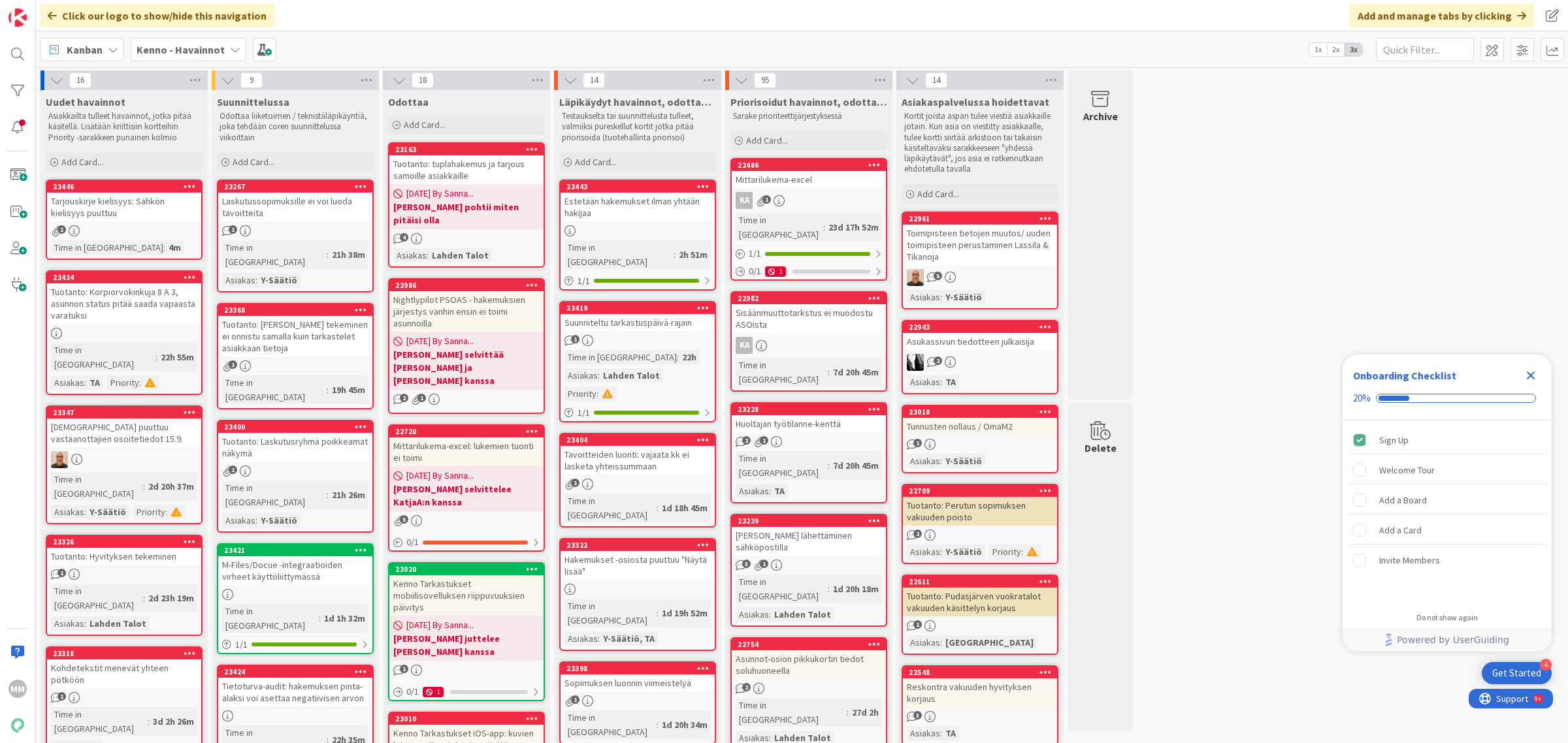
click at [145, 213] on div "Tarjouskirje kielisyys: Sähkön kielisyys puuttuu" at bounding box center [124, 207] width 155 height 29
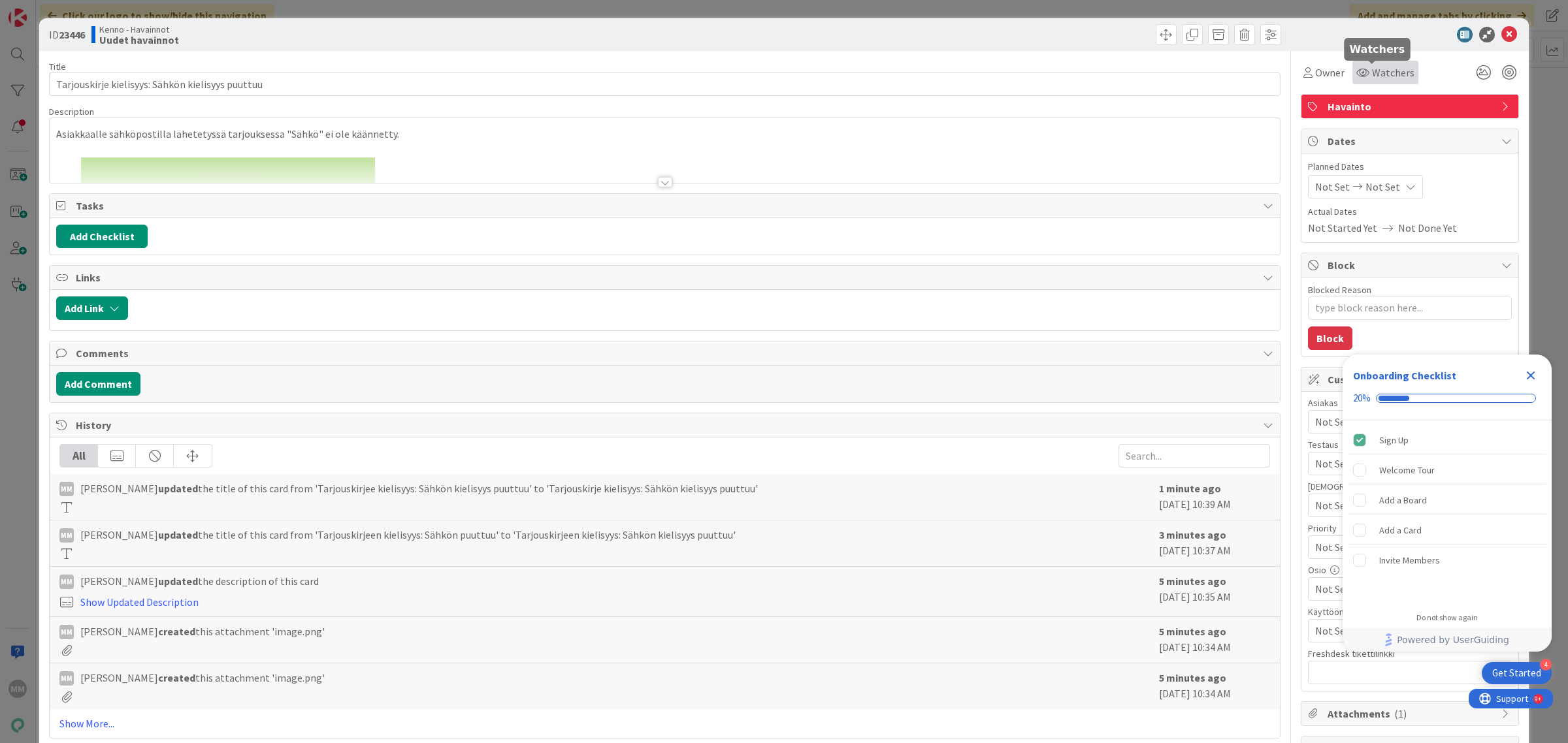
click at [1356, 75] on icon at bounding box center [1363, 72] width 13 height 10
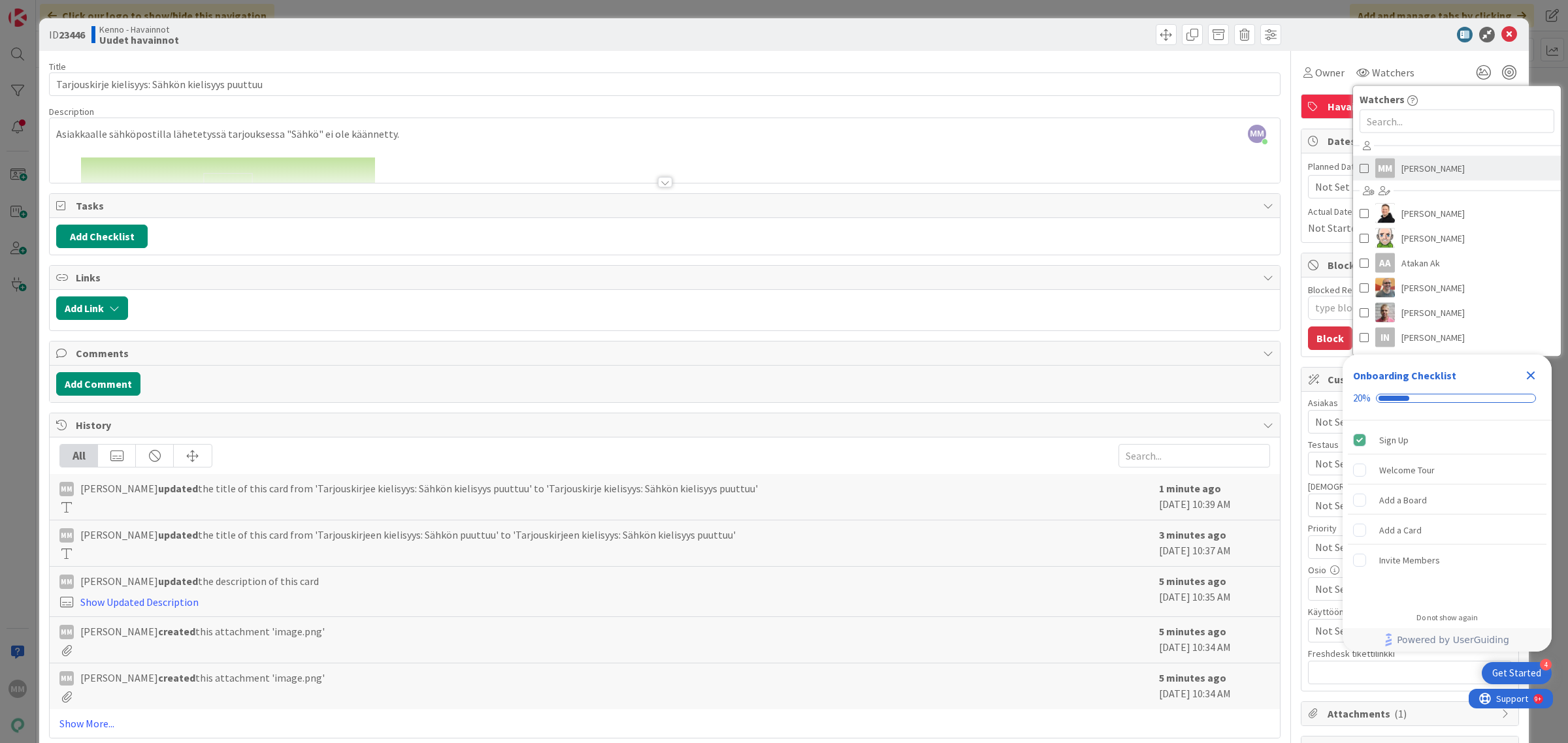
click at [1360, 166] on span at bounding box center [1364, 168] width 9 height 20
click at [1330, 38] on div at bounding box center [1403, 34] width 231 height 15
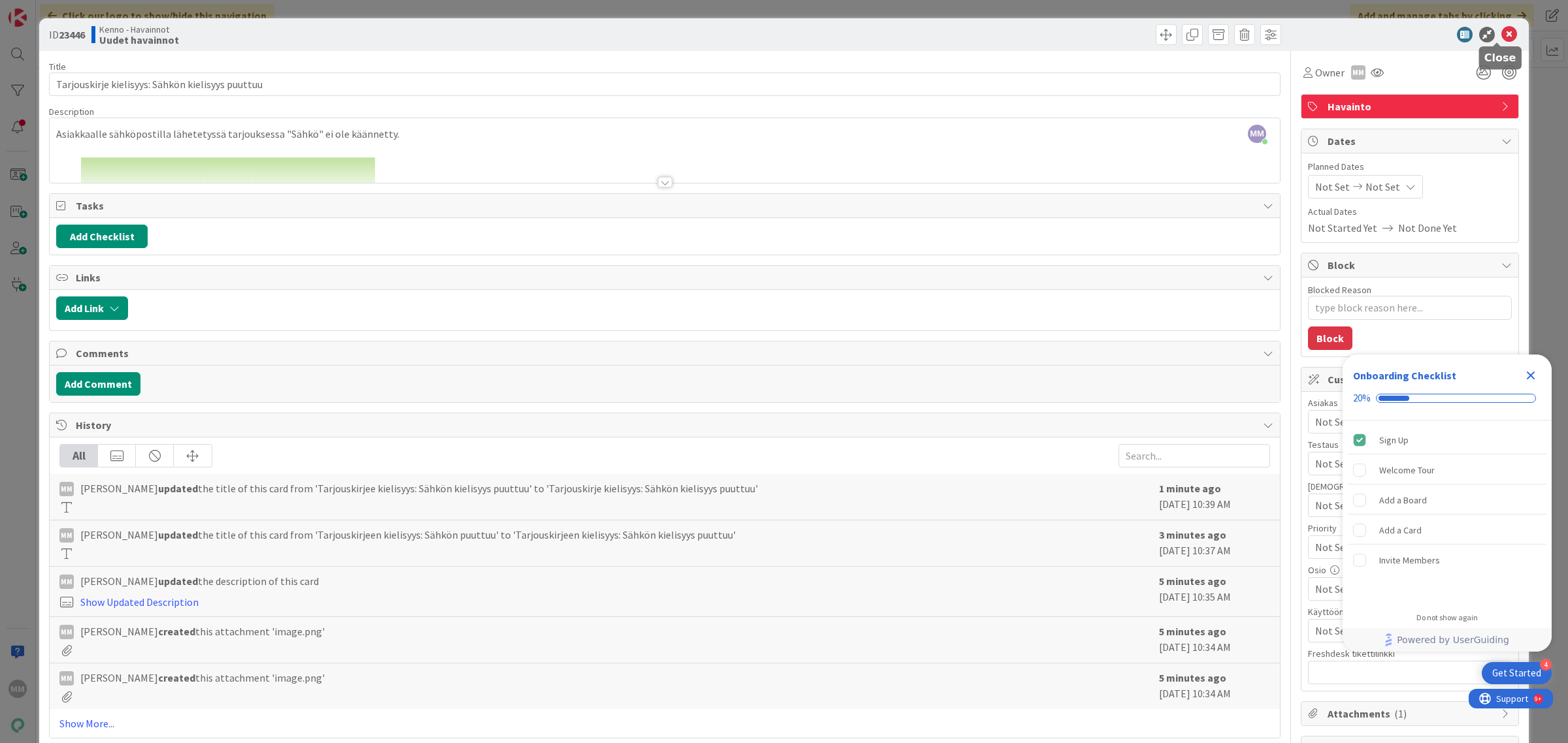
click at [1501, 29] on icon at bounding box center [1508, 34] width 15 height 15
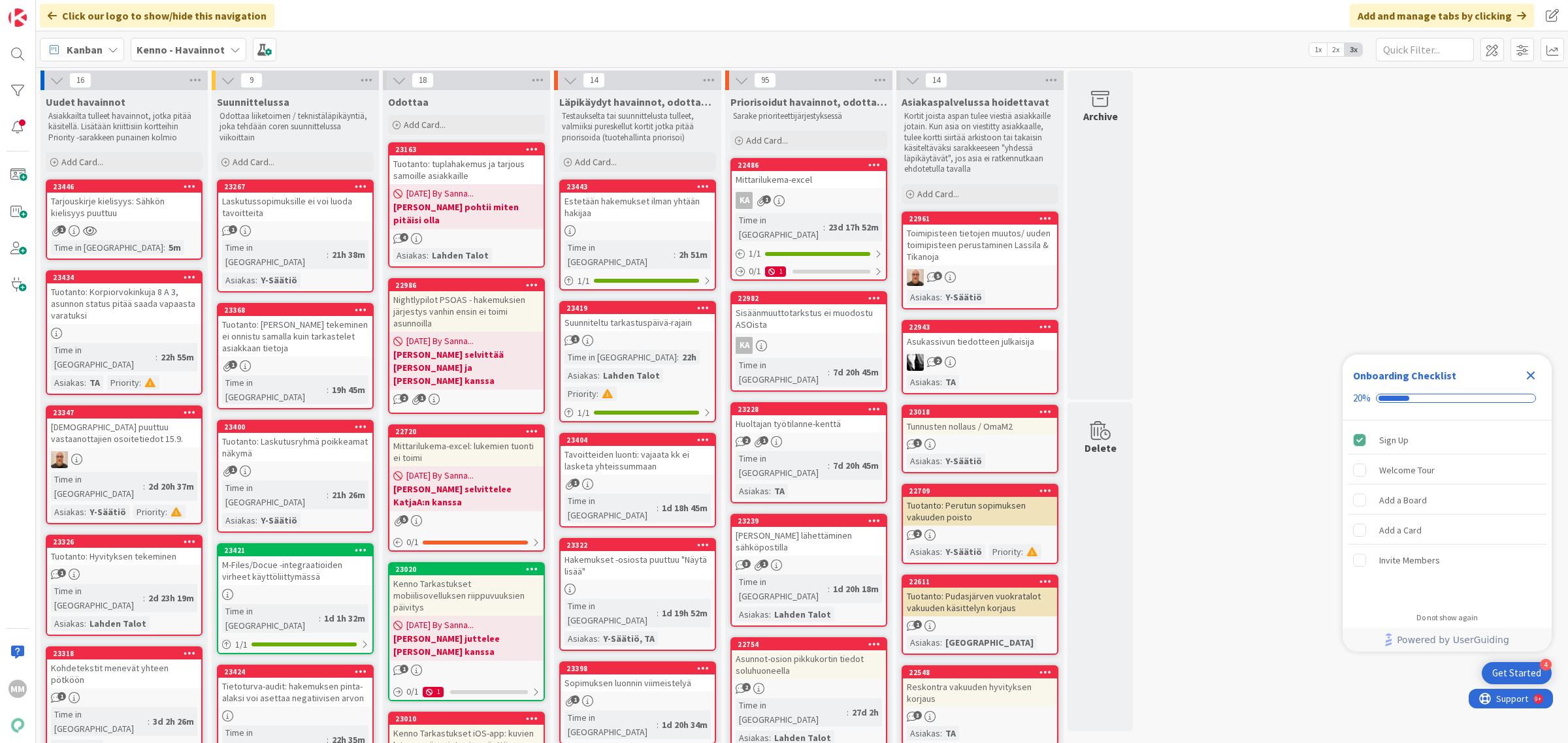
click at [493, 298] on div "Nightlypilot PSOAS - hakemuksien järjestys vanhin ensin ei toimi asunnoilla" at bounding box center [467, 311] width 155 height 40
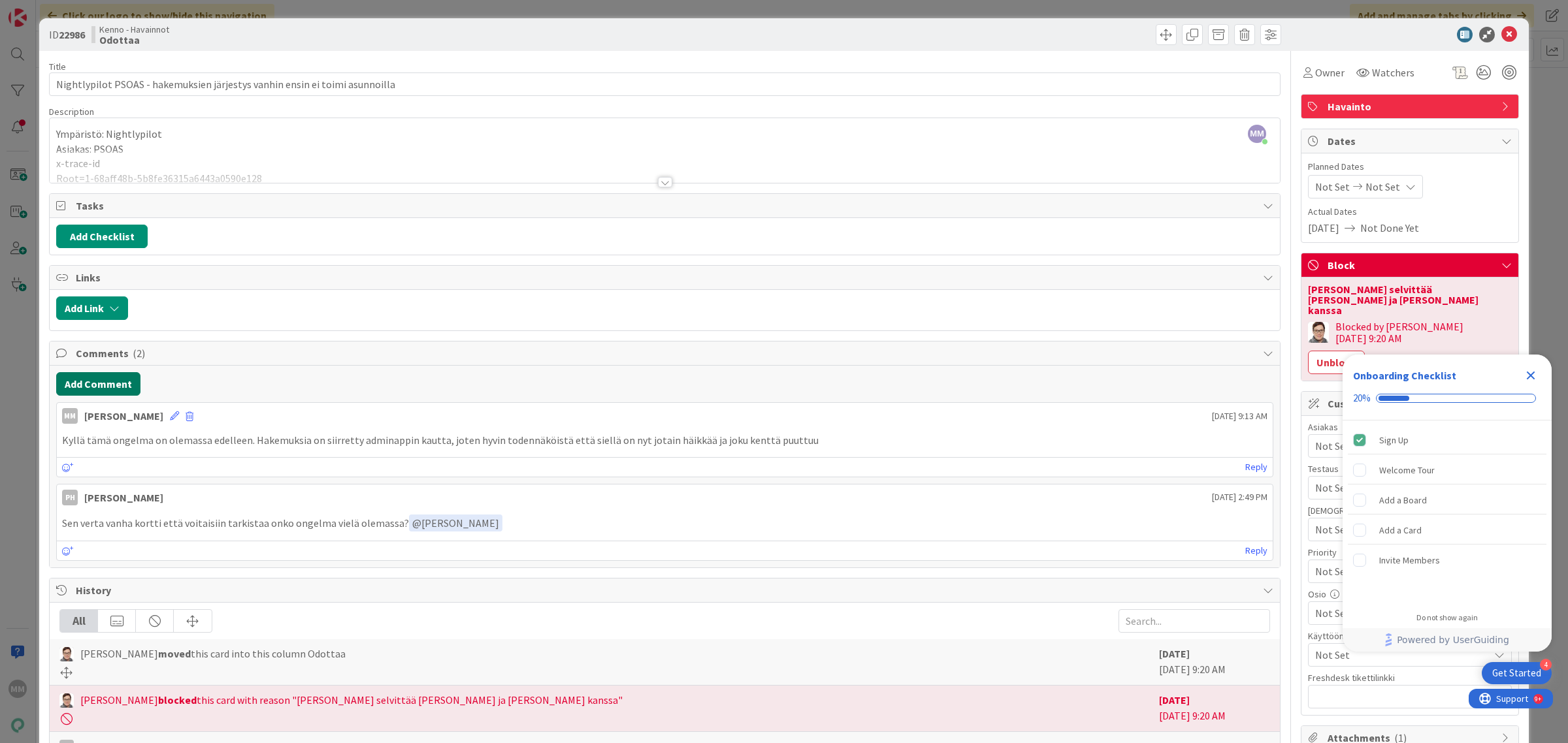
click at [122, 387] on button "Add Comment" at bounding box center [98, 384] width 85 height 24
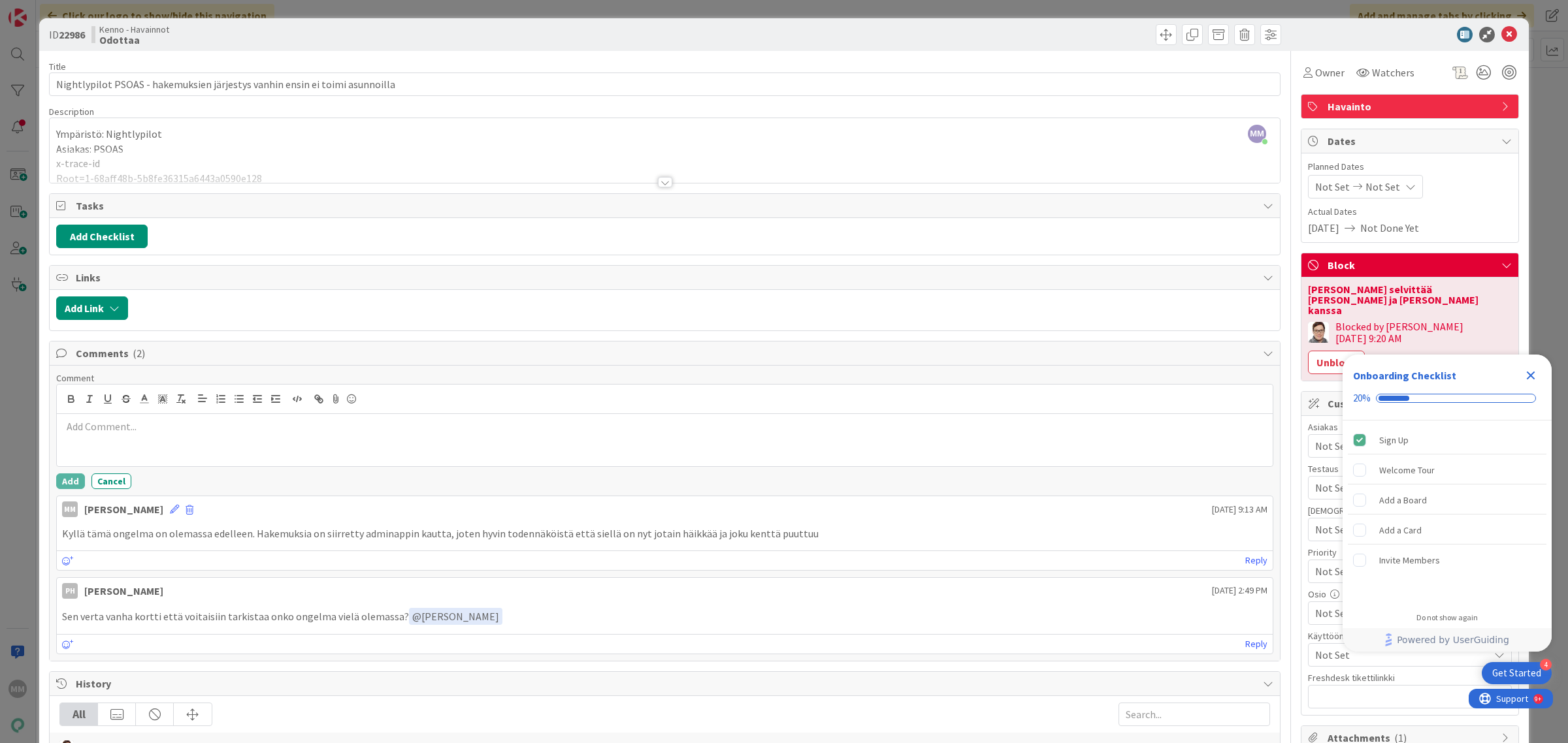
click at [203, 438] on div at bounding box center [664, 440] width 1216 height 52
click at [1501, 33] on icon at bounding box center [1508, 34] width 15 height 15
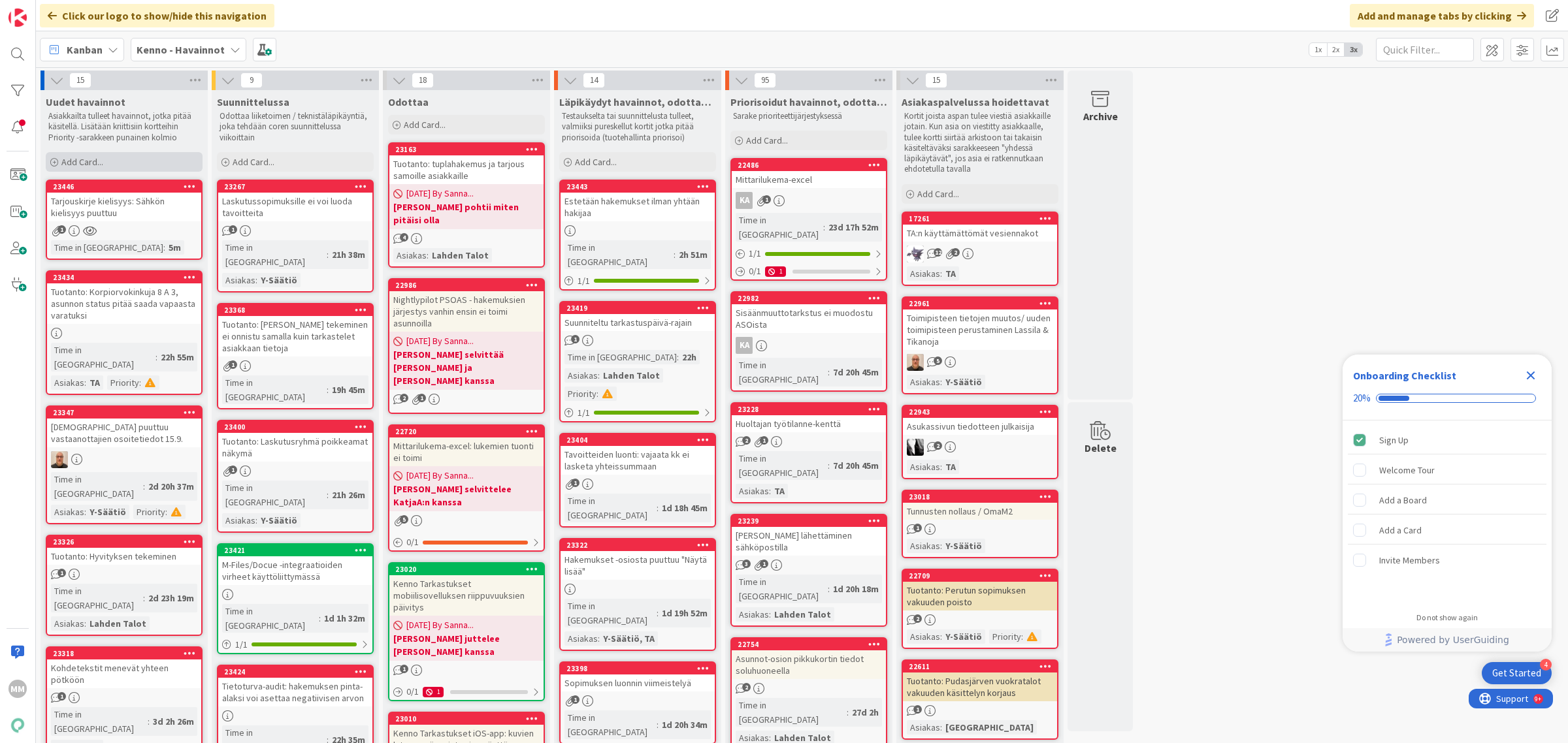
click at [75, 158] on span "Add Card..." at bounding box center [82, 162] width 42 height 12
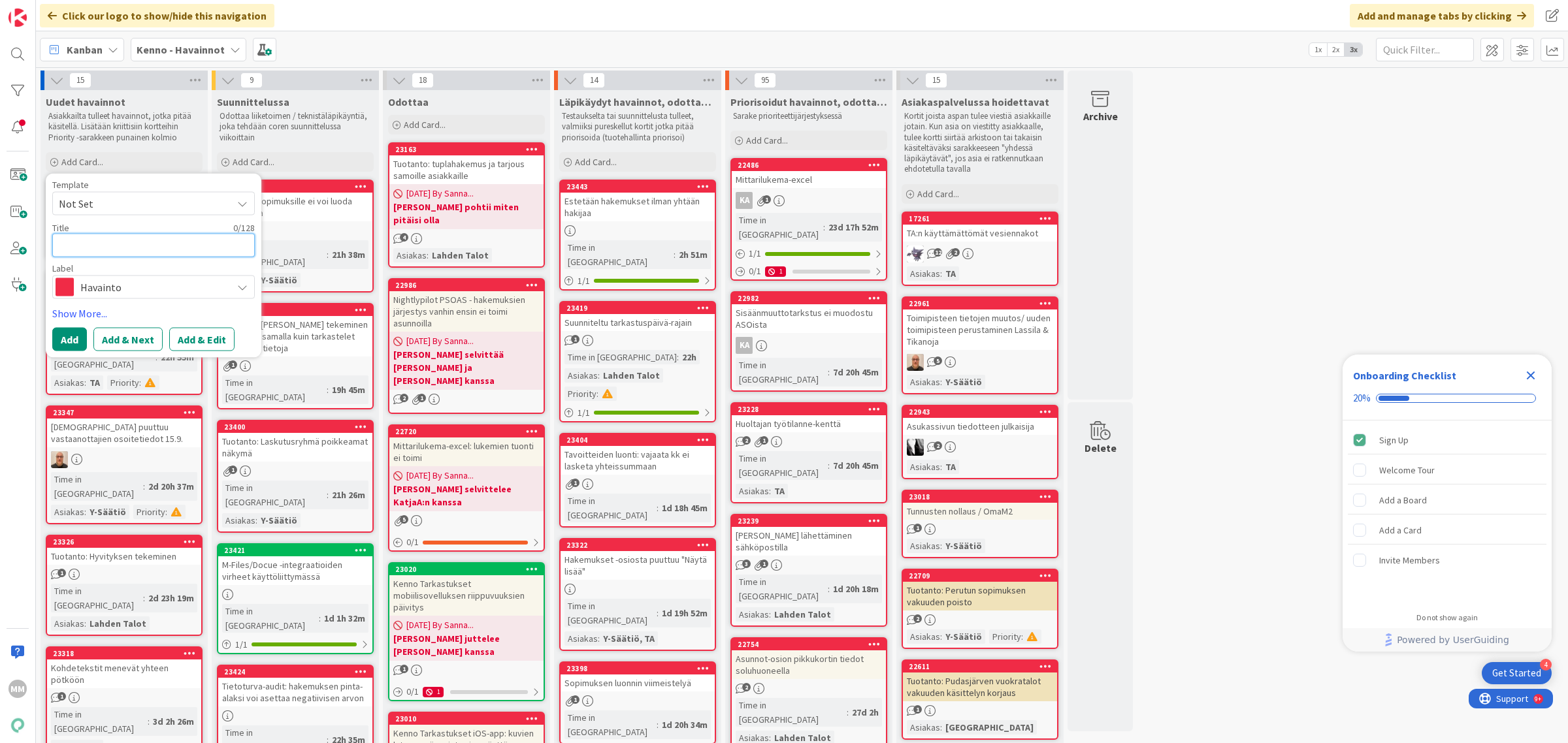
click at [144, 249] on textarea at bounding box center [153, 245] width 202 height 24
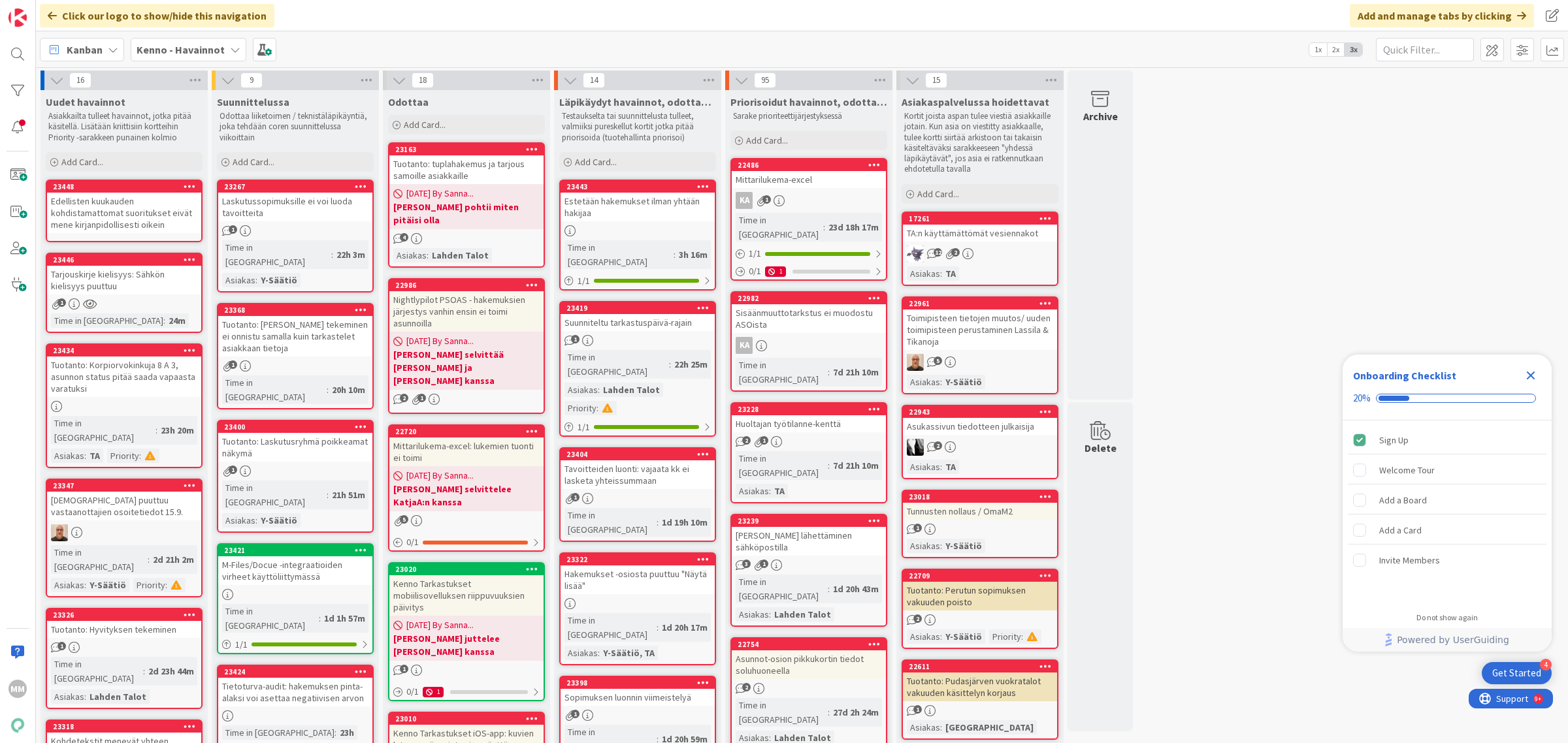
click at [159, 210] on div "Edellisten kuukauden kohdistamattomat suoritukset eivät mene kirjanpidollisesti…" at bounding box center [124, 213] width 155 height 40
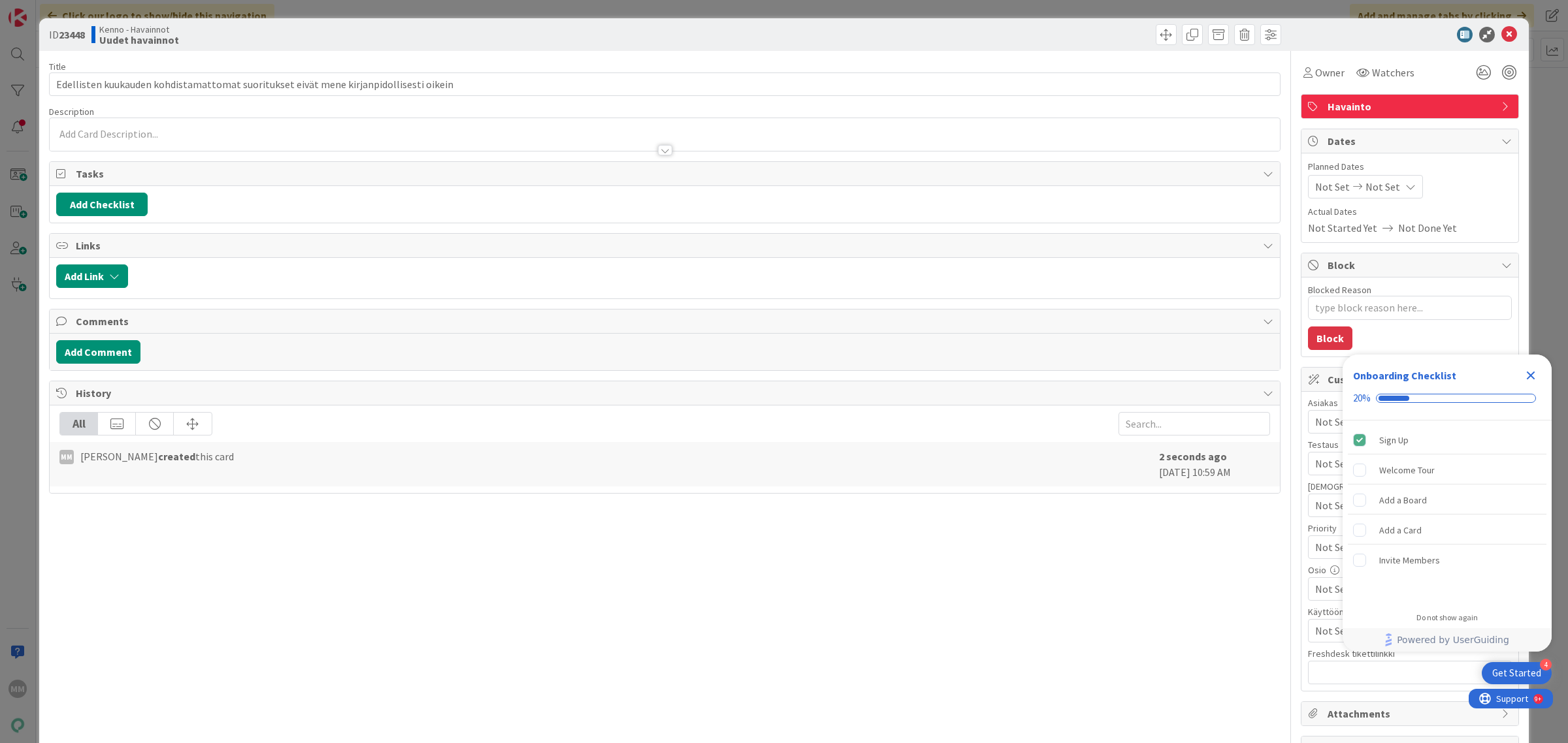
click at [660, 151] on div at bounding box center [665, 150] width 15 height 10
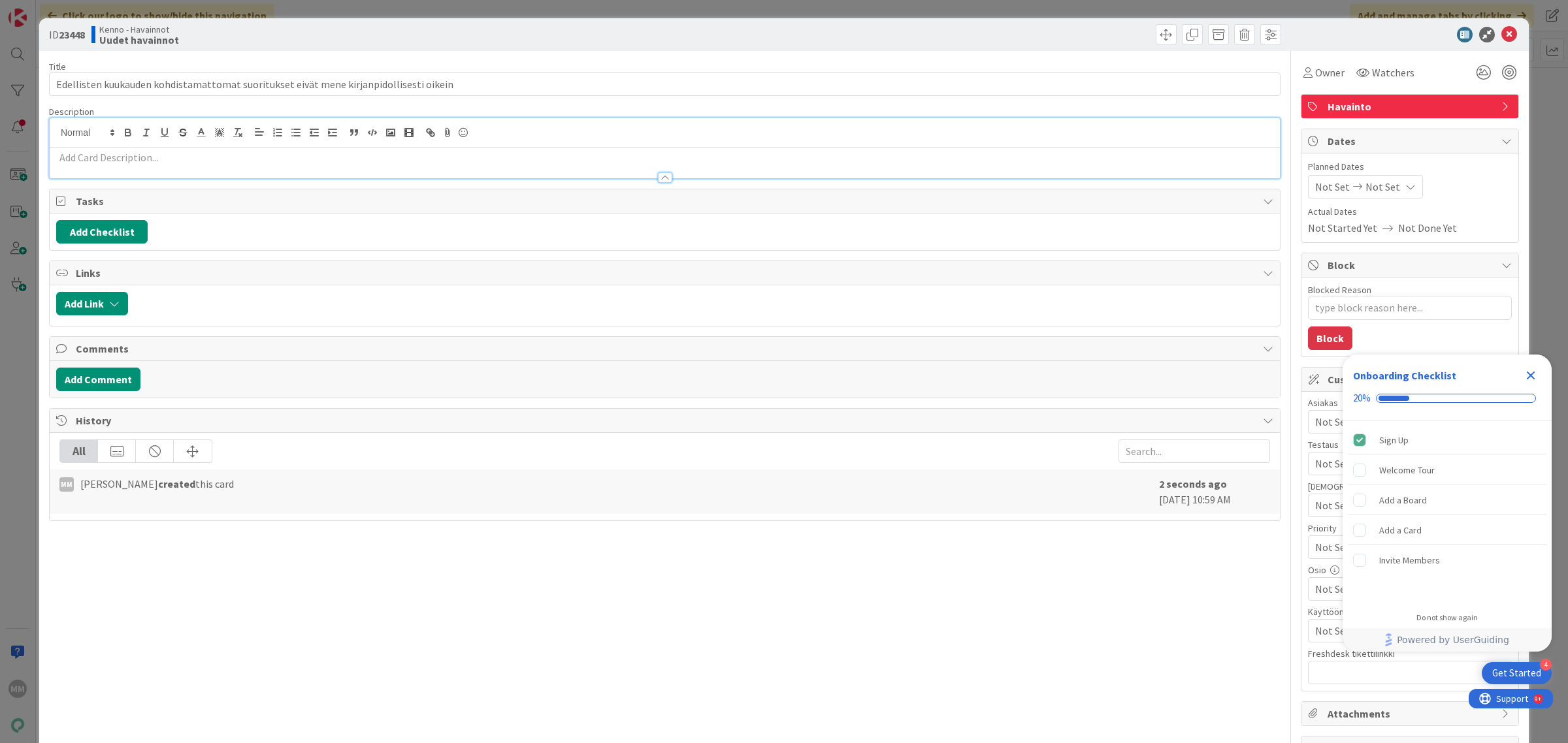
click at [111, 160] on p at bounding box center [664, 157] width 1217 height 15
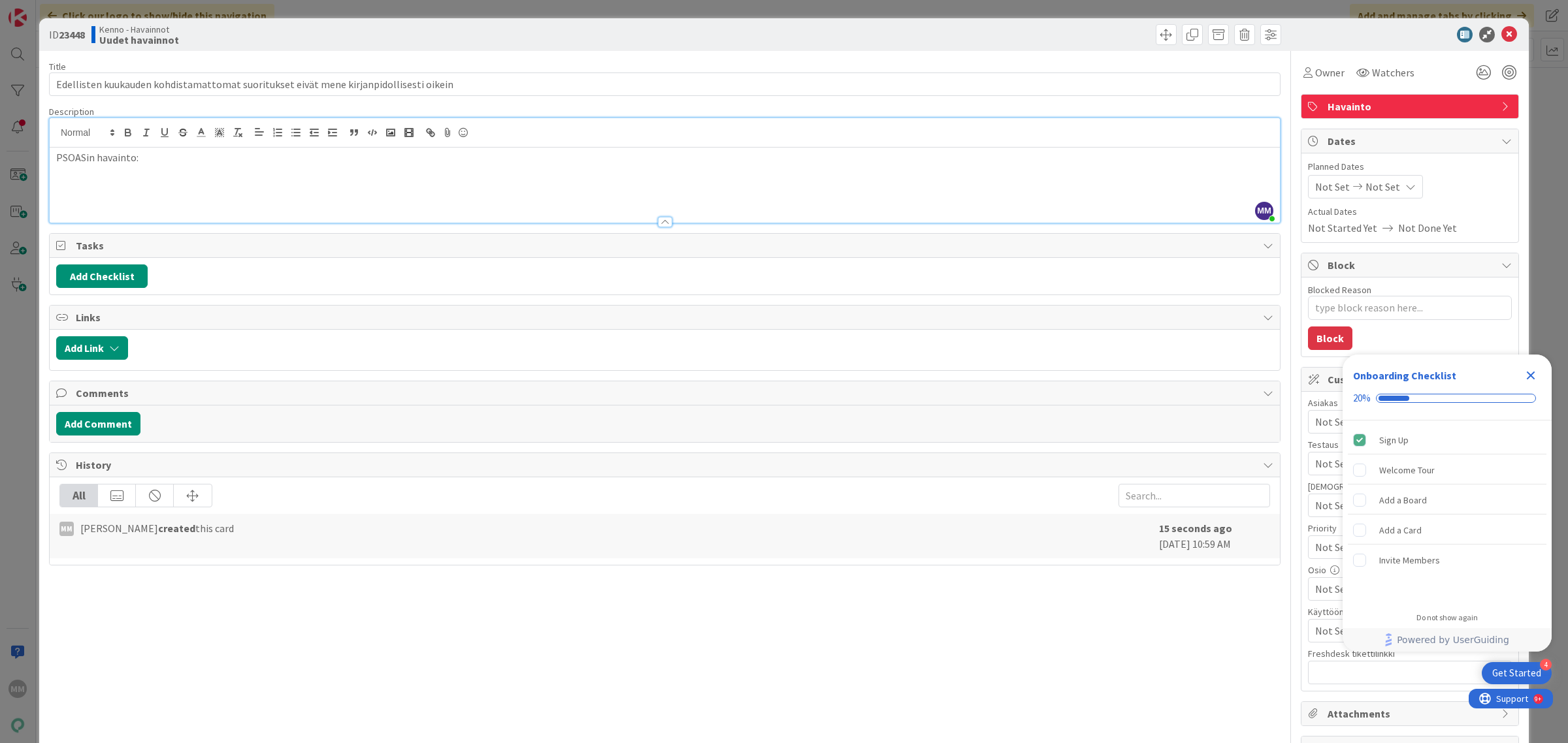
click at [89, 189] on p at bounding box center [664, 187] width 1217 height 15
click at [96, 183] on p at bounding box center [664, 187] width 1217 height 15
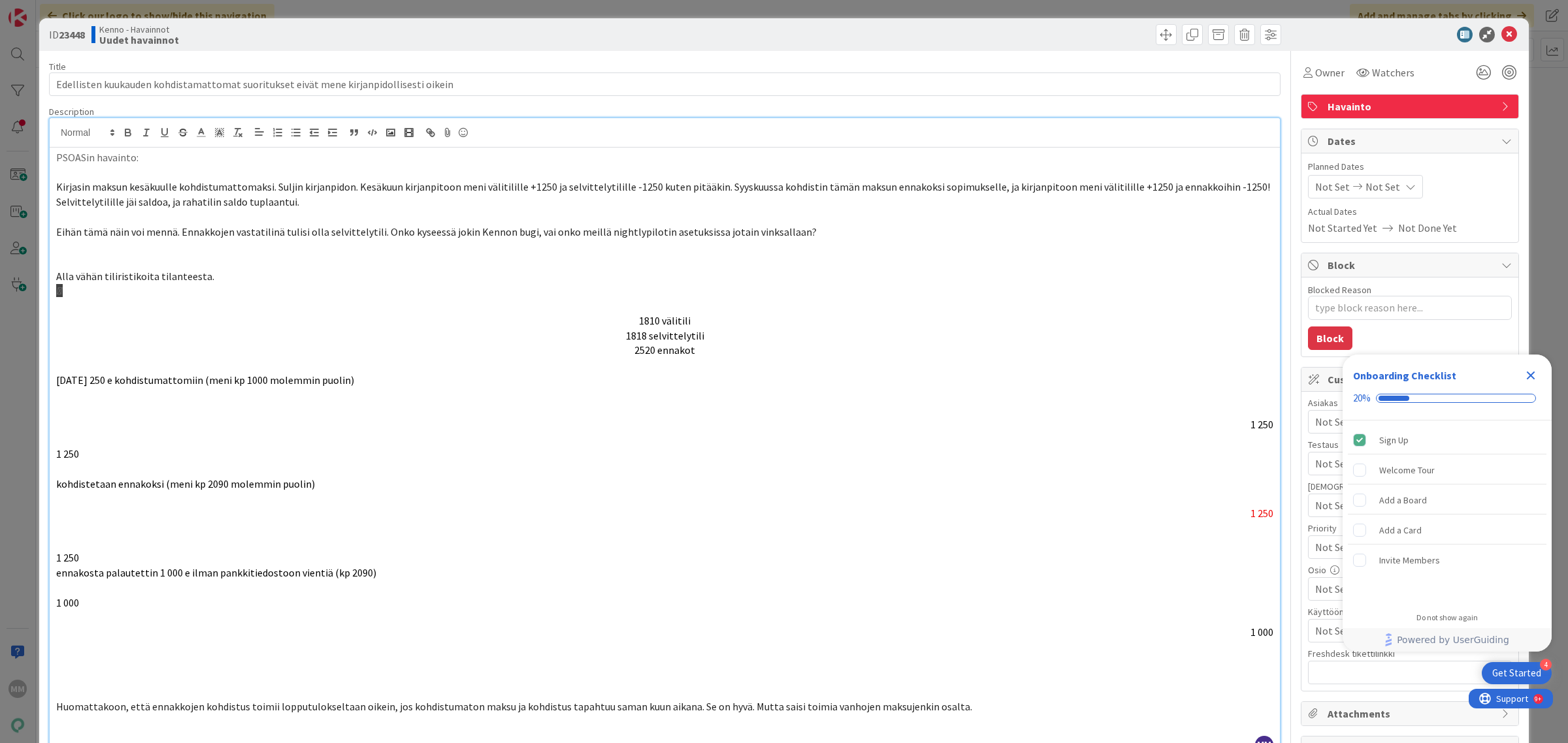
click at [467, 374] on p "KESÄKUUSSA 1 250 e kohdistumattomiin (meni kp 1000 molemmin puolin)" at bounding box center [664, 380] width 1217 height 15
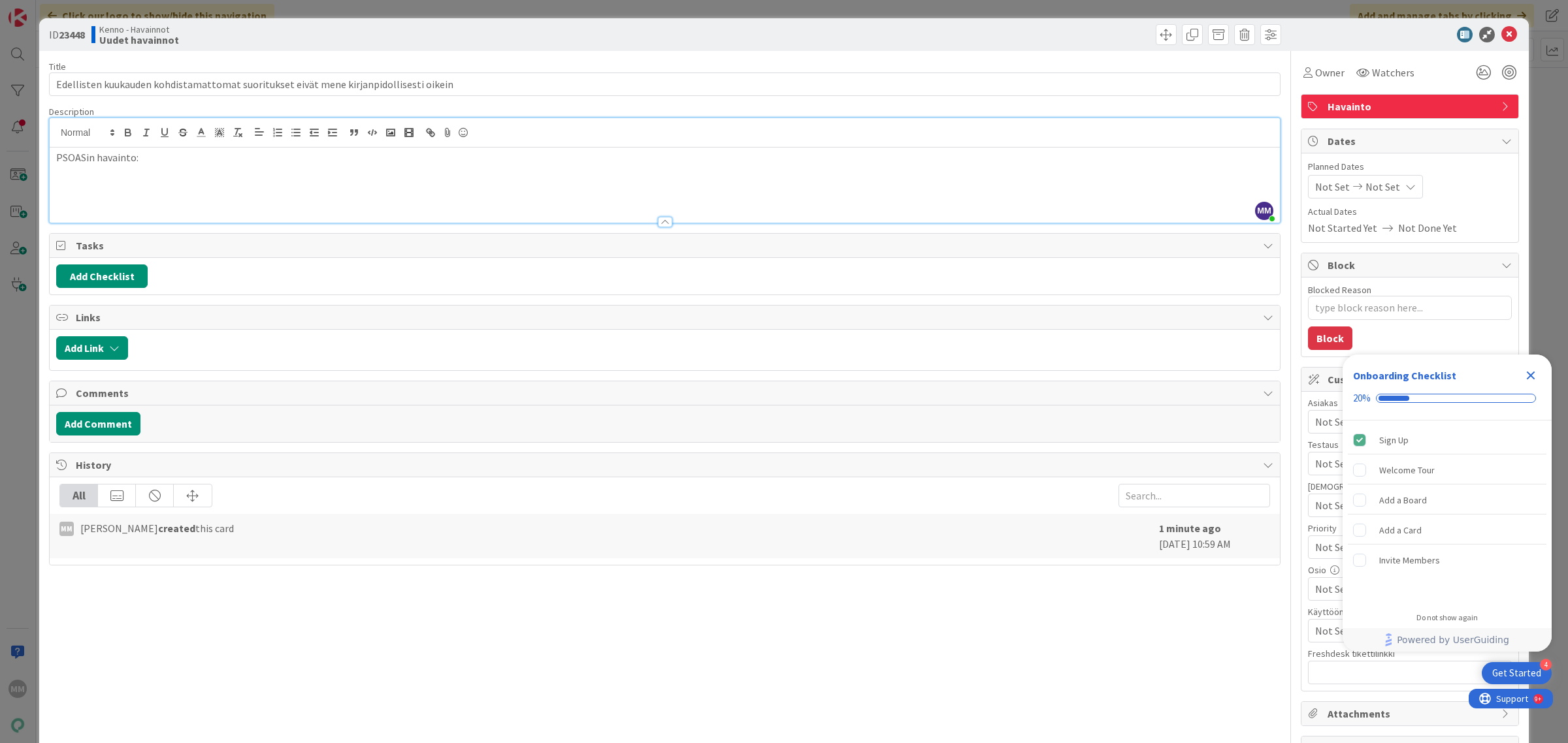
click at [65, 188] on p at bounding box center [664, 187] width 1217 height 15
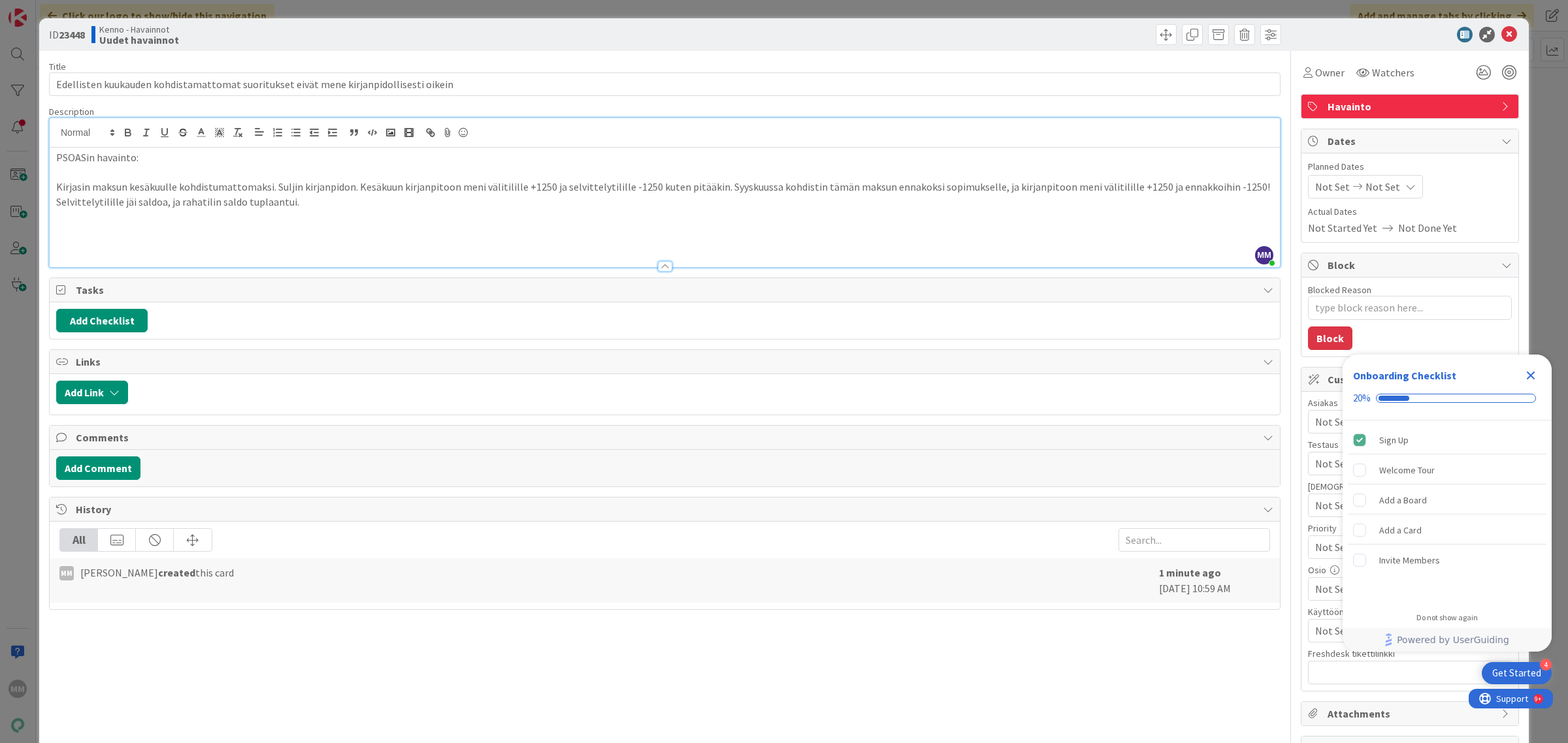
click at [88, 227] on p at bounding box center [664, 232] width 1217 height 15
click at [79, 221] on p at bounding box center [664, 217] width 1217 height 15
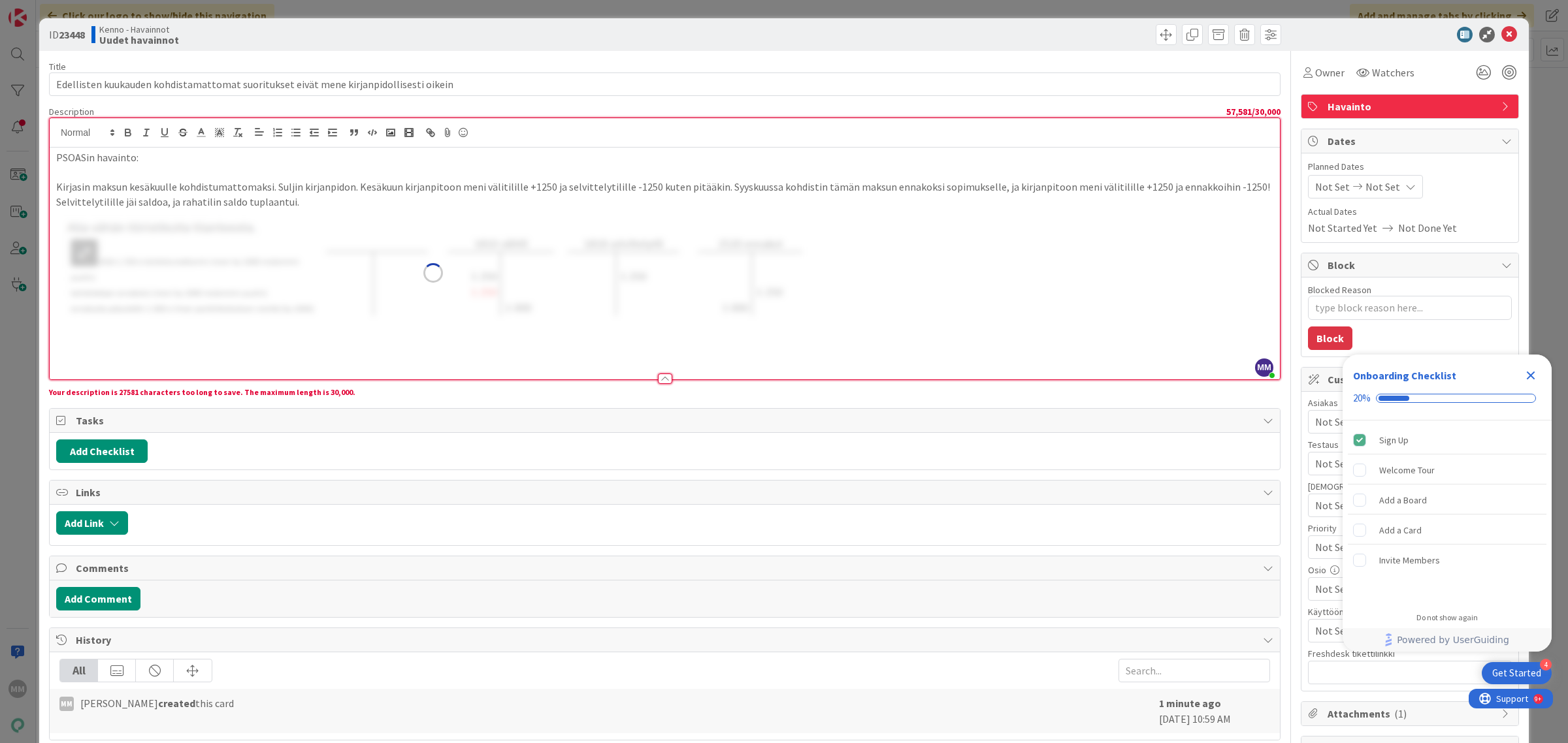
click at [207, 291] on img at bounding box center [433, 273] width 753 height 127
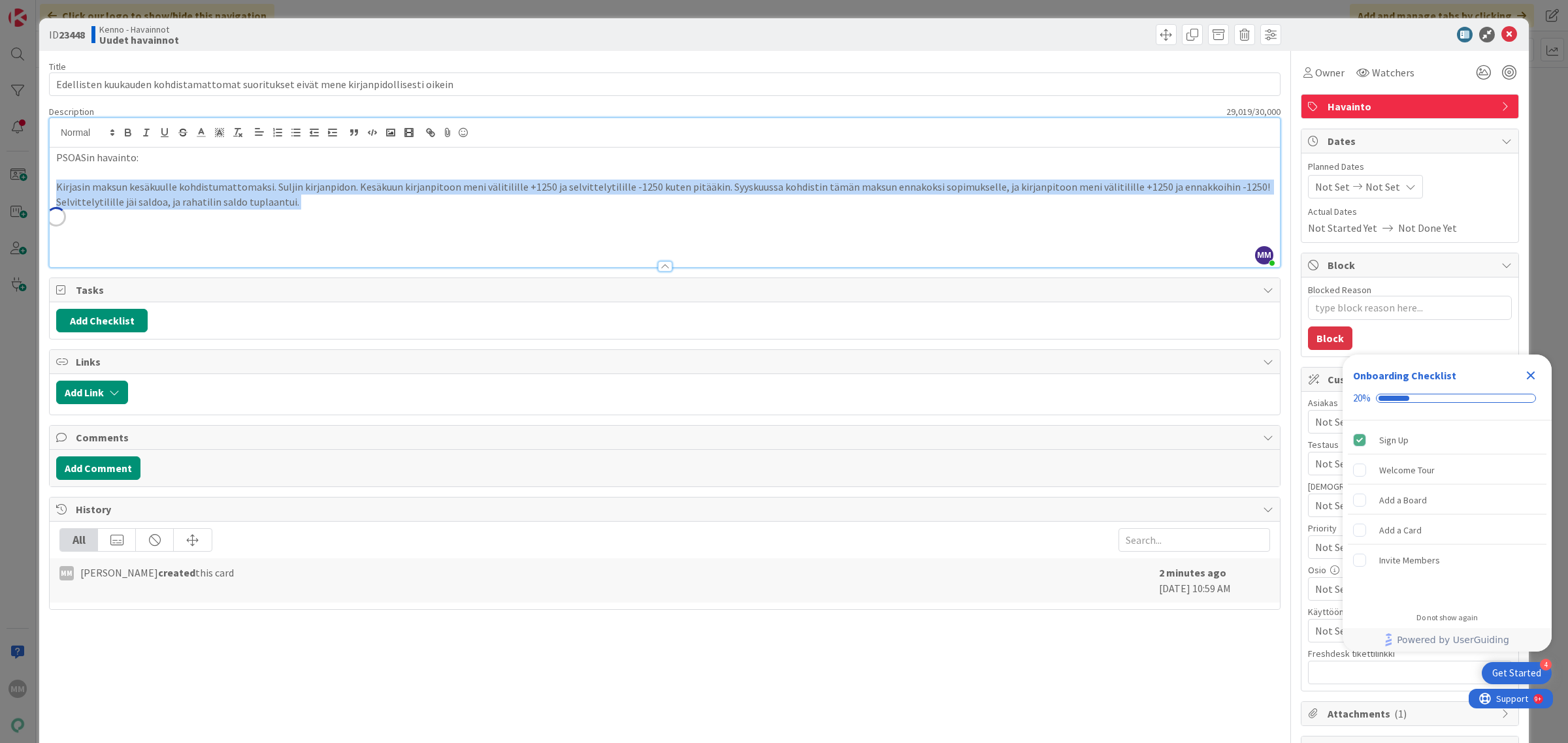
drag, startPoint x: 320, startPoint y: 213, endPoint x: 51, endPoint y: 188, distance: 270.2
click at [51, 188] on div "PSOASin havainto: Kirjasin maksun kesäkuulle kohdistumattomaksi. Suljin kirjanp…" at bounding box center [664, 207] width 1230 height 119
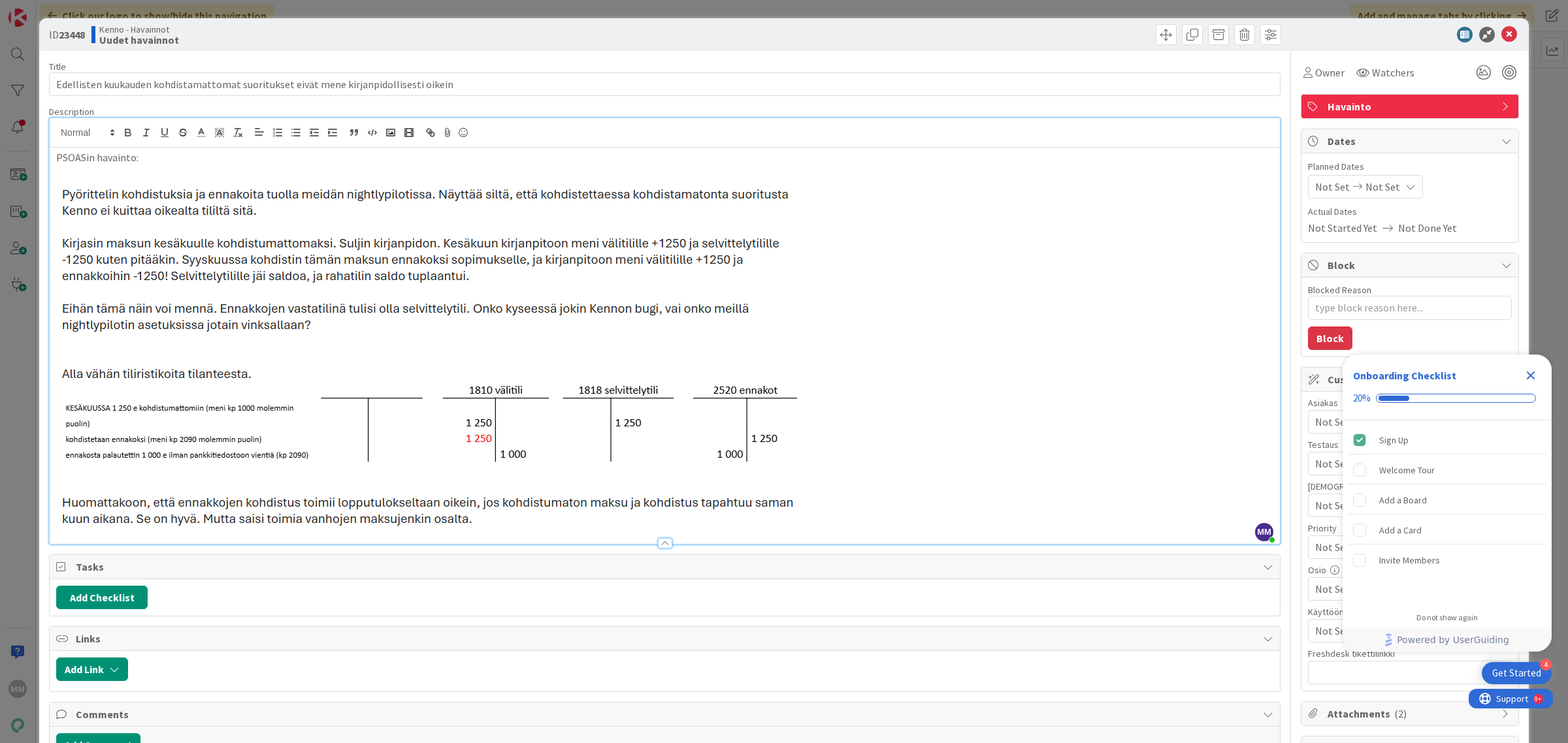
click at [974, 390] on p at bounding box center [664, 355] width 1217 height 352
click at [143, 160] on p "PSOASin havainto:" at bounding box center [664, 157] width 1217 height 15
click at [998, 442] on p at bounding box center [664, 355] width 1217 height 352
click at [882, 502] on p at bounding box center [664, 355] width 1217 height 352
click at [684, 642] on span "Links" at bounding box center [666, 639] width 1180 height 15
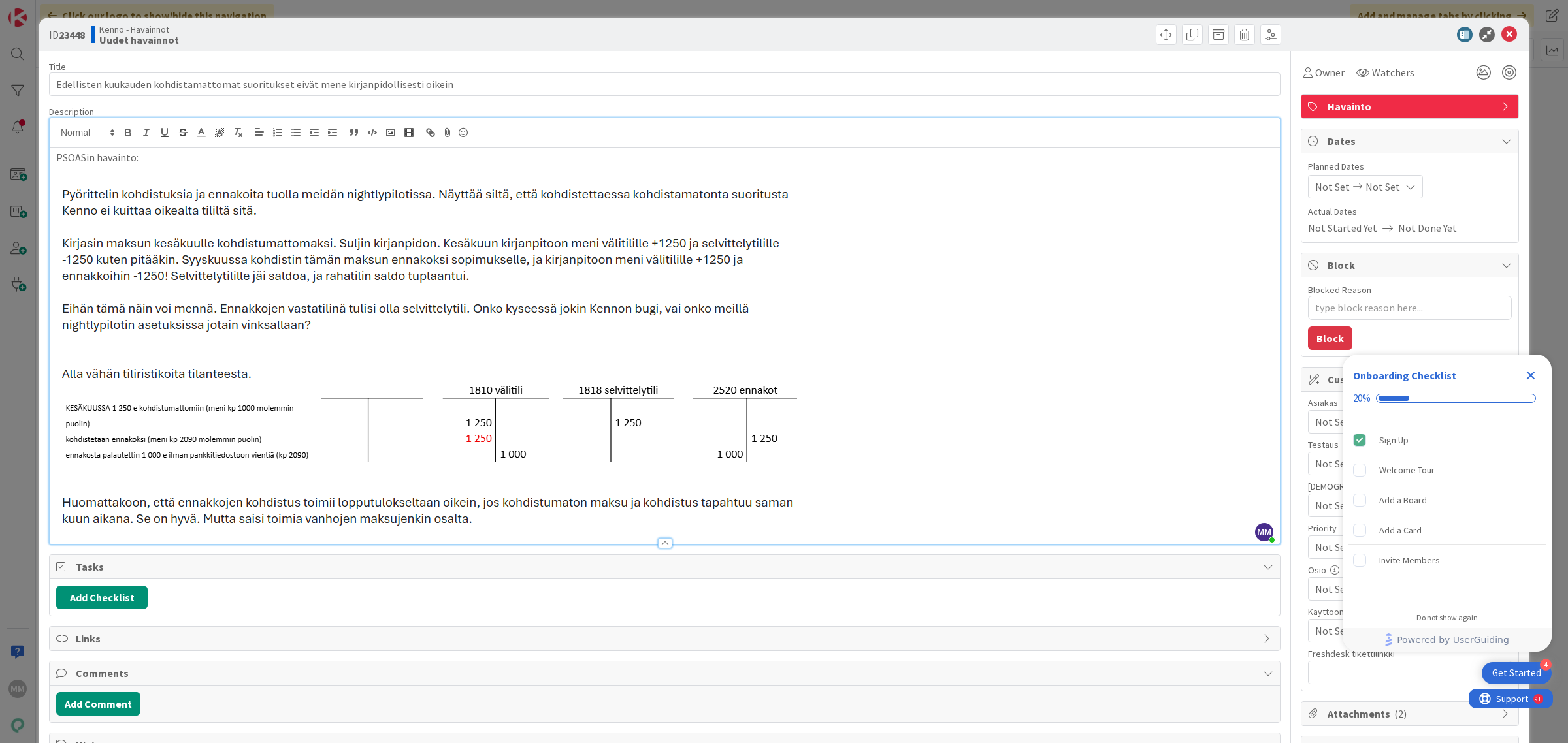
click at [684, 644] on span "Links" at bounding box center [666, 639] width 1180 height 15
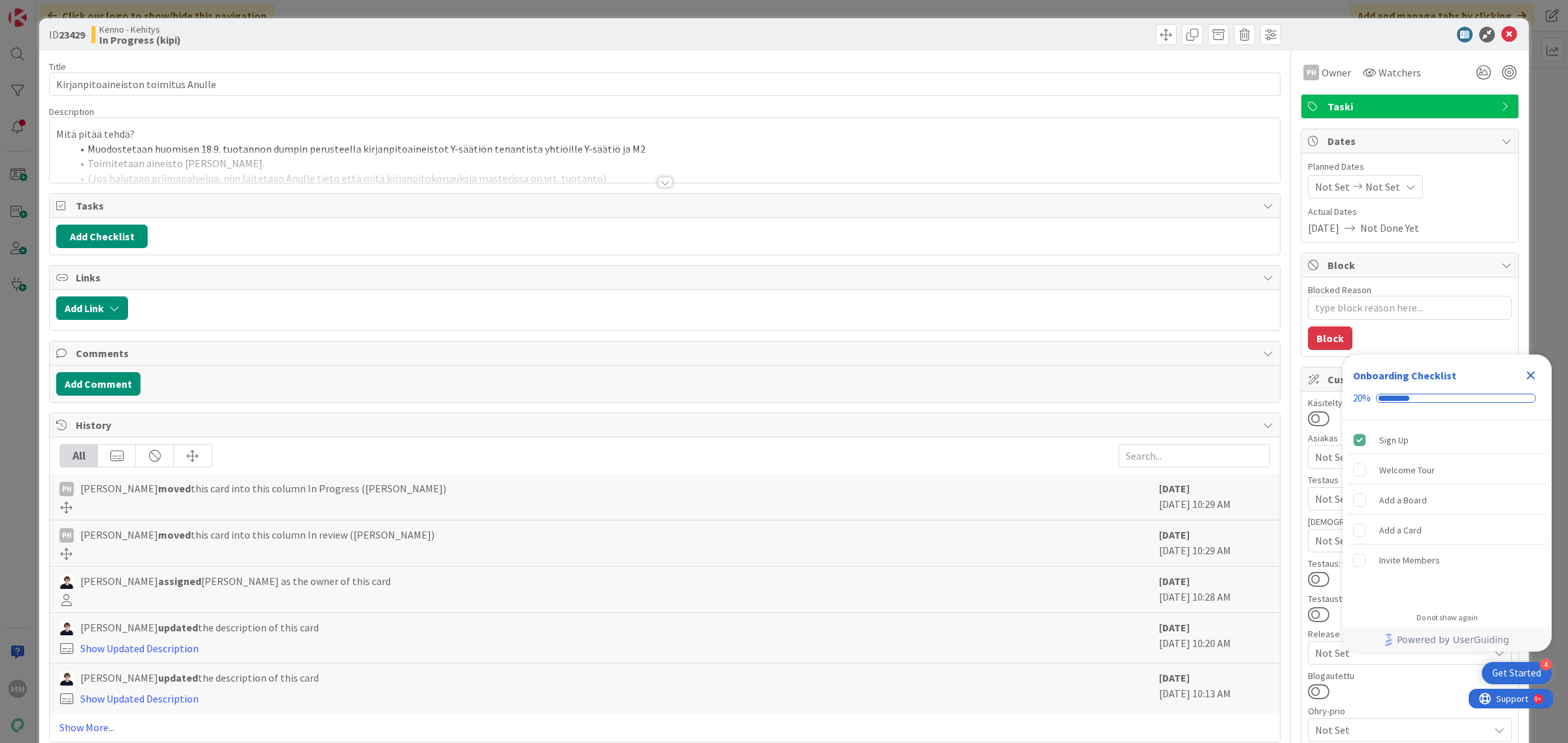
type textarea "x"
